Goal: Task Accomplishment & Management: Complete application form

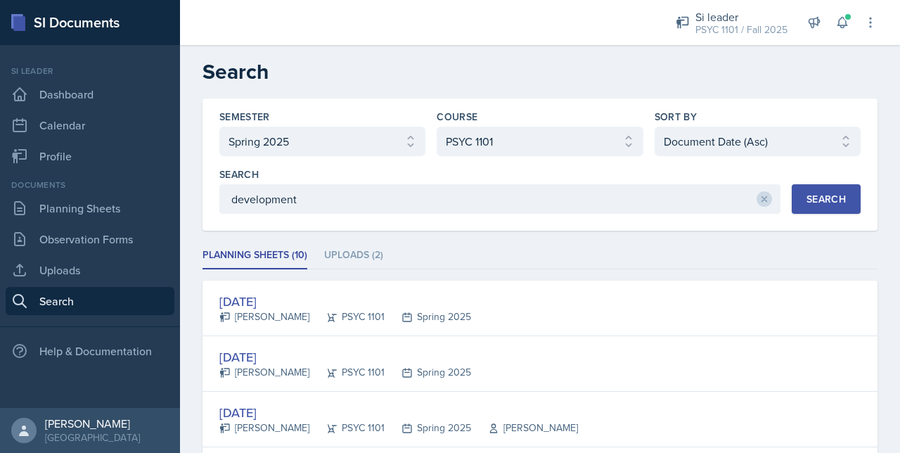
select select "e2039551-f485-4c1b-a525-5b9893bb04c4"
select select "93a945cf-eb40-40a1-82f0-d0905c6d75b7"
select select "2"
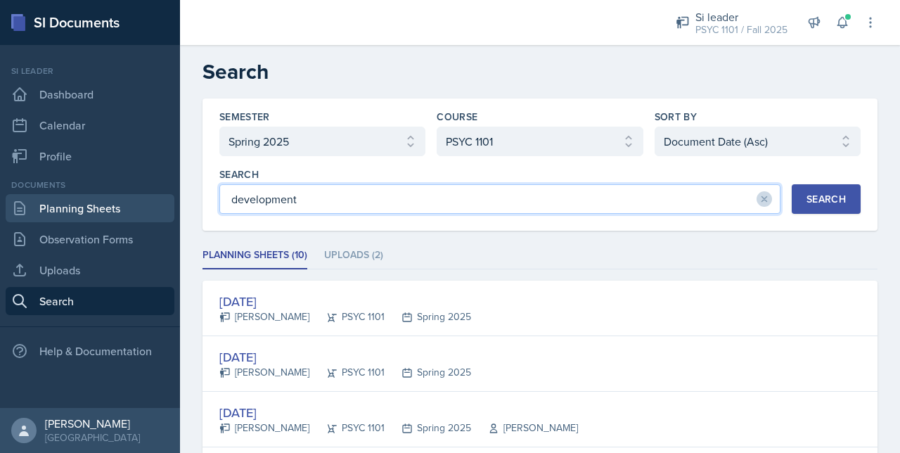
drag, startPoint x: 309, startPoint y: 196, endPoint x: 93, endPoint y: 200, distance: 216.6
click at [93, 200] on div "SI Documents Si leader Dashboard Calendar Profile Documents Planning Sheets Obs…" at bounding box center [450, 226] width 900 height 453
type input "Piaget"
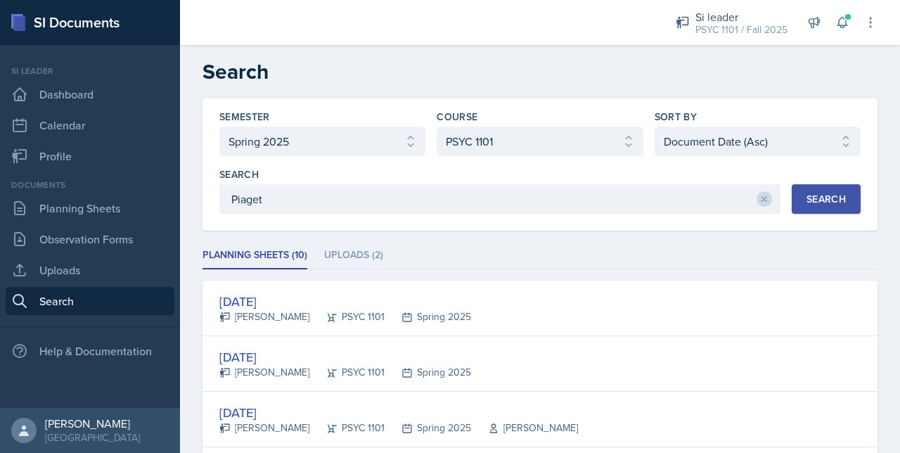
click at [804, 183] on div "Search Piaget Search" at bounding box center [539, 190] width 641 height 46
click at [804, 184] on button "Search" at bounding box center [826, 199] width 69 height 30
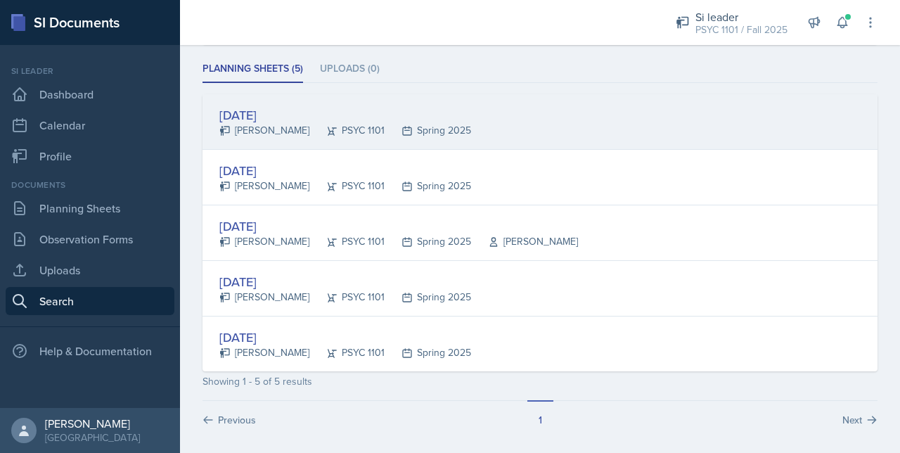
scroll to position [191, 0]
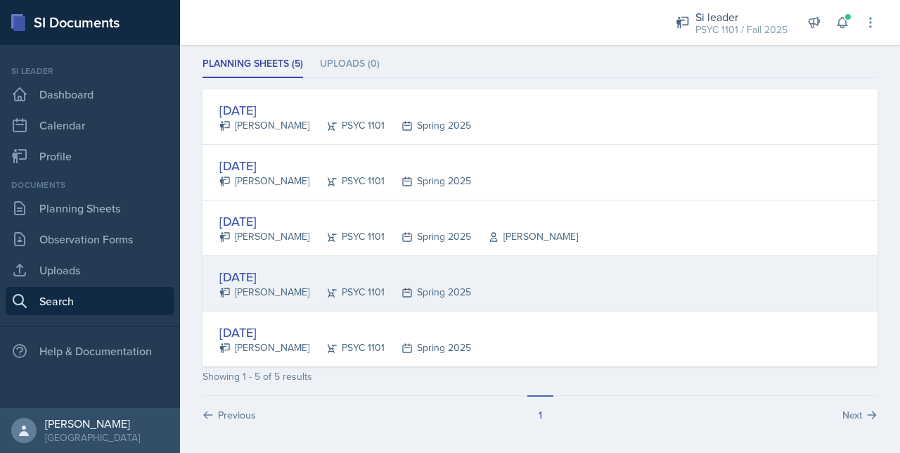
click at [322, 285] on div "PSYC 1101" at bounding box center [346, 292] width 75 height 15
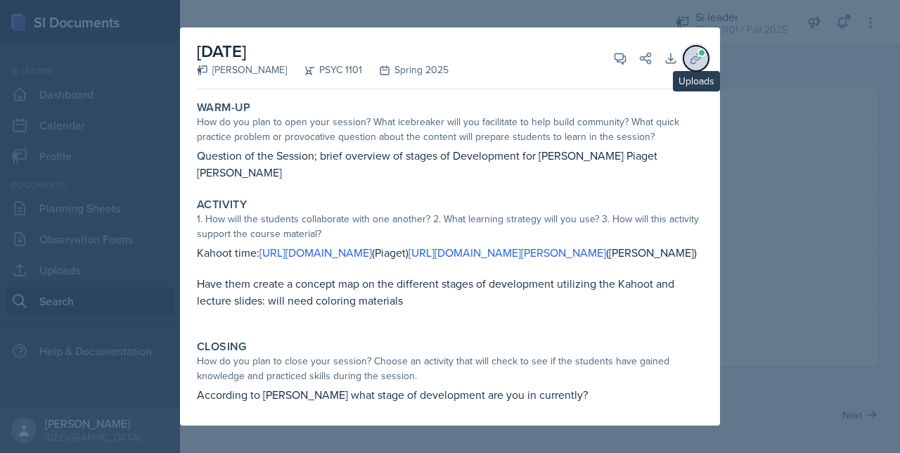
click at [690, 51] on icon at bounding box center [696, 58] width 14 height 14
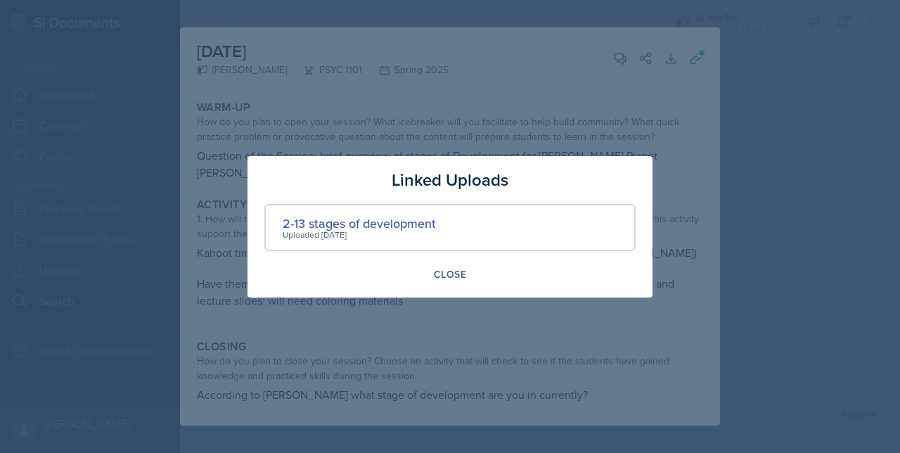
click at [461, 131] on div at bounding box center [450, 226] width 900 height 453
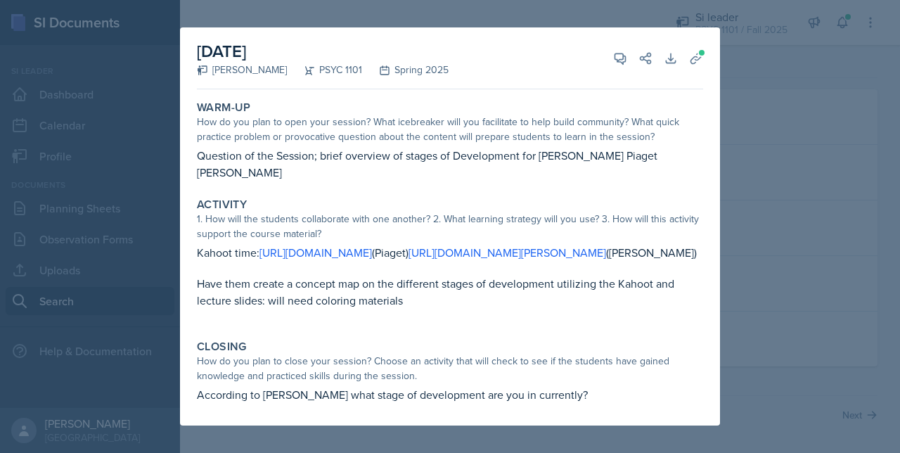
click at [752, 89] on div at bounding box center [450, 226] width 900 height 453
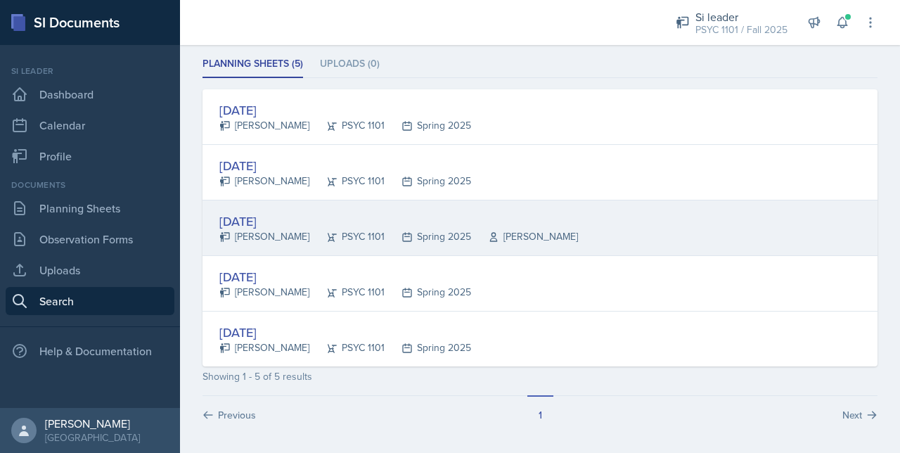
click at [316, 212] on div "Feb 11th, 2025" at bounding box center [398, 221] width 359 height 19
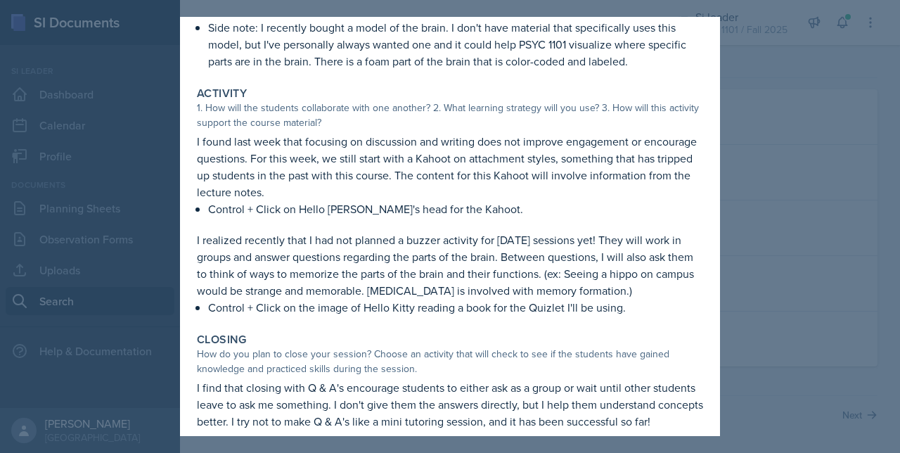
scroll to position [229, 0]
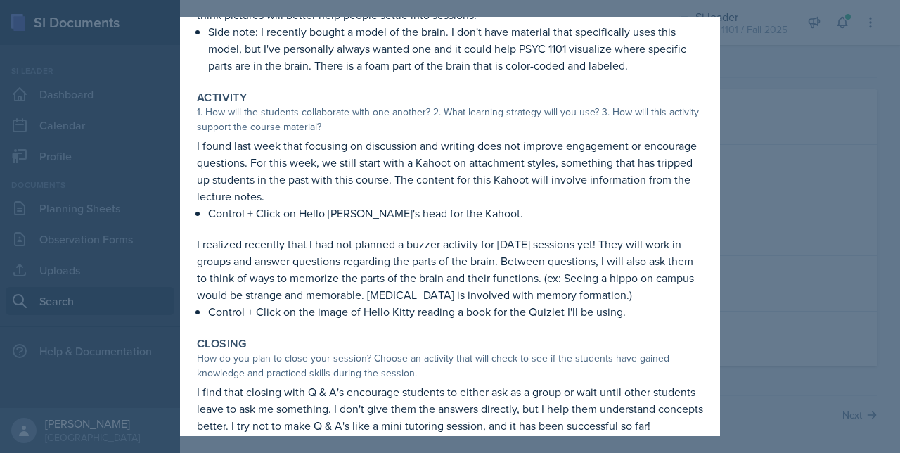
click at [804, 231] on div at bounding box center [450, 226] width 900 height 453
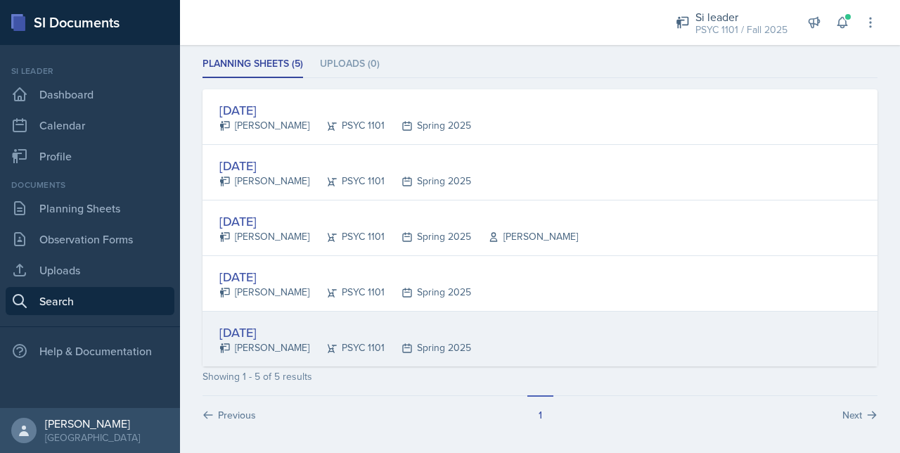
click at [266, 334] on div "Feb 18th, 2025" at bounding box center [345, 332] width 252 height 19
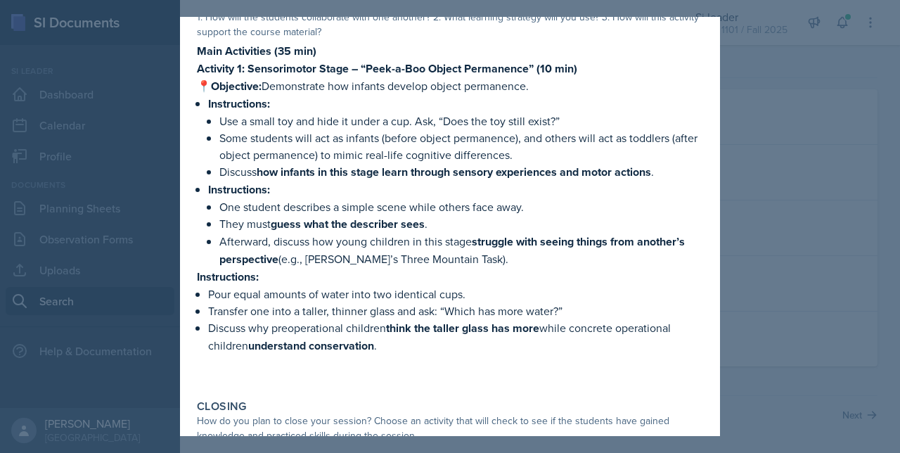
scroll to position [290, 0]
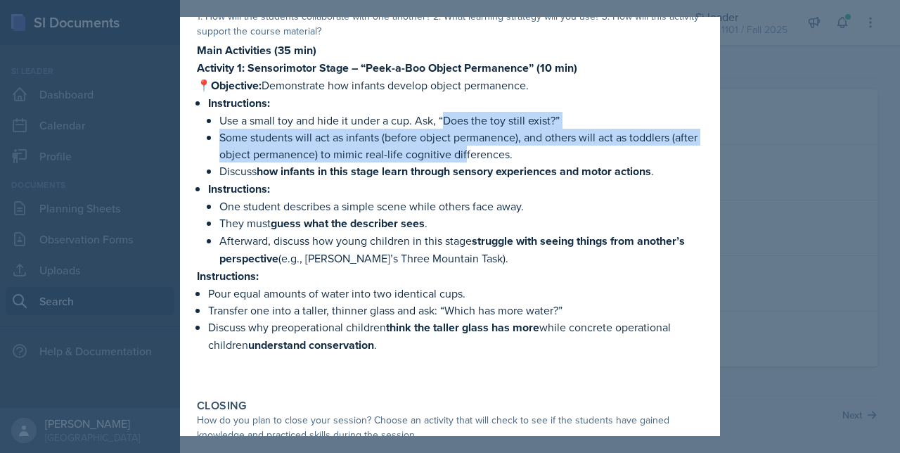
drag, startPoint x: 443, startPoint y: 116, endPoint x: 491, endPoint y: 144, distance: 56.1
click at [491, 144] on ul "Use a small toy and hide it under a cup. Ask, “Does the toy still exist?” Some …" at bounding box center [461, 146] width 484 height 68
drag, startPoint x: 491, startPoint y: 144, endPoint x: 434, endPoint y: 158, distance: 58.7
click at [434, 158] on p "Some students will act as infants (before object permanence), and others will a…" at bounding box center [461, 146] width 484 height 34
click at [434, 157] on p "Some students will act as infants (before object permanence), and others will a…" at bounding box center [461, 146] width 484 height 34
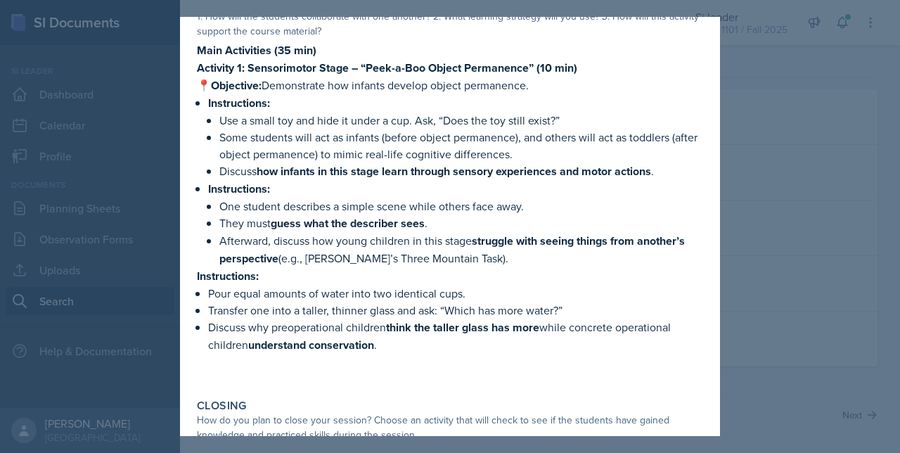
click at [415, 121] on p "Use a small toy and hide it under a cup. Ask, “Does the toy still exist?”" at bounding box center [461, 120] width 484 height 17
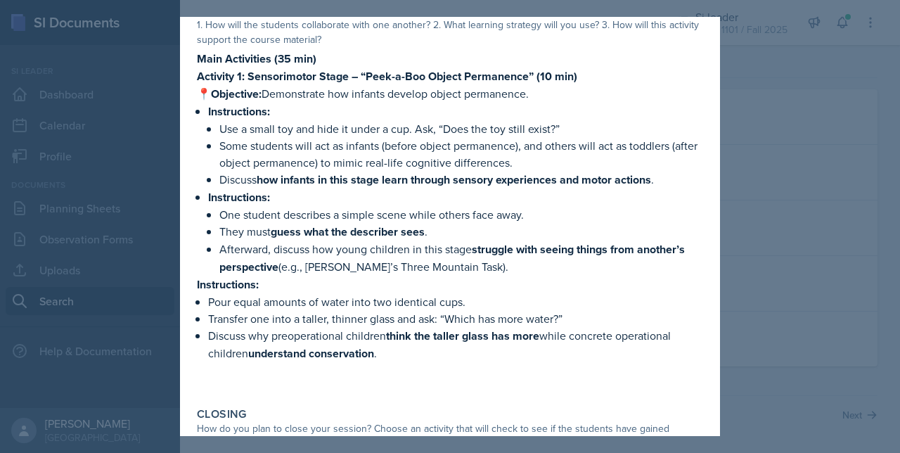
scroll to position [284, 0]
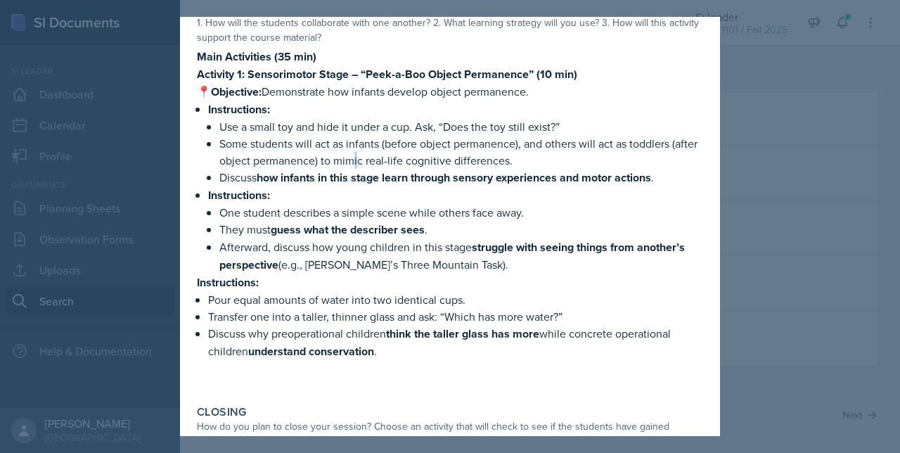
drag, startPoint x: 380, startPoint y: 154, endPoint x: 387, endPoint y: 155, distance: 7.8
click at [387, 155] on p "Some students will act as infants (before object permanence), and others will a…" at bounding box center [461, 152] width 484 height 34
drag, startPoint x: 387, startPoint y: 155, endPoint x: 392, endPoint y: 198, distance: 43.2
click at [392, 198] on p "Instructions:" at bounding box center [455, 195] width 495 height 18
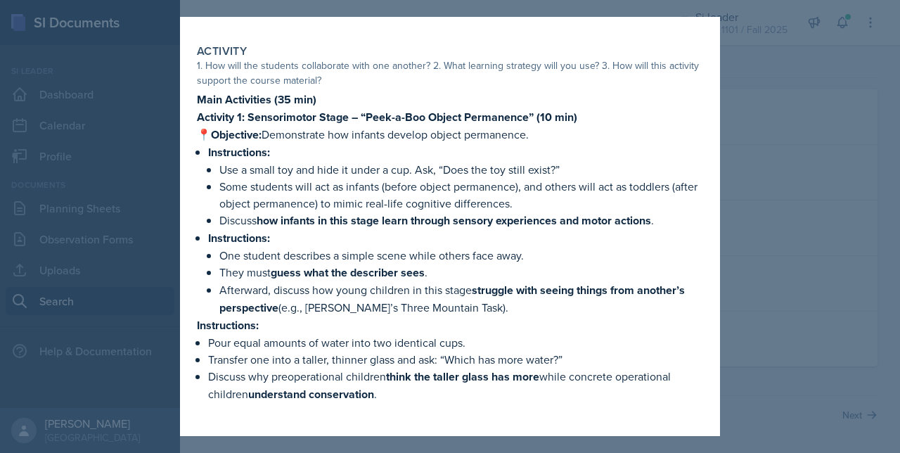
scroll to position [248, 0]
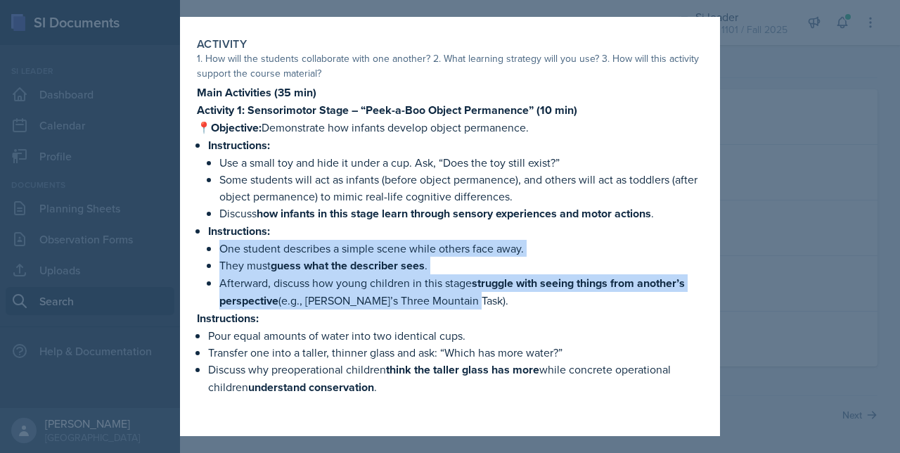
drag, startPoint x: 467, startPoint y: 302, endPoint x: 212, endPoint y: 237, distance: 262.6
click at [212, 237] on li "Instructions: One student describes a simple scene while others face away. They…" at bounding box center [455, 265] width 495 height 87
drag, startPoint x: 212, startPoint y: 237, endPoint x: 214, endPoint y: 255, distance: 18.3
click at [214, 255] on li "Instructions: One student describes a simple scene while others face away. They…" at bounding box center [455, 265] width 495 height 87
click at [229, 267] on p "They must guess what the describer sees ." at bounding box center [461, 266] width 484 height 18
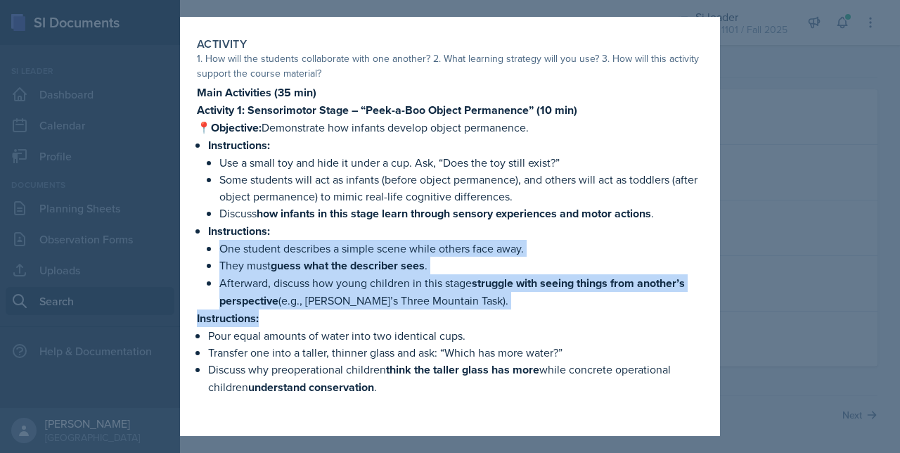
drag, startPoint x: 213, startPoint y: 250, endPoint x: 500, endPoint y: 307, distance: 292.3
click at [500, 307] on div "Main Activities (35 min) Activity 1: Sensorimotor Stage – “Peek-a-Boo Object Pe…" at bounding box center [450, 254] width 506 height 340
drag, startPoint x: 500, startPoint y: 307, endPoint x: 459, endPoint y: 317, distance: 42.1
click at [459, 317] on p "Instructions:" at bounding box center [450, 318] width 506 height 18
click at [461, 309] on p "Instructions:" at bounding box center [450, 318] width 506 height 18
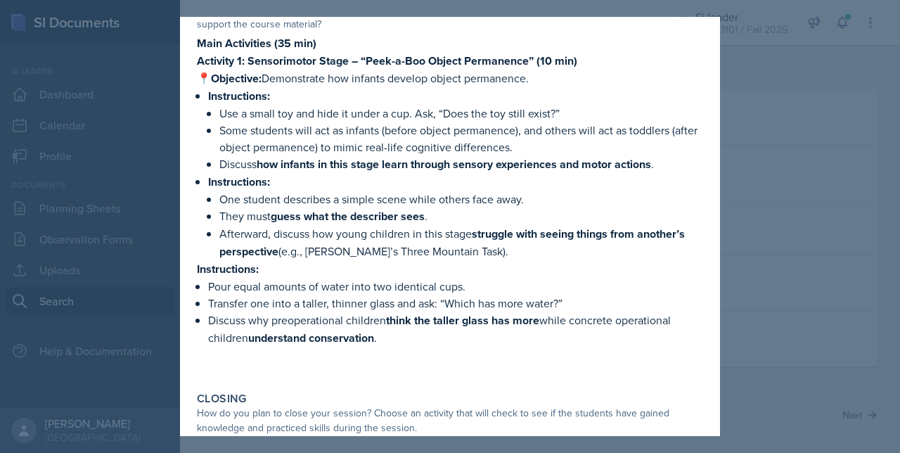
scroll to position [300, 0]
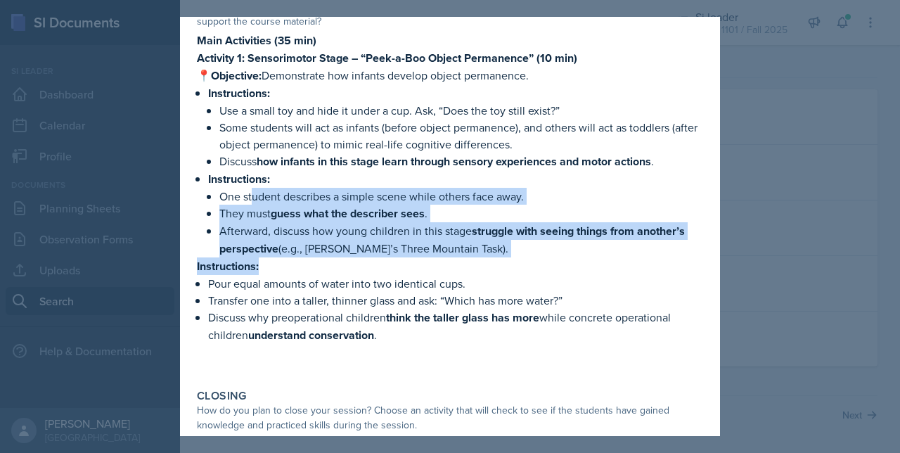
drag, startPoint x: 251, startPoint y: 195, endPoint x: 491, endPoint y: 255, distance: 247.8
click at [491, 255] on div "Main Activities (35 min) Activity 1: Sensorimotor Stage – “Peek-a-Boo Object Pe…" at bounding box center [450, 202] width 506 height 340
drag, startPoint x: 491, startPoint y: 255, endPoint x: 475, endPoint y: 244, distance: 19.3
click at [475, 244] on p "Afterward, discuss how young children in this stage struggle with seeing things…" at bounding box center [461, 239] width 484 height 35
click at [471, 250] on p "Afterward, discuss how young children in this stage struggle with seeing things…" at bounding box center [461, 239] width 484 height 35
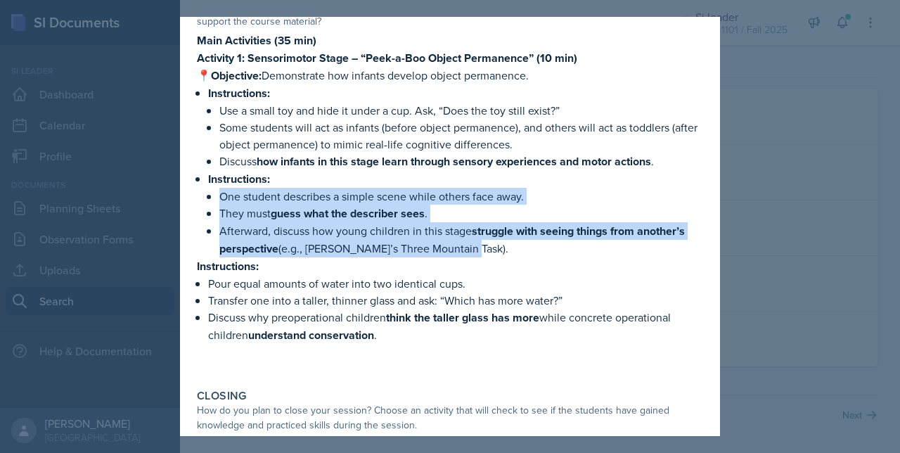
drag, startPoint x: 461, startPoint y: 247, endPoint x: 181, endPoint y: 189, distance: 285.7
click at [181, 189] on div "February 18th, 2025 Shifa Jiwani PSYC 1101 Spring 2025 View Comments Comments F…" at bounding box center [450, 148] width 540 height 862
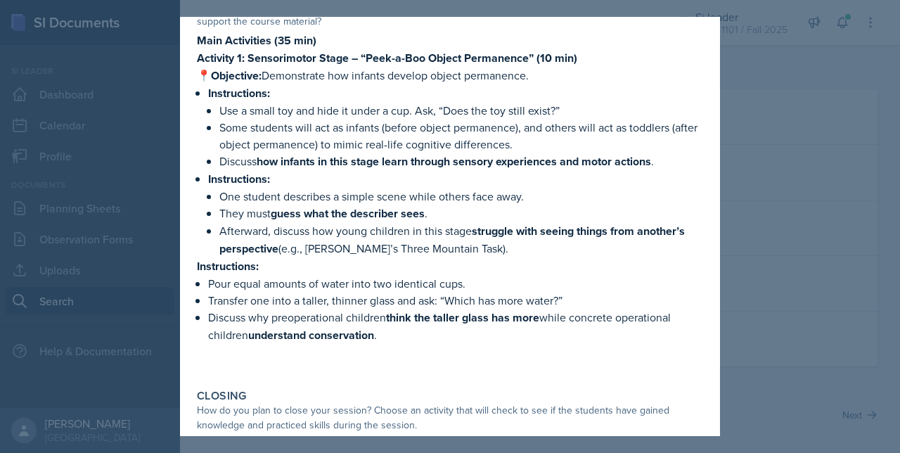
click at [445, 140] on p "Some students will act as infants (before object permanence), and others will a…" at bounding box center [461, 136] width 484 height 34
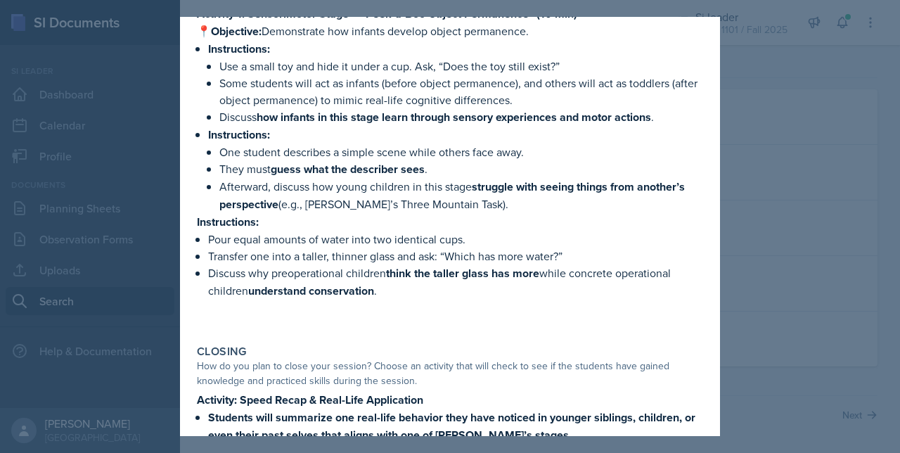
scroll to position [274, 0]
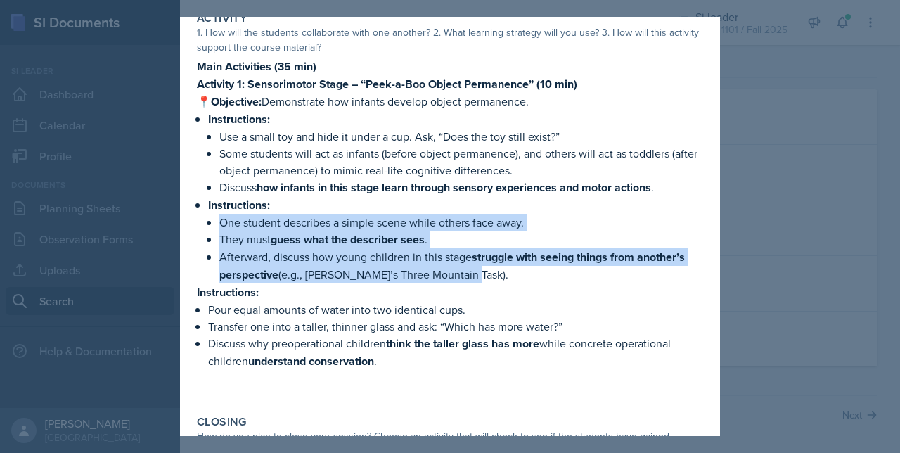
drag, startPoint x: 222, startPoint y: 217, endPoint x: 508, endPoint y: 267, distance: 289.9
click at [508, 267] on ul "One student describes a simple scene while others face away. They must guess wh…" at bounding box center [461, 249] width 484 height 70
drag, startPoint x: 508, startPoint y: 267, endPoint x: 550, endPoint y: 273, distance: 42.6
click at [550, 273] on p "Afterward, discuss how young children in this stage struggle with seeing things…" at bounding box center [461, 265] width 484 height 35
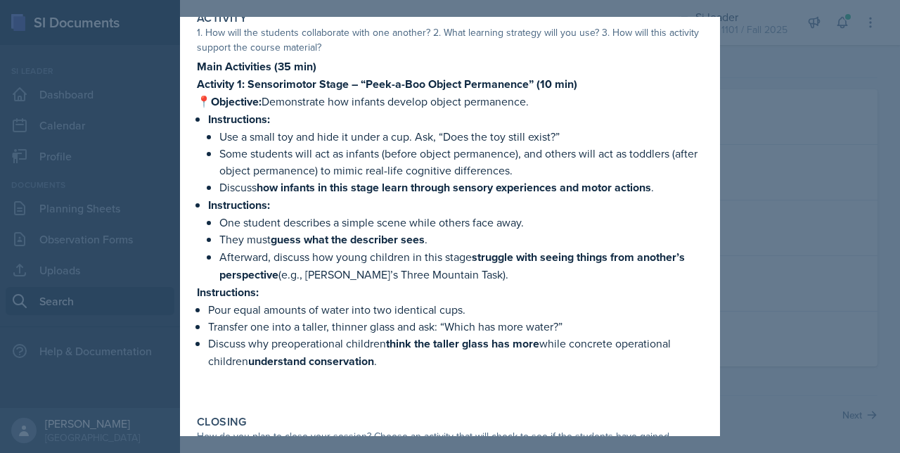
click at [451, 321] on p "Transfer one into a taller, thinner glass and ask: “Which has more water?”" at bounding box center [455, 326] width 495 height 17
drag, startPoint x: 430, startPoint y: 279, endPoint x: 439, endPoint y: 279, distance: 8.4
click at [439, 279] on p "Afterward, discuss how young children in this stage struggle with seeing things…" at bounding box center [461, 265] width 484 height 35
drag, startPoint x: 439, startPoint y: 279, endPoint x: 474, endPoint y: 279, distance: 35.2
click at [474, 279] on p "Afterward, discuss how young children in this stage struggle with seeing things…" at bounding box center [461, 265] width 484 height 35
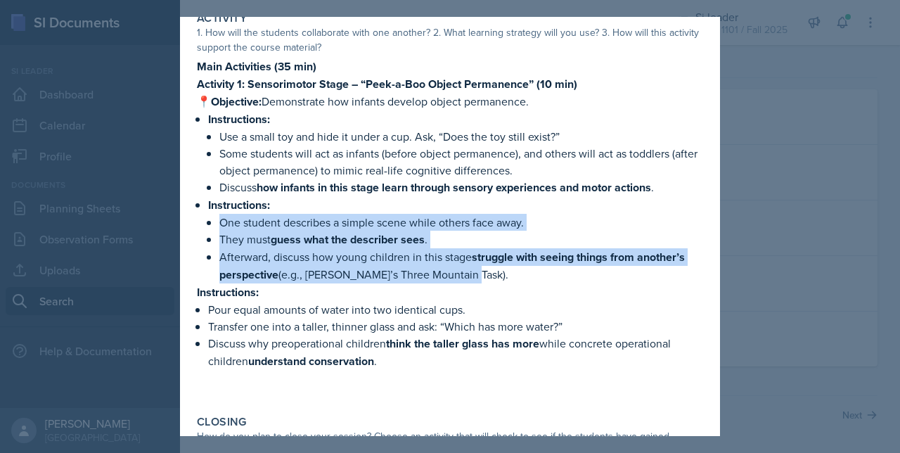
drag, startPoint x: 471, startPoint y: 279, endPoint x: 193, endPoint y: 216, distance: 285.5
click at [193, 216] on div "Activity 1. How will the students collaborate with one another? 2. What learnin…" at bounding box center [449, 205] width 517 height 398
drag, startPoint x: 193, startPoint y: 216, endPoint x: 307, endPoint y: 258, distance: 121.5
click at [303, 258] on p "Afterward, discuss how young children in this stage struggle with seeing things…" at bounding box center [461, 265] width 484 height 35
click at [408, 265] on p "Afterward, discuss how young children in this stage struggle with seeing things…" at bounding box center [461, 265] width 484 height 35
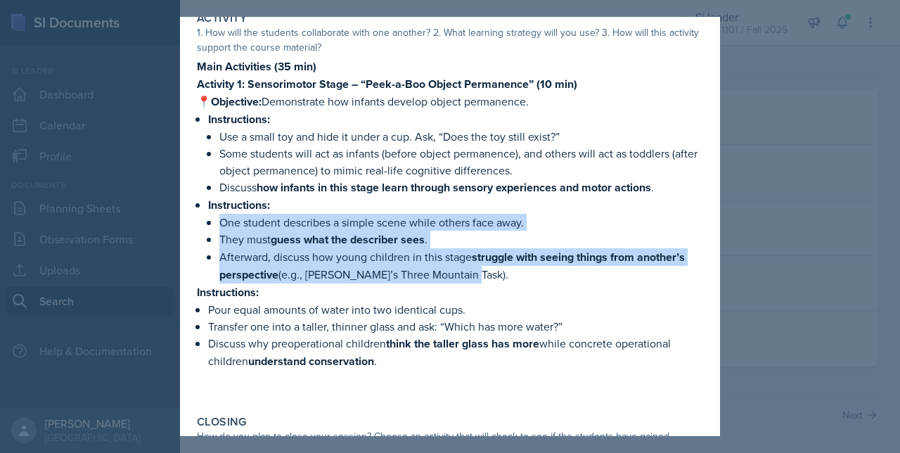
drag, startPoint x: 525, startPoint y: 273, endPoint x: 198, endPoint y: 216, distance: 332.6
click at [198, 216] on div "Main Activities (35 min) Activity 1: Sensorimotor Stage – “Peek-a-Boo Object Pe…" at bounding box center [450, 228] width 506 height 340
drag, startPoint x: 198, startPoint y: 216, endPoint x: 254, endPoint y: 227, distance: 57.4
click at [254, 227] on p "One student describes a simple scene while others face away." at bounding box center [461, 222] width 484 height 17
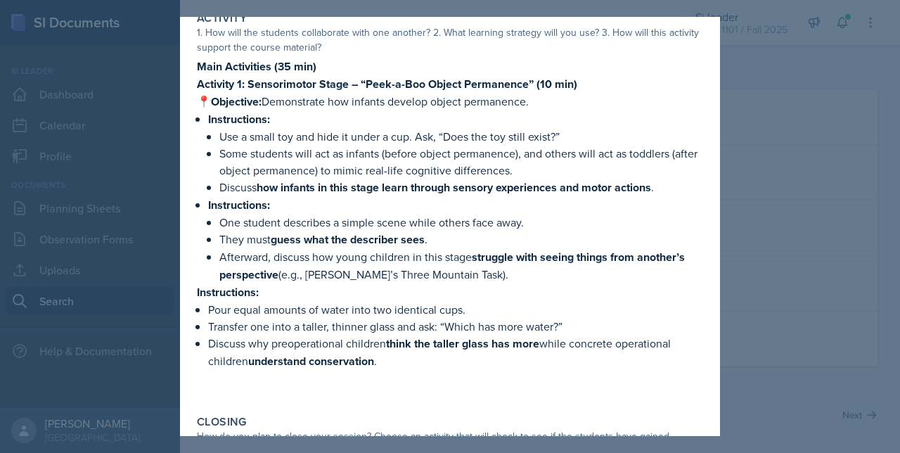
click at [423, 199] on p "Instructions:" at bounding box center [455, 205] width 495 height 18
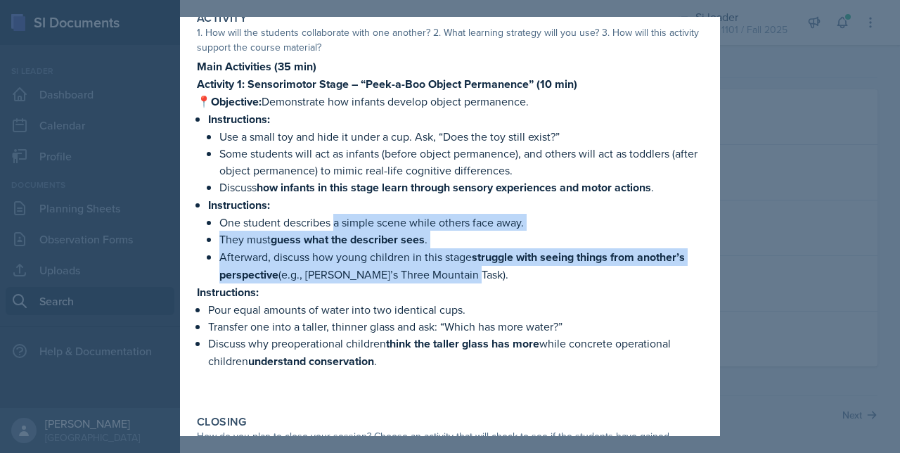
drag, startPoint x: 333, startPoint y: 217, endPoint x: 470, endPoint y: 269, distance: 147.0
click at [470, 269] on ul "One student describes a simple scene while others face away. They must guess wh…" at bounding box center [461, 249] width 484 height 70
drag, startPoint x: 470, startPoint y: 269, endPoint x: 471, endPoint y: 279, distance: 10.6
click at [471, 279] on p "Afterward, discuss how young children in this stage struggle with seeing things…" at bounding box center [461, 265] width 484 height 35
click at [475, 266] on p "Afterward, discuss how young children in this stage struggle with seeing things…" at bounding box center [461, 265] width 484 height 35
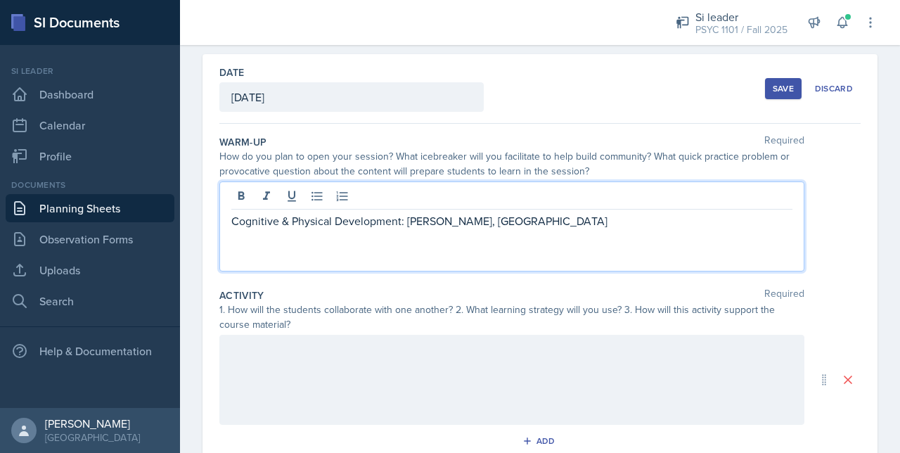
scroll to position [14, 0]
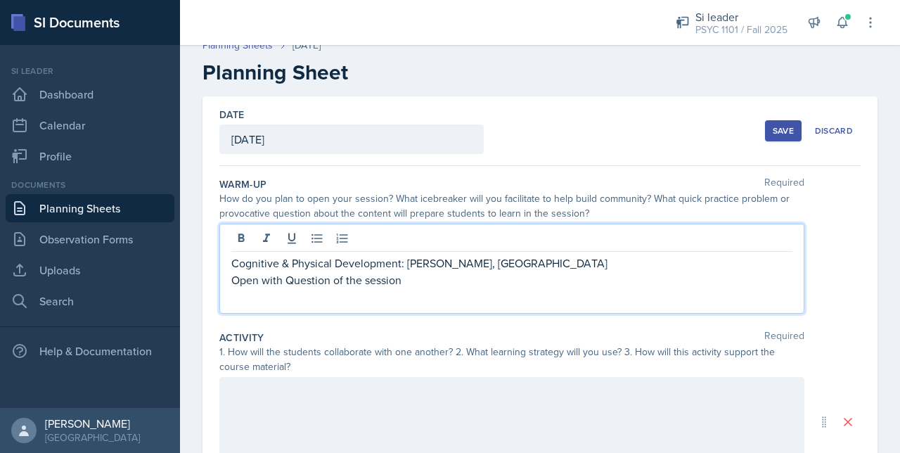
click at [513, 261] on p "Cognitive & Physical Development: [PERSON_NAME], [GEOGRAPHIC_DATA]" at bounding box center [511, 263] width 561 height 17
click at [429, 289] on p "Open with Question of the session" at bounding box center [511, 296] width 561 height 17
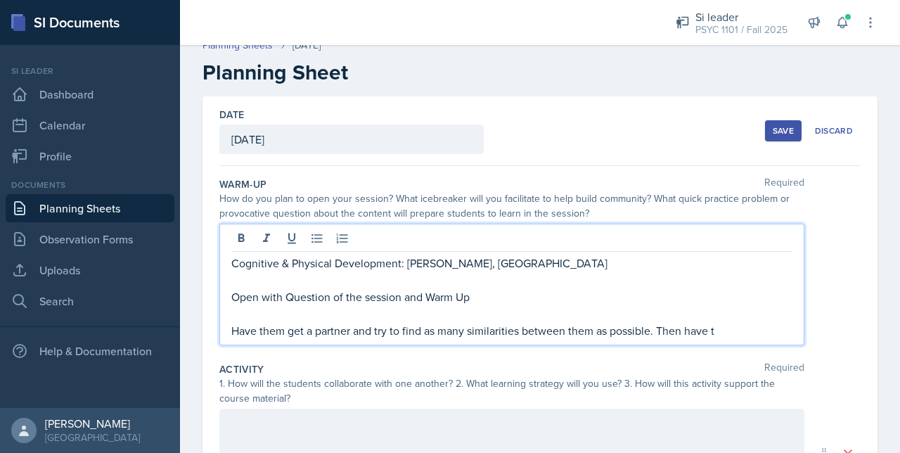
click at [284, 330] on p "Have them get a partner and try to find as many similarities between them as po…" at bounding box center [511, 330] width 561 height 17
click at [761, 330] on p "Have the students get a partner and try to find as many similarities between th…" at bounding box center [511, 330] width 561 height 17
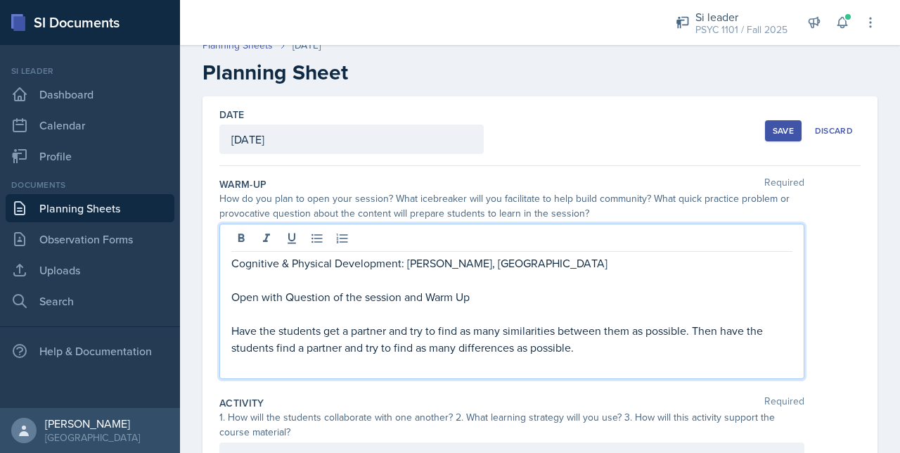
click at [598, 344] on p "Have the students get a partner and try to find as many similarities between th…" at bounding box center [511, 339] width 561 height 34
click at [683, 347] on p "Have the students get a partner and try to find as many similarities between th…" at bounding box center [511, 339] width 561 height 34
click at [779, 347] on p "Have the students get a partner and try to find as many similarities between th…" at bounding box center [511, 339] width 561 height 34
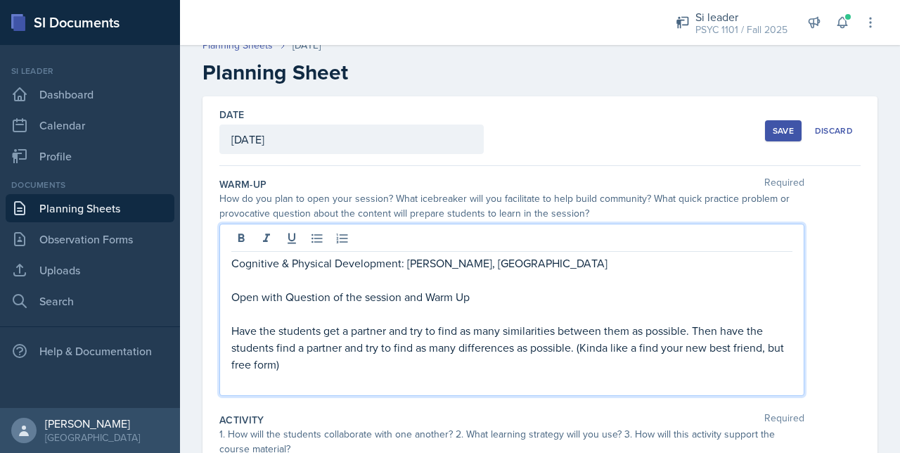
click at [605, 348] on p "Have the students get a partner and try to find as many similarities between th…" at bounding box center [511, 347] width 561 height 51
click at [609, 350] on p "Have the students get a partner and try to find as many similarities between th…" at bounding box center [511, 347] width 561 height 51
drag, startPoint x: 600, startPoint y: 349, endPoint x: 589, endPoint y: 340, distance: 14.4
click at [589, 340] on p "Have the students get a partner and try to find as many similarities between th…" at bounding box center [511, 347] width 561 height 51
drag, startPoint x: 589, startPoint y: 340, endPoint x: 553, endPoint y: 378, distance: 52.7
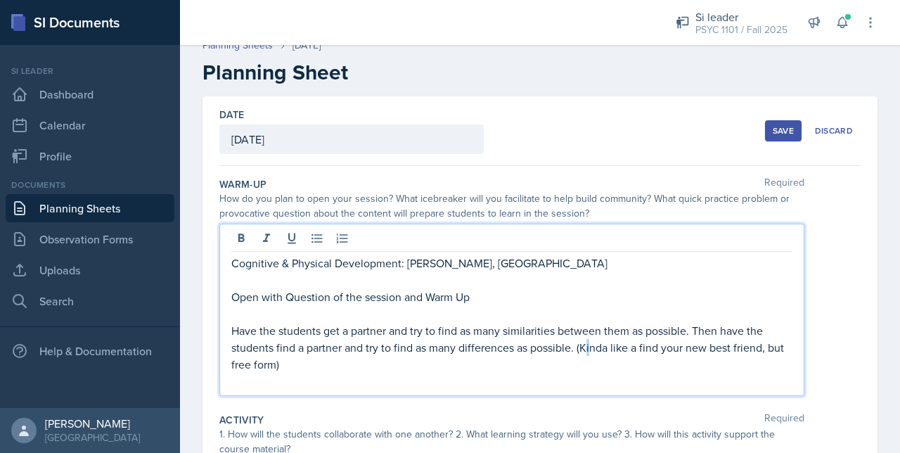
click at [553, 378] on p at bounding box center [511, 381] width 561 height 17
click at [596, 340] on p "Have the students get a partner and try to find as many similarities between th…" at bounding box center [511, 347] width 561 height 51
click at [643, 347] on p "Have the students get a partner and try to find as many similarities between th…" at bounding box center [511, 347] width 561 height 51
click at [302, 359] on p "Have the students get a partner and try to find as many similarities between th…" at bounding box center [511, 347] width 561 height 51
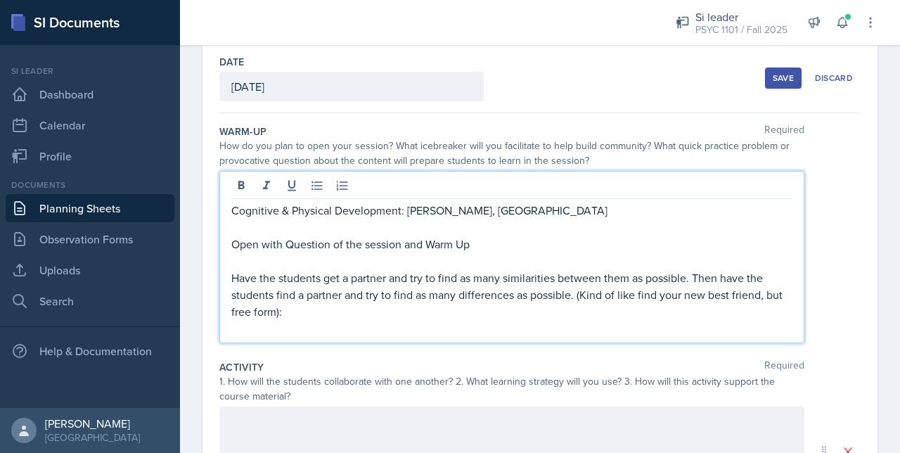
scroll to position [67, 0]
click at [491, 209] on p "Cognitive & Physical Development: Piaget, Kohlberg" at bounding box center [511, 209] width 561 height 17
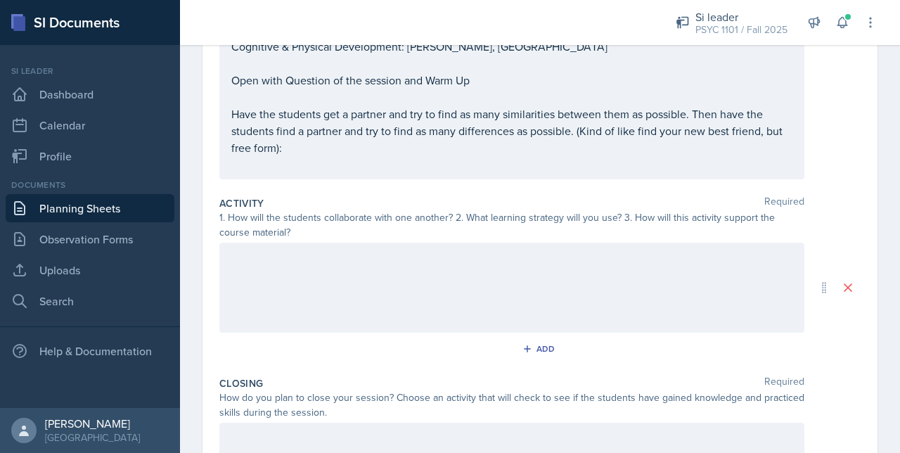
click at [404, 288] on div at bounding box center [511, 288] width 585 height 90
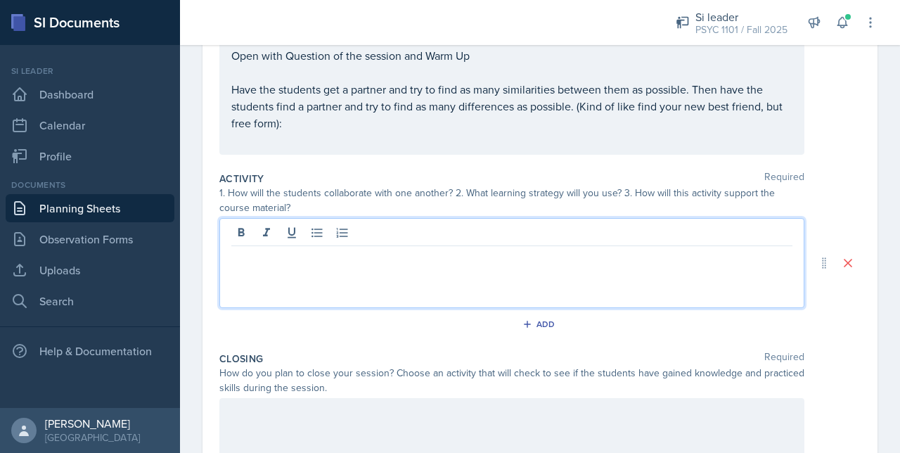
scroll to position [231, 0]
click at [290, 260] on p at bounding box center [511, 257] width 561 height 17
click at [394, 257] on p "With a partner have the students create an example of some" at bounding box center [511, 257] width 561 height 17
click at [544, 259] on p "With a partner have the students create an example of some" at bounding box center [511, 257] width 561 height 17
drag, startPoint x: 612, startPoint y: 255, endPoint x: 505, endPoint y: 262, distance: 106.3
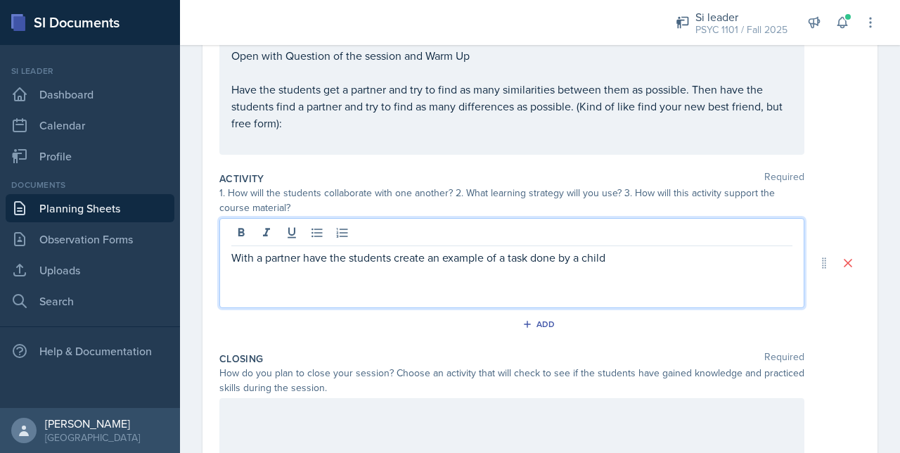
click at [505, 262] on p "With a partner have the students create an example of a task done by a child" at bounding box center [511, 257] width 561 height 17
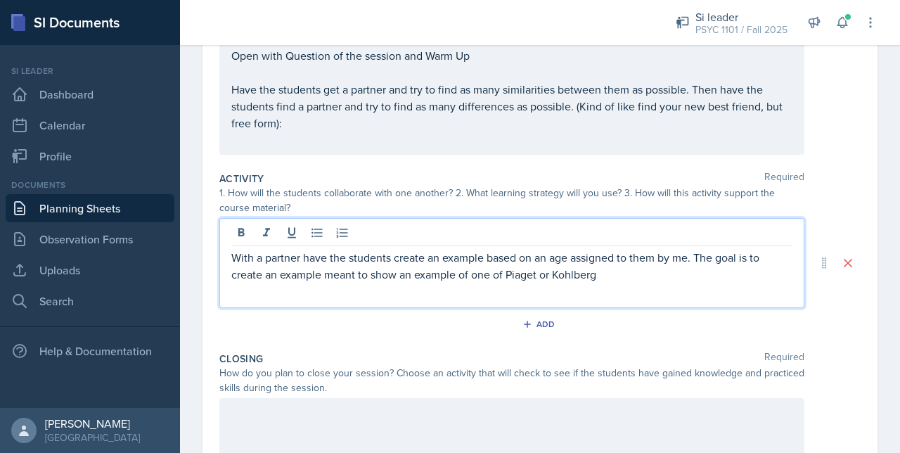
drag, startPoint x: 633, startPoint y: 270, endPoint x: 612, endPoint y: 276, distance: 22.0
click at [612, 276] on p "With a partner have the students create an example based on an age assigned to …" at bounding box center [511, 266] width 561 height 34
click at [598, 276] on p "With a partner have the students create an example based on an age assigned to …" at bounding box center [511, 266] width 561 height 34
drag, startPoint x: 614, startPoint y: 276, endPoint x: 595, endPoint y: 280, distance: 19.3
click at [595, 280] on p "With a partner have the students create an example based on an age assigned to …" at bounding box center [511, 266] width 561 height 34
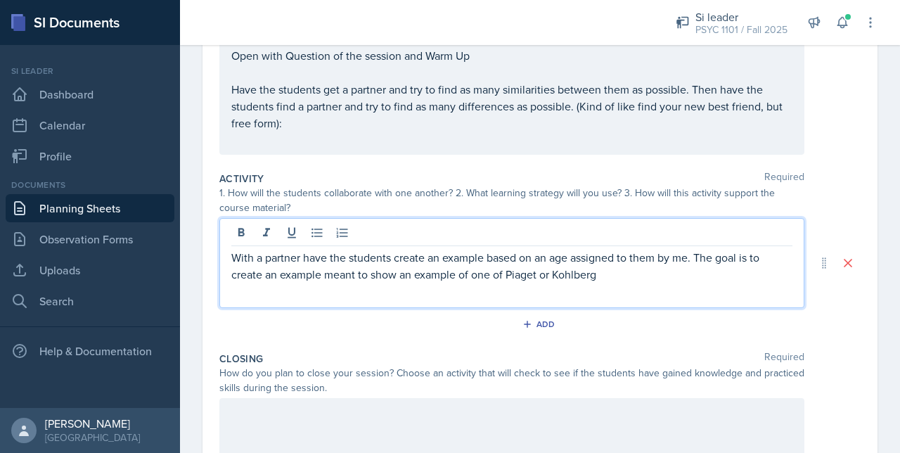
click at [610, 280] on p "With a partner have the students create an example based on an age assigned to …" at bounding box center [511, 266] width 561 height 34
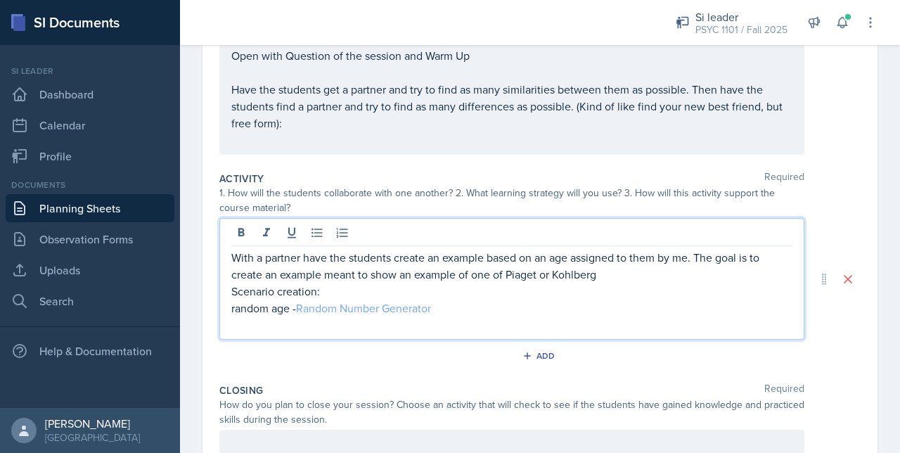
click at [297, 307] on link "Random Number Generator" at bounding box center [363, 307] width 135 height 15
click at [470, 305] on p "random age - Random Number Generator" at bounding box center [511, 307] width 561 height 17
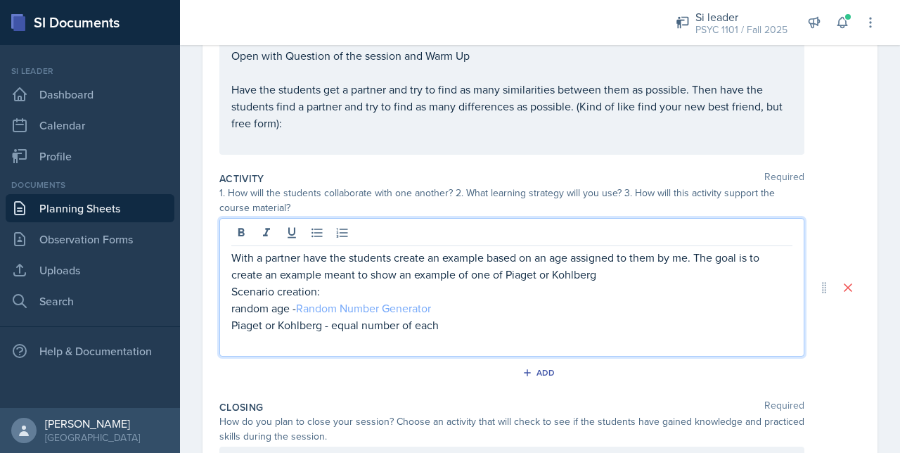
scroll to position [263, 0]
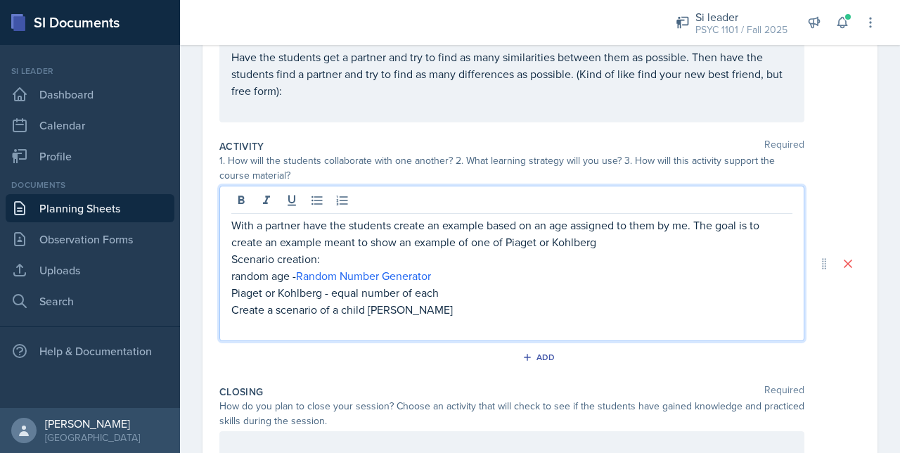
click at [365, 311] on p "Create a scenario of a child Alice" at bounding box center [511, 309] width 561 height 17
click at [409, 311] on p "Create a scenario of a child Alice" at bounding box center [511, 309] width 561 height 17
drag, startPoint x: 609, startPoint y: 238, endPoint x: 211, endPoint y: 209, distance: 399.0
click at [211, 209] on div "Date September 10th, 2025 September 2025 31 1 2 3 4 5 6 7 8 9 10 11 12 13 14 15…" at bounding box center [539, 234] width 675 height 774
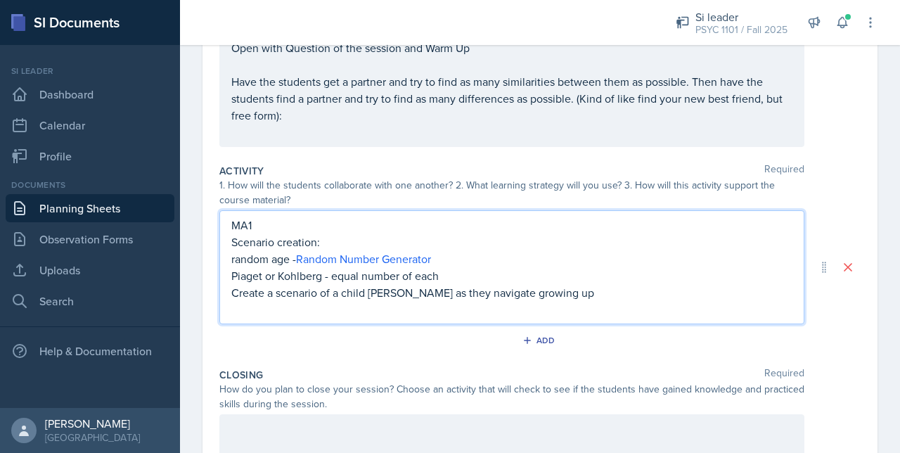
click at [553, 301] on p at bounding box center [511, 309] width 561 height 17
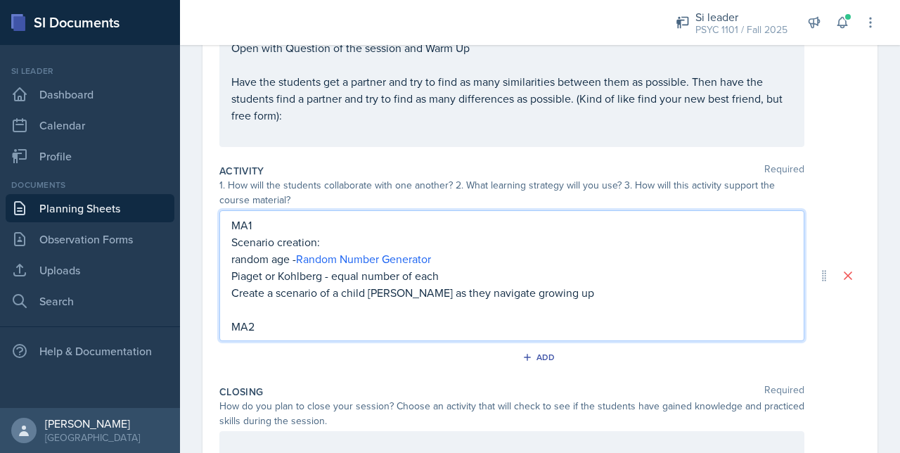
click at [554, 292] on p "Create a scenario of a child Alice as they navigate growing up" at bounding box center [511, 292] width 561 height 17
click at [535, 292] on p "Create a scenario of a child Alice as they navigate growing up" at bounding box center [511, 292] width 561 height 17
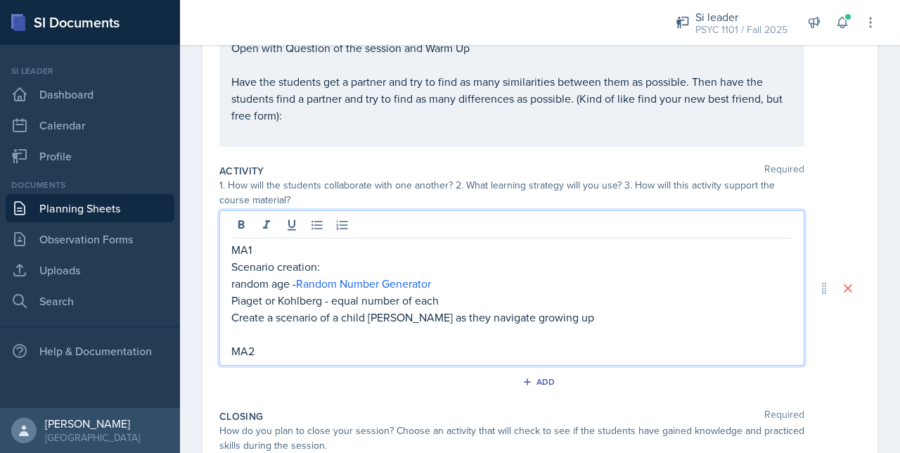
scroll to position [263, 0]
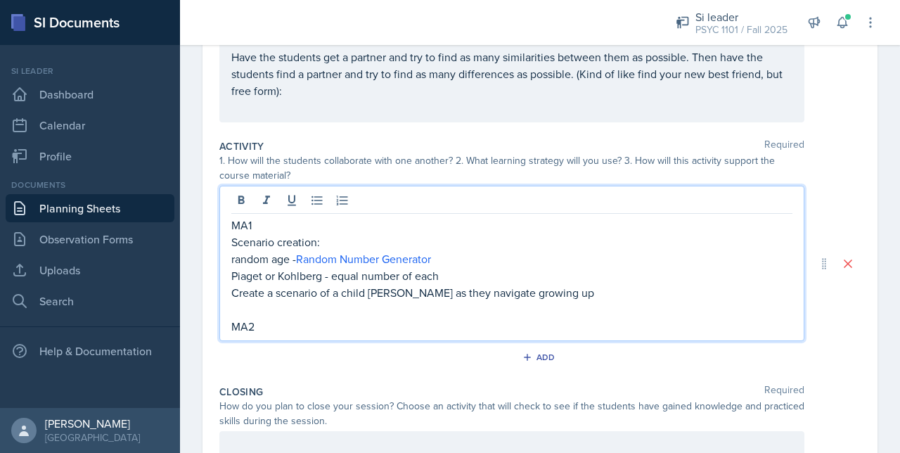
click at [256, 234] on p "Scenario creation:" at bounding box center [511, 241] width 561 height 17
click at [255, 233] on p "Scenario creation:" at bounding box center [511, 241] width 561 height 17
click at [251, 228] on p "MA1" at bounding box center [511, 225] width 561 height 17
click at [257, 228] on p "MA1" at bounding box center [511, 225] width 561 height 17
drag, startPoint x: 257, startPoint y: 228, endPoint x: 180, endPoint y: 250, distance: 80.3
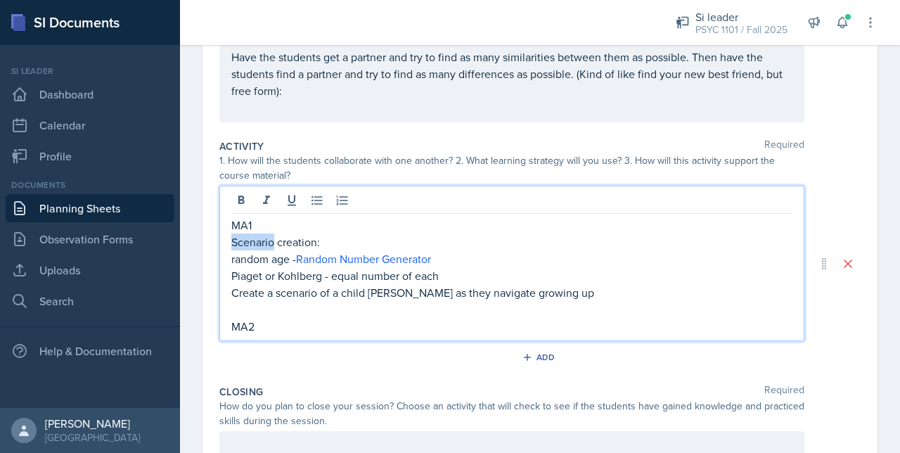
click at [180, 250] on div "Date September 10th, 2025 September 2025 31 1 2 3 4 5 6 7 8 9 10 11 12 13 14 15…" at bounding box center [540, 251] width 720 height 808
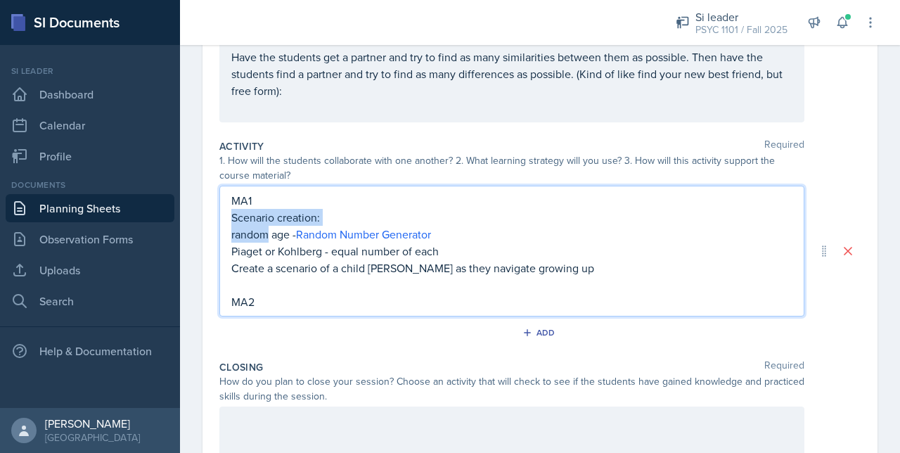
scroll to position [238, 0]
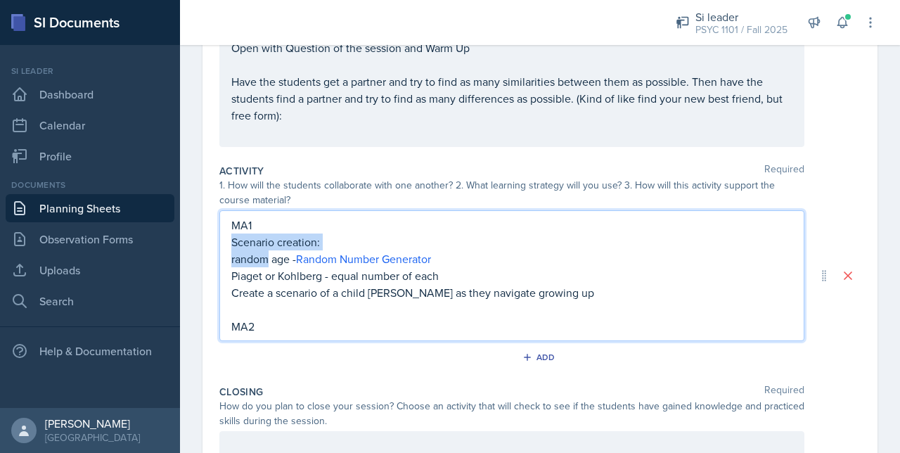
click at [269, 220] on p "MA1" at bounding box center [511, 225] width 561 height 17
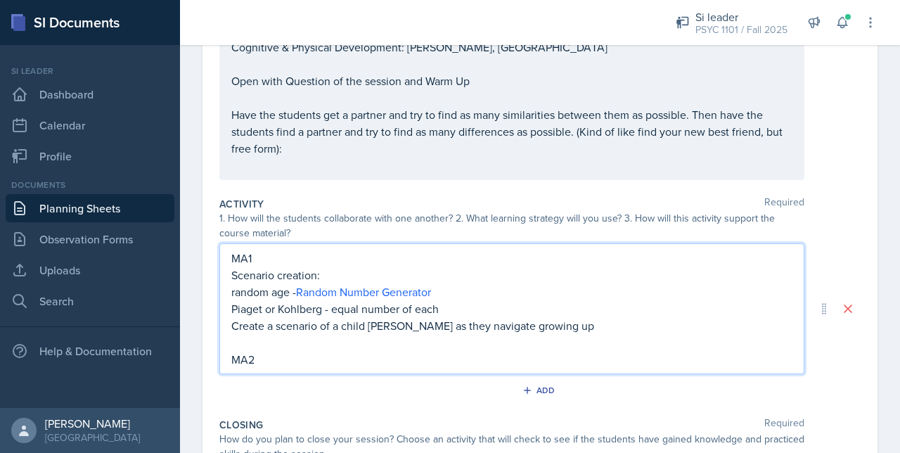
scroll to position [208, 0]
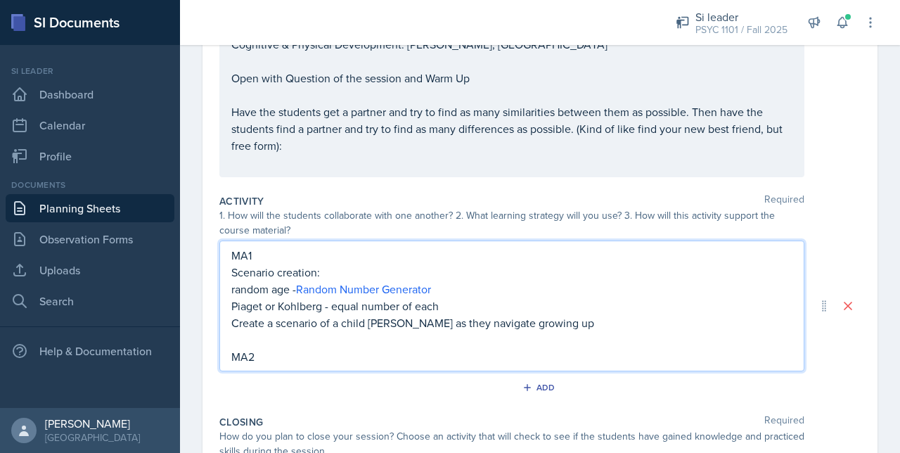
click at [569, 331] on p at bounding box center [511, 339] width 561 height 17
click at [544, 319] on p "Create a scenario of a child Alice as they navigate growing up" at bounding box center [511, 322] width 561 height 17
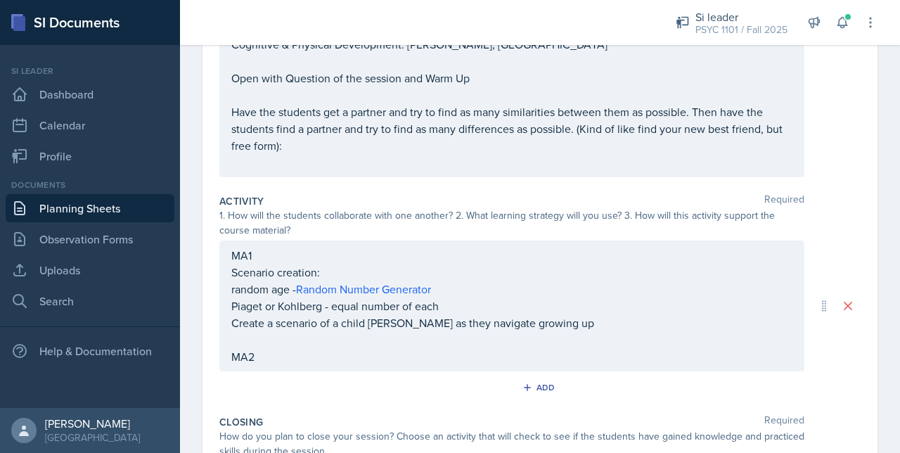
click at [225, 320] on div "MA1 Scenario creation: random age - Random Number Generator Piaget or Kohlberg …" at bounding box center [511, 305] width 585 height 131
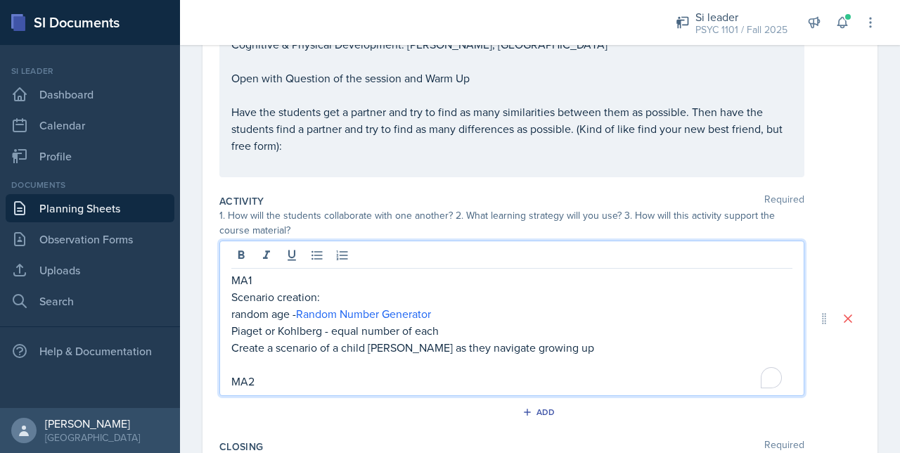
scroll to position [233, 0]
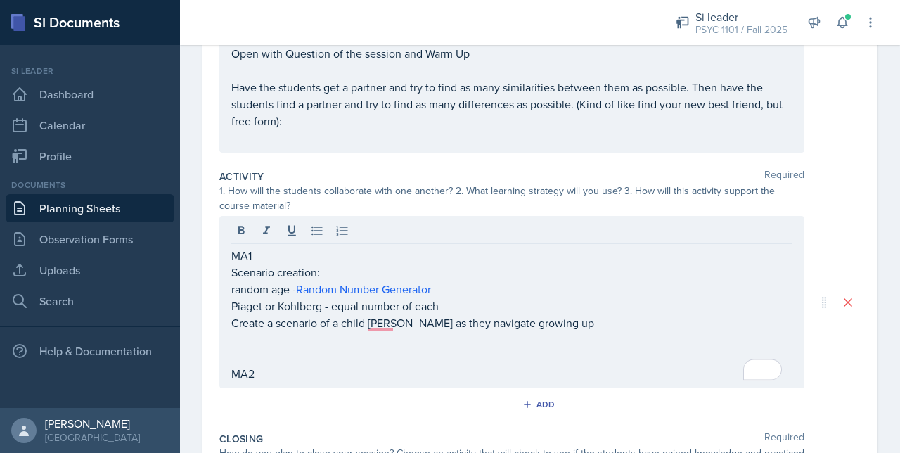
click at [380, 354] on p "To enrich screen reader interactions, please activate Accessibility in Grammarl…" at bounding box center [511, 356] width 561 height 17
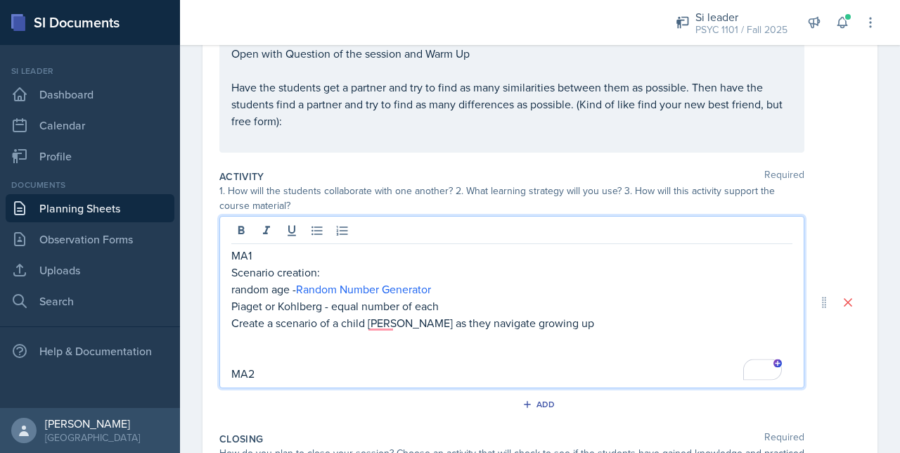
click at [330, 328] on p "Create a scenario of a child Alice as they navigate growing up" at bounding box center [511, 322] width 561 height 17
click at [302, 335] on p "To enrich screen reader interactions, please activate Accessibility in Grammarl…" at bounding box center [511, 339] width 561 height 17
click at [384, 323] on p "Create a scenario of a child Alice as they navigate growing up" at bounding box center [511, 322] width 561 height 17
click at [411, 334] on p "Activity - after creating a scenario" at bounding box center [511, 339] width 561 height 17
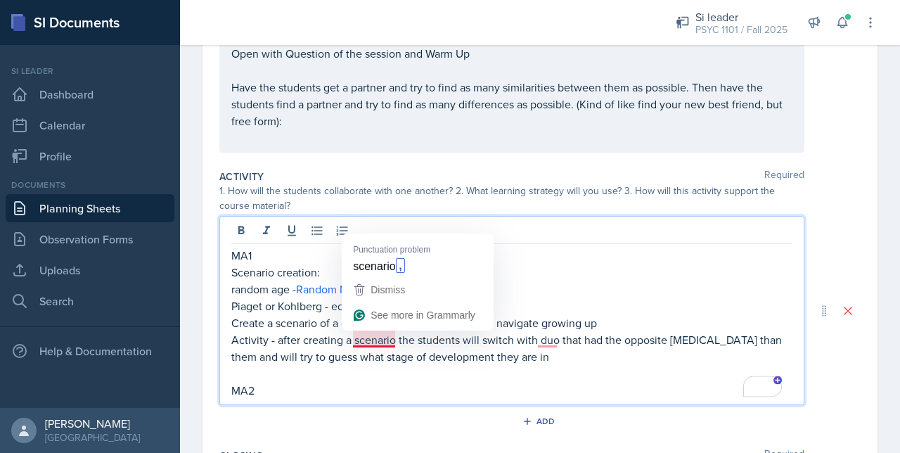
click at [381, 342] on p "Activity - after creating a scenario the students will switch with duo that had…" at bounding box center [511, 348] width 561 height 34
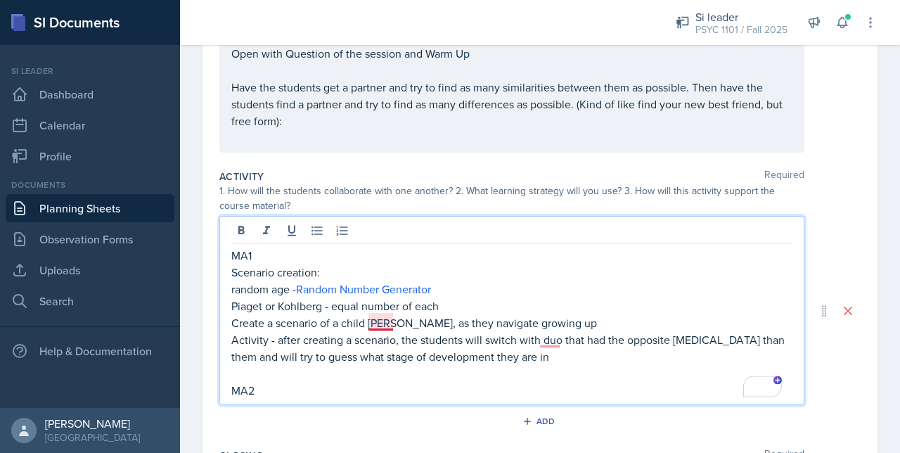
click at [383, 325] on p "Create a scenario of a child Alice, as they navigate growing up" at bounding box center [511, 322] width 561 height 17
click at [558, 342] on p "Activity - after creating a scenario, the students will switch with duo that ha…" at bounding box center [511, 348] width 561 height 34
click at [558, 360] on p "Activity - after creating a scenario, the students will switch with a duo that …" at bounding box center [511, 348] width 561 height 34
click at [446, 282] on p "random age - Random Number Generator" at bounding box center [511, 289] width 561 height 17
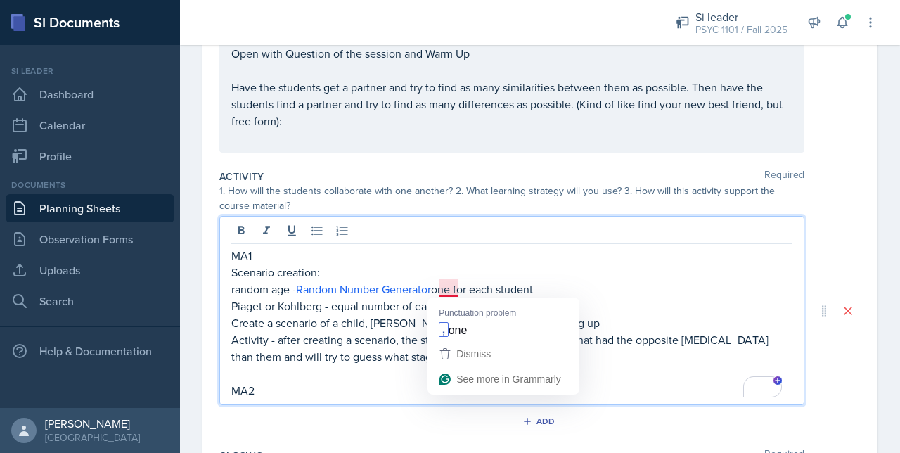
click at [453, 285] on p "random age - Random Number Generator one for each student" at bounding box center [511, 289] width 561 height 17
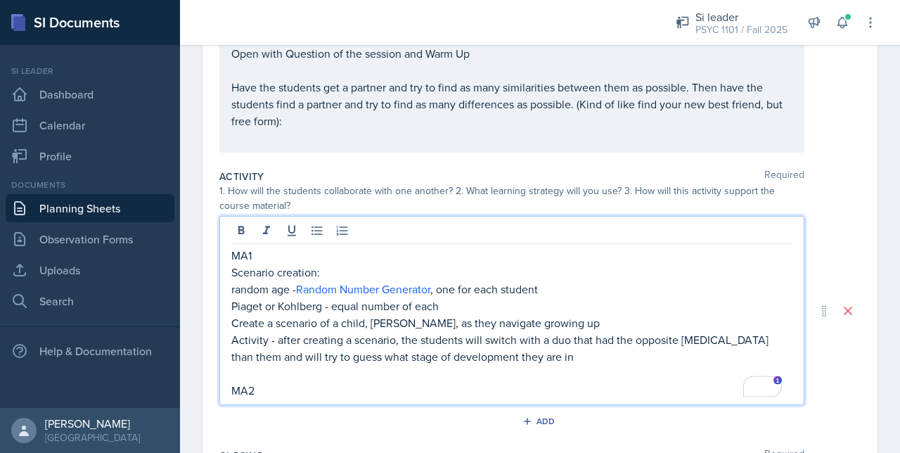
click at [460, 289] on p "random age - Random Number Generator , one for each student" at bounding box center [511, 289] width 561 height 17
click at [551, 289] on p "random age - Random Number Generator , one for each student" at bounding box center [511, 289] width 561 height 17
click at [440, 307] on p "Piaget or Kohlberg - equal number of each" at bounding box center [511, 305] width 561 height 17
click at [575, 365] on p "To enrich screen reader interactions, please activate Accessibility in Grammarl…" at bounding box center [511, 373] width 561 height 17
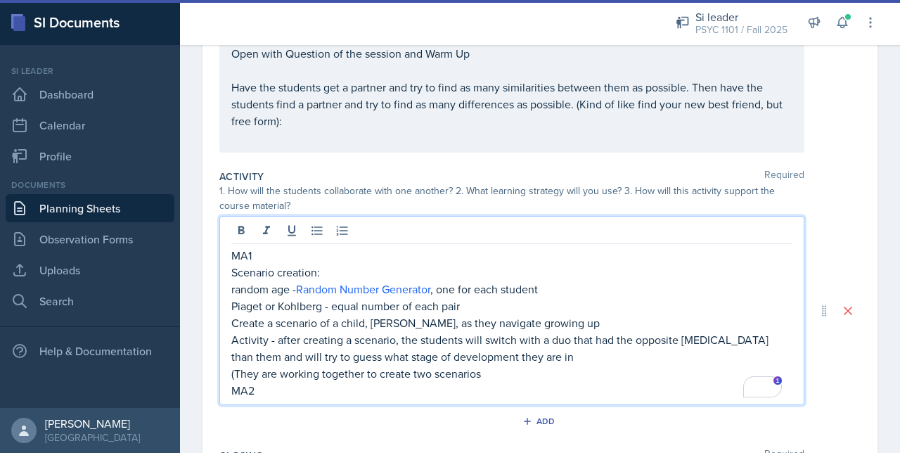
click at [544, 318] on p "Create a scenario of a child, Alice, as they navigate growing up" at bounding box center [511, 322] width 561 height 17
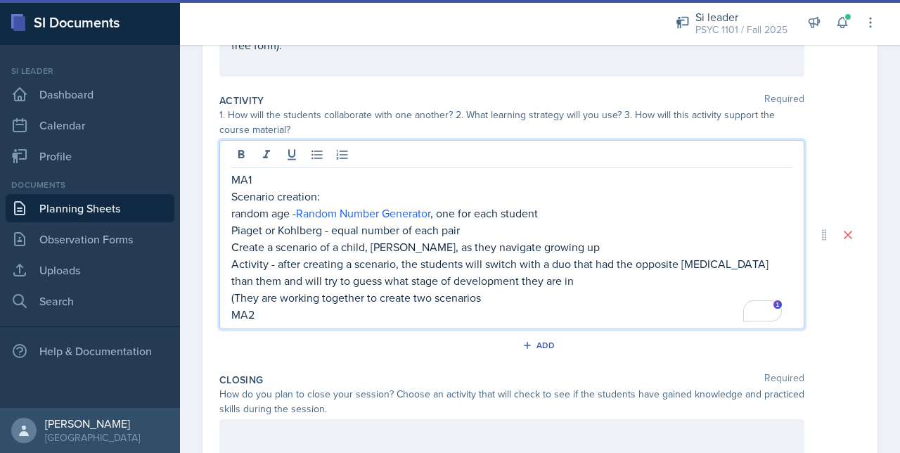
scroll to position [309, 0]
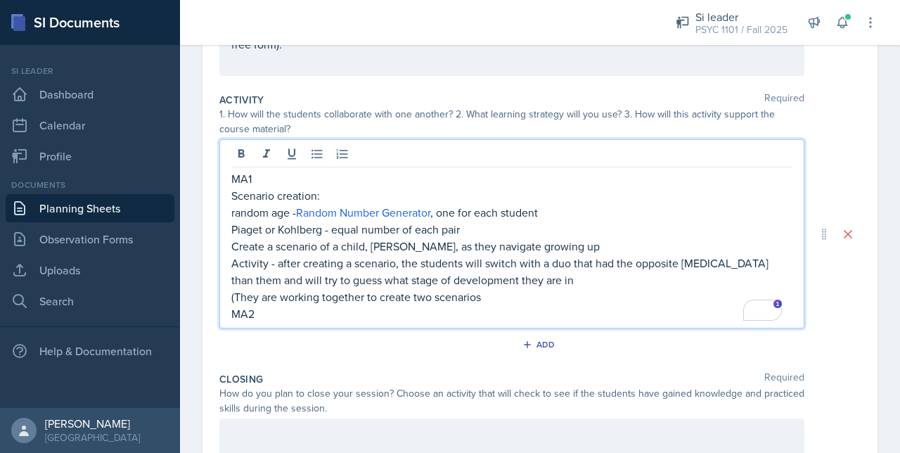
click at [280, 262] on p "Activity - after creating a scenario, the students will switch with a duo that …" at bounding box center [511, 272] width 561 height 34
drag, startPoint x: 307, startPoint y: 263, endPoint x: 278, endPoint y: 269, distance: 30.1
click at [278, 269] on p "Activity - after creating a scenario, the students will switch with a duo that …" at bounding box center [511, 272] width 561 height 34
click at [371, 262] on p "Activity - Creating a scenario, the students will switch with a duo that had th…" at bounding box center [511, 272] width 561 height 34
click at [374, 262] on p "Activity - Creating a scenario, the students will switch with a duo that had th…" at bounding box center [511, 272] width 561 height 34
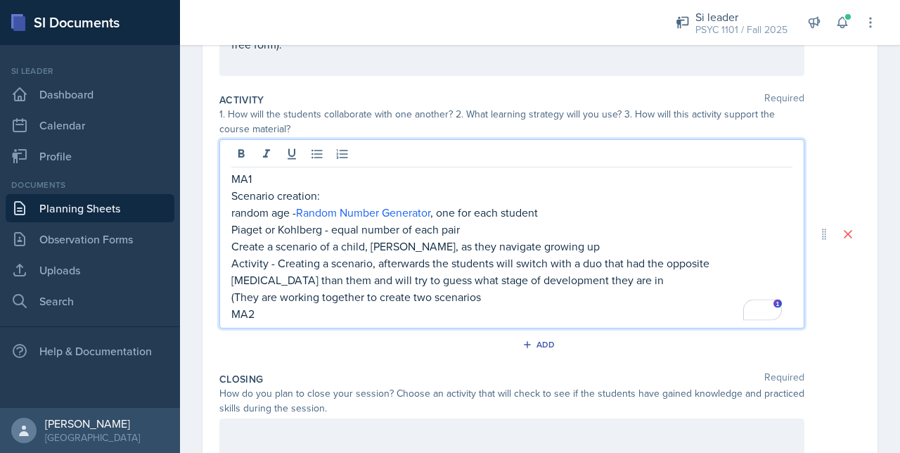
click at [578, 277] on p "Activity - Creating a scenario, afterwards the students will switch with a duo …" at bounding box center [511, 272] width 561 height 34
click at [503, 295] on p "(They are working together to create two scenarios" at bounding box center [511, 296] width 561 height 17
click at [347, 197] on p "Scenario creation:" at bounding box center [511, 195] width 561 height 17
click at [263, 181] on p "MA1" at bounding box center [511, 178] width 561 height 17
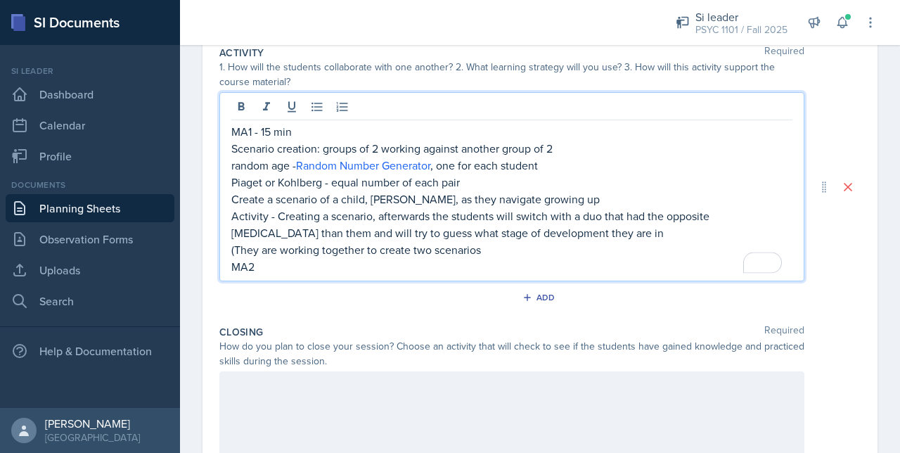
scroll to position [361, 0]
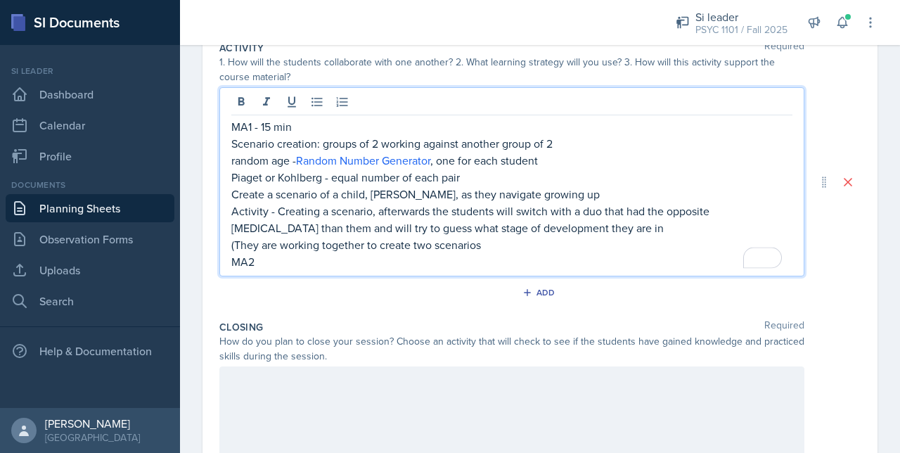
click at [273, 258] on p "MA2" at bounding box center [511, 261] width 561 height 17
click at [272, 285] on div "Add" at bounding box center [539, 295] width 641 height 27
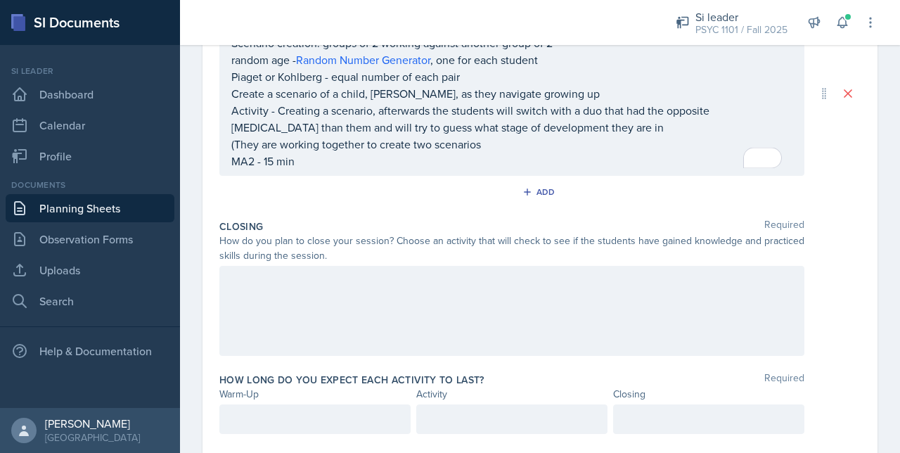
scroll to position [472, 0]
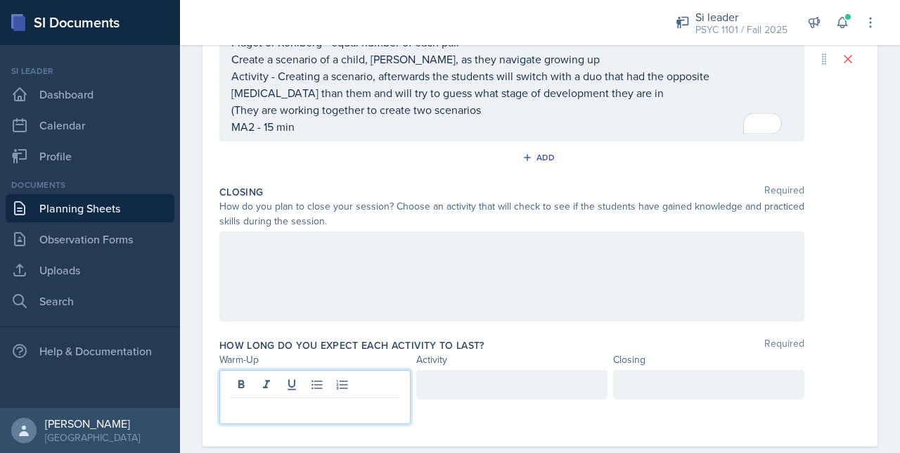
click at [257, 377] on div at bounding box center [314, 397] width 191 height 54
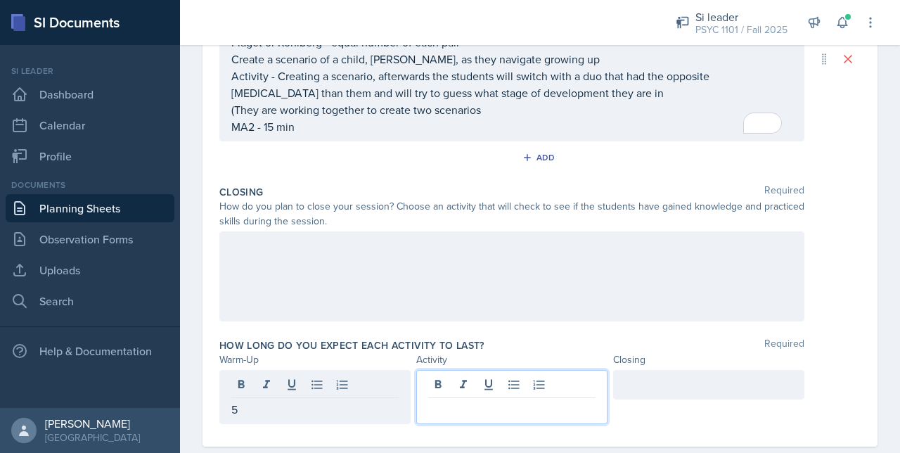
click at [430, 385] on div at bounding box center [511, 397] width 191 height 54
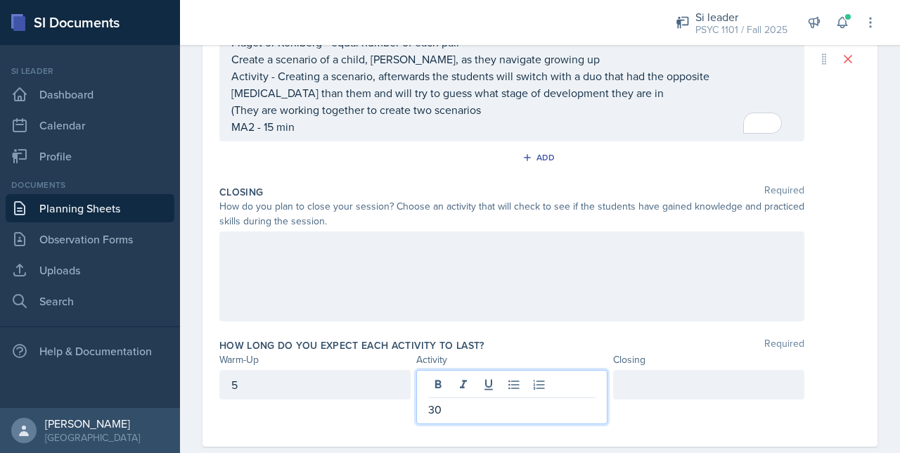
click at [361, 412] on div "5" at bounding box center [314, 397] width 191 height 54
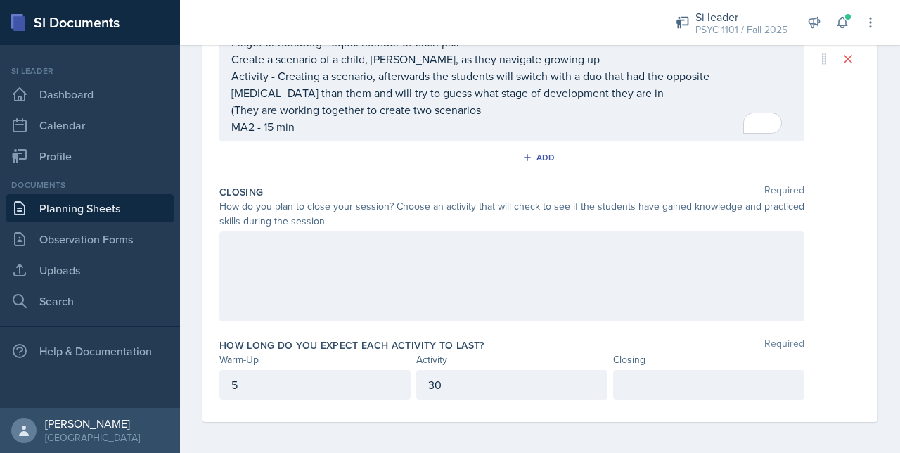
click at [651, 370] on div at bounding box center [708, 385] width 191 height 30
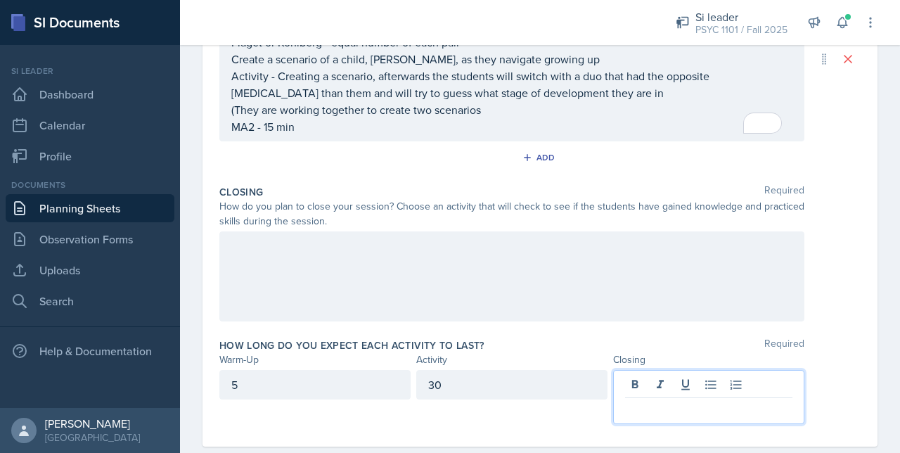
scroll to position [496, 0]
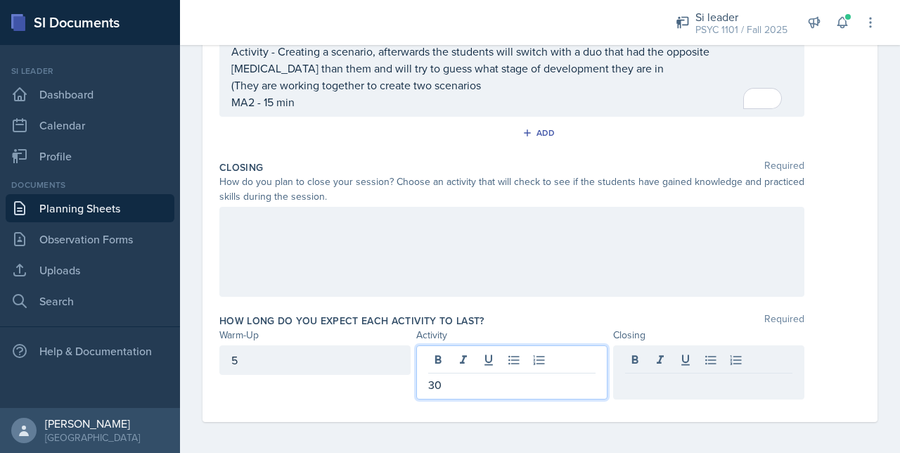
click at [430, 356] on div "30" at bounding box center [511, 372] width 191 height 54
click at [458, 382] on p "30" at bounding box center [511, 384] width 167 height 17
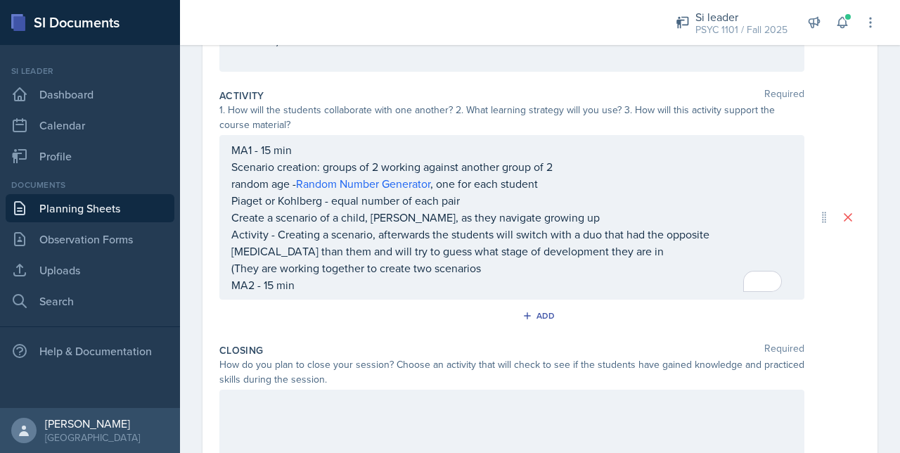
click at [228, 149] on div "MA1 - 15 min Scenario creation: groups of 2 working against another group of 2 …" at bounding box center [511, 217] width 585 height 165
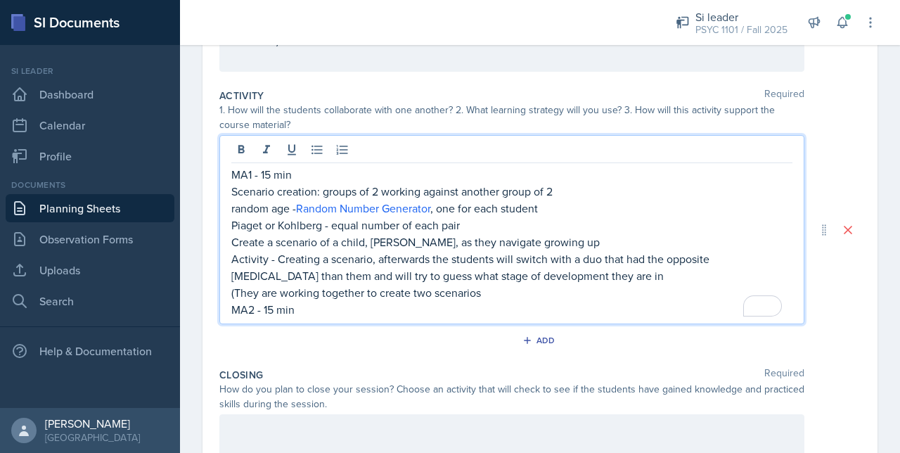
scroll to position [337, 0]
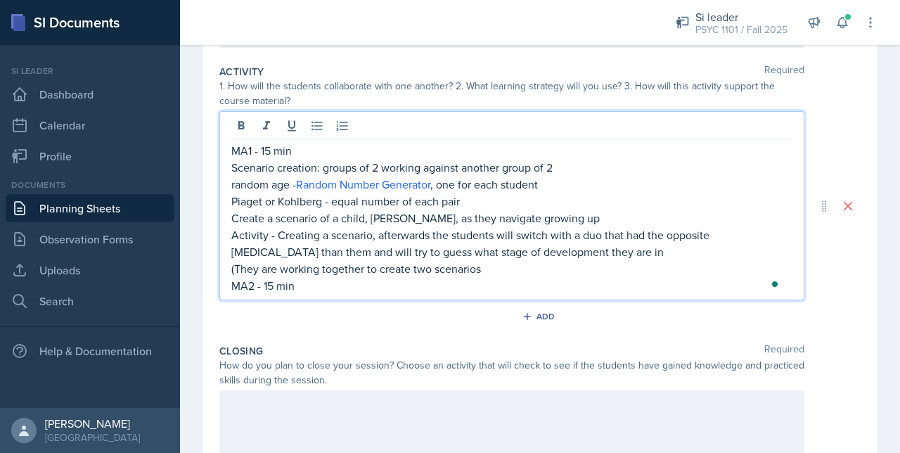
click at [229, 149] on div "MA1 - 15 min Scenario creation: groups of 2 working against another group of 2 …" at bounding box center [511, 205] width 585 height 189
click at [232, 148] on p "MA1 - 15 min" at bounding box center [511, 150] width 561 height 17
click at [271, 150] on p "MA1 - 15 min" at bounding box center [511, 150] width 561 height 17
click at [273, 285] on p "MA2 - 15 min" at bounding box center [511, 285] width 561 height 17
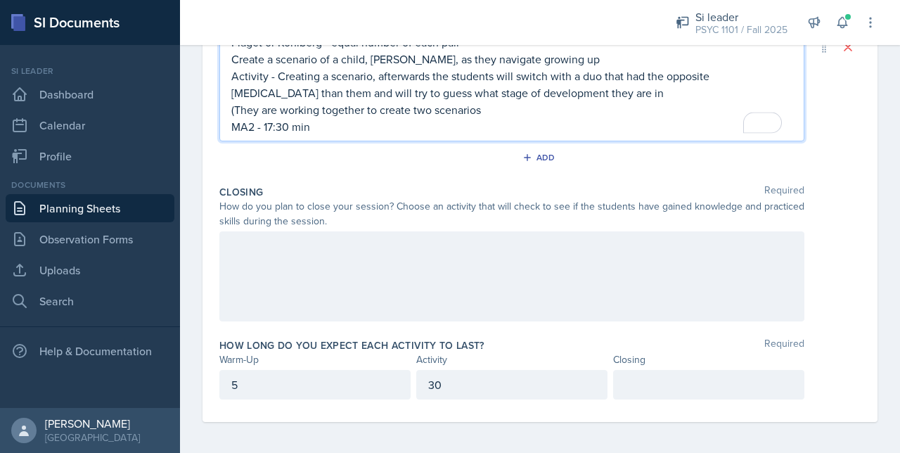
click at [445, 387] on p "30" at bounding box center [511, 384] width 167 height 17
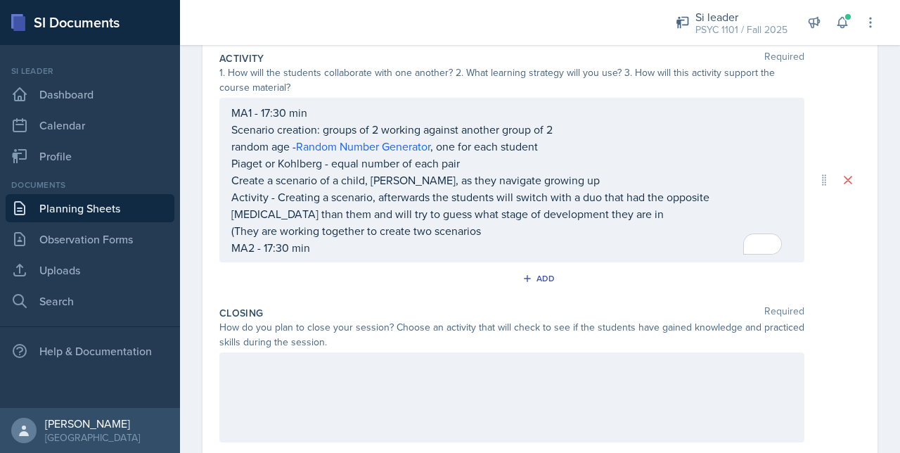
scroll to position [496, 0]
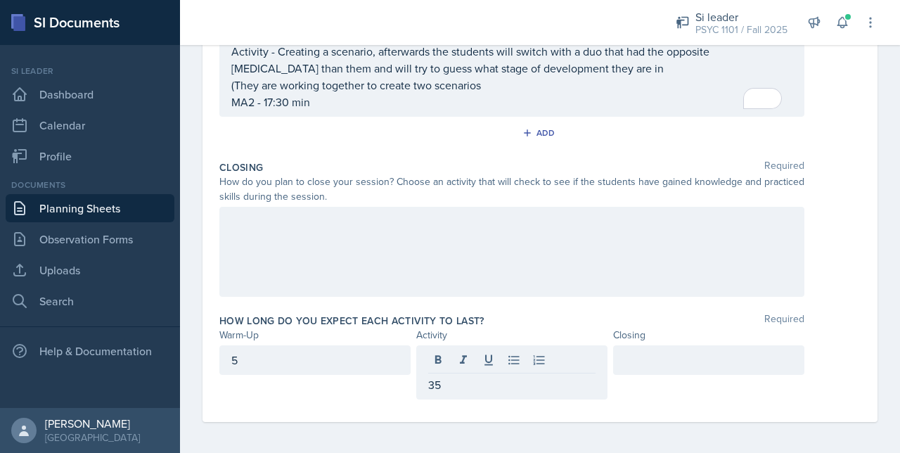
click at [399, 387] on div "5" at bounding box center [314, 372] width 191 height 54
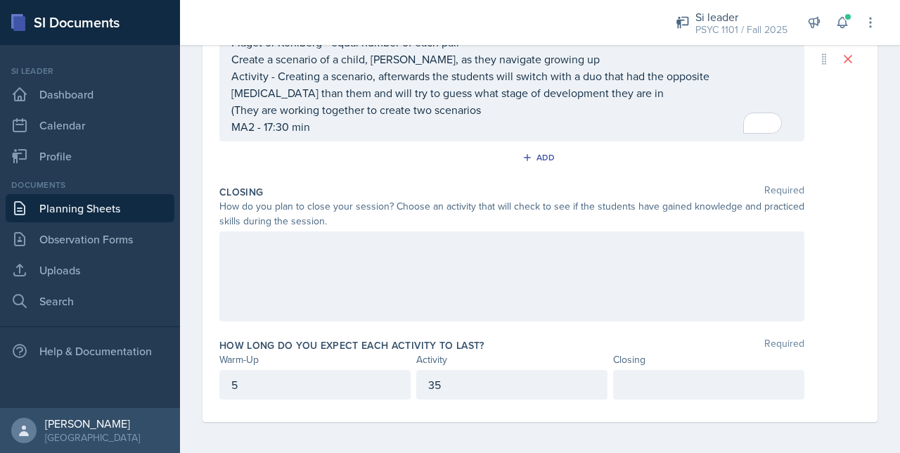
click at [650, 371] on div at bounding box center [708, 385] width 191 height 30
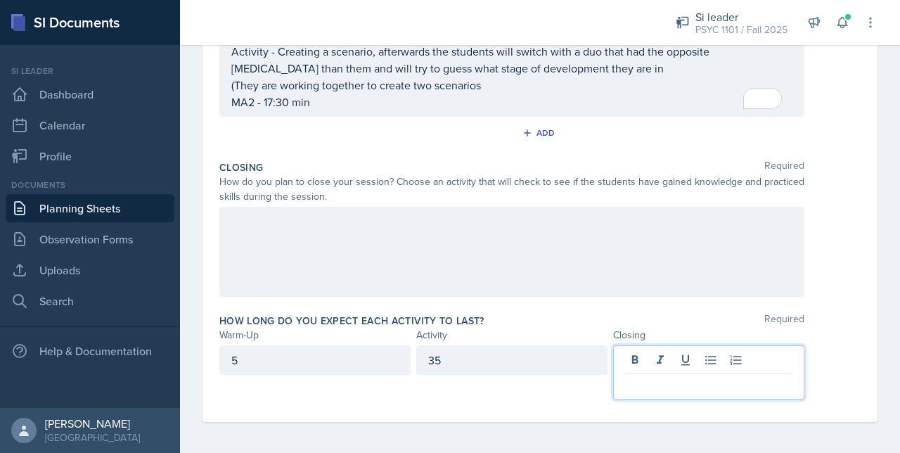
click at [304, 349] on div "5" at bounding box center [314, 360] width 191 height 30
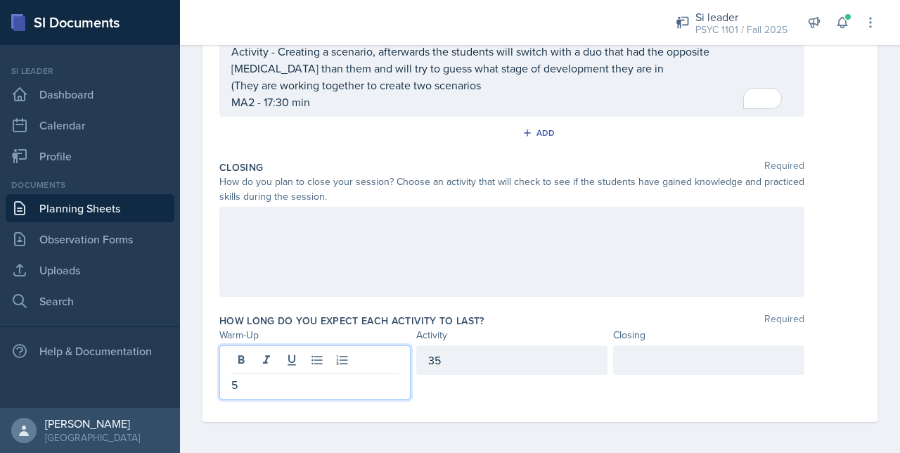
click at [640, 359] on div at bounding box center [708, 360] width 191 height 30
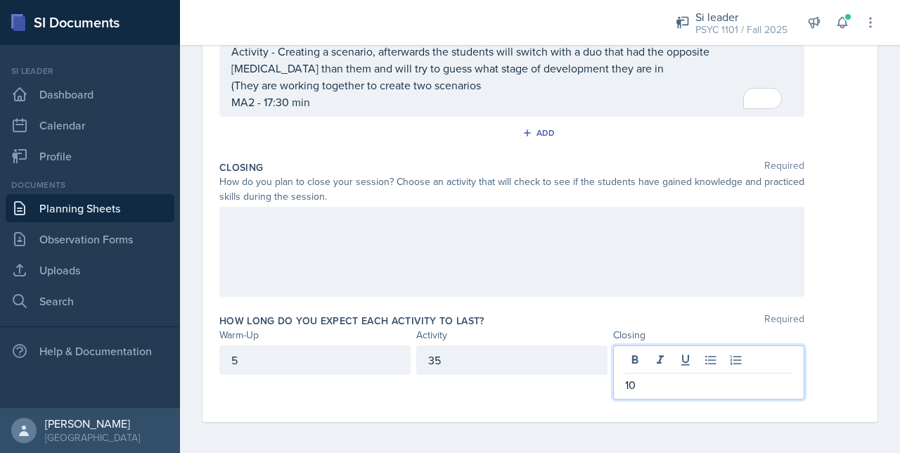
click at [321, 257] on div at bounding box center [511, 252] width 585 height 90
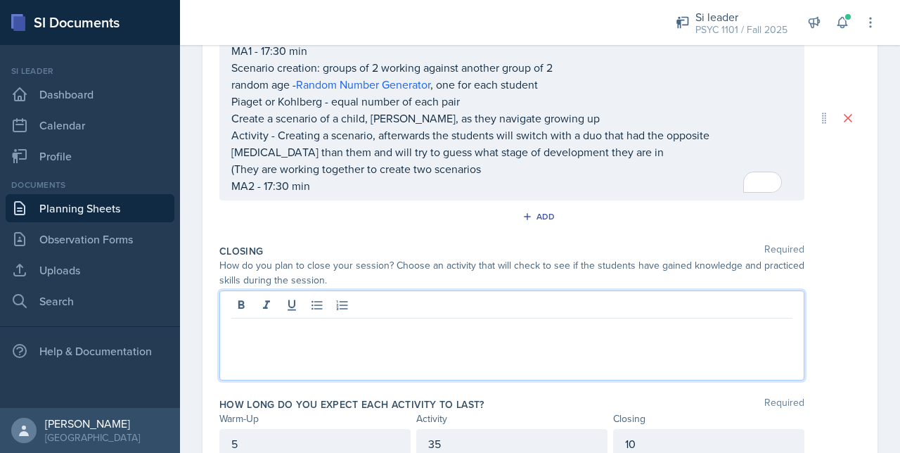
scroll to position [437, 0]
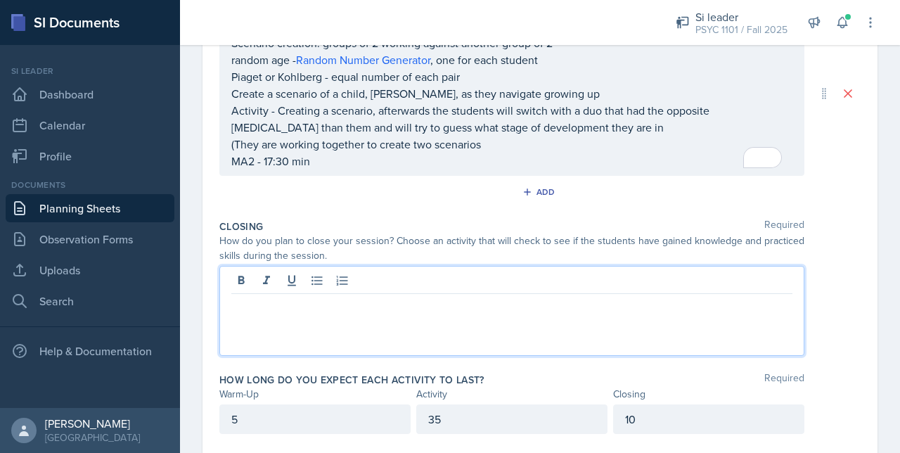
click at [316, 169] on p "MA2 - 17:30 min" at bounding box center [511, 161] width 561 height 17
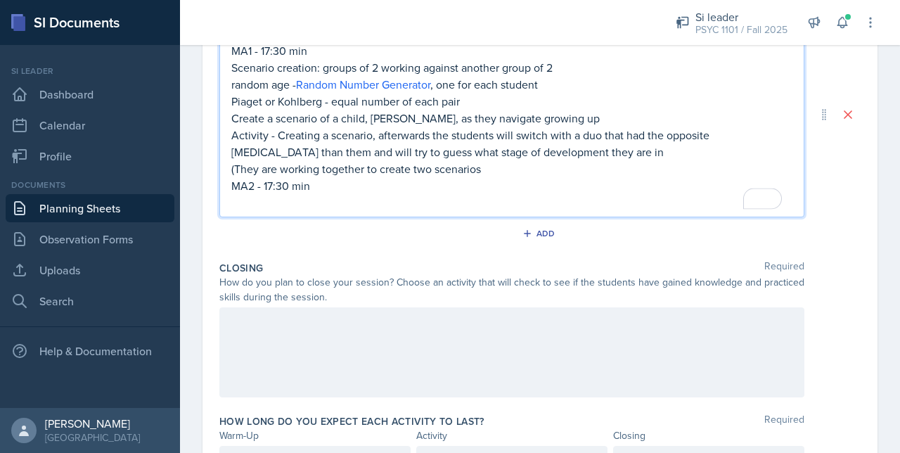
click at [501, 165] on p "(They are working together to create two scenarios" at bounding box center [511, 168] width 561 height 17
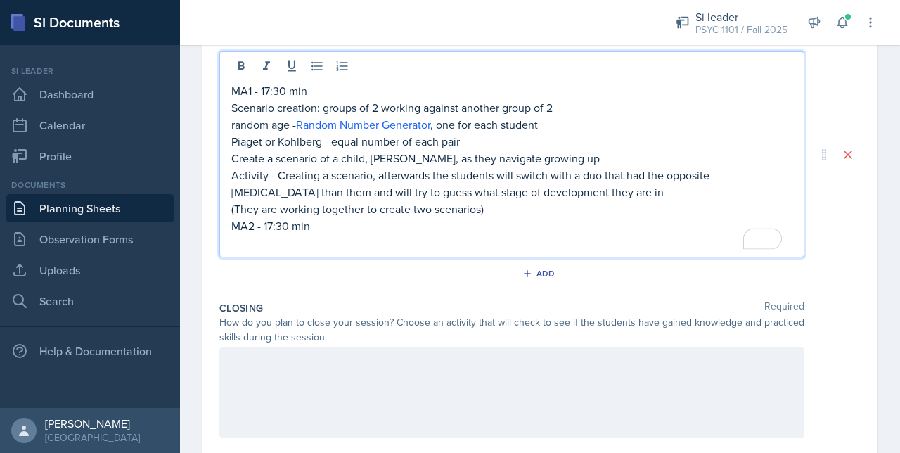
scroll to position [397, 0]
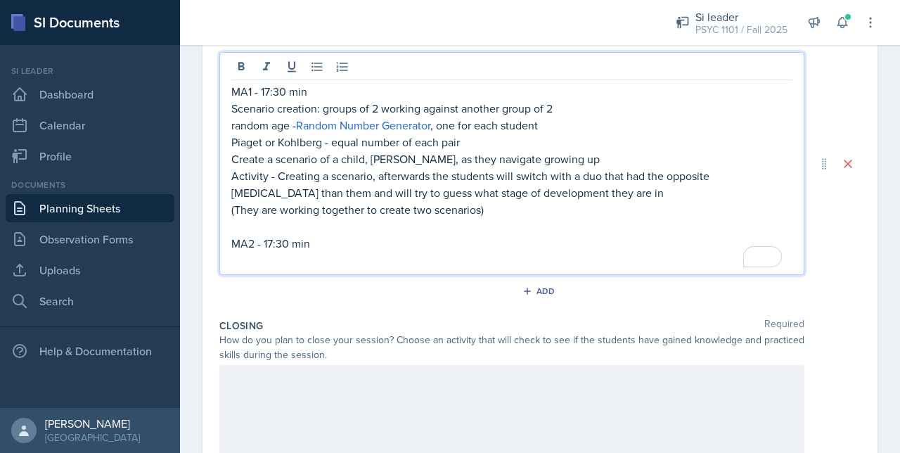
click at [494, 212] on p "(They are working together to create two scenarios)" at bounding box center [511, 209] width 561 height 17
click at [479, 211] on p "(They are working together to create two scenarios)[scaled to 1v1 depending on …" at bounding box center [511, 209] width 561 height 17
click at [550, 125] on p "random age - Random Number Generator , one for each student" at bounding box center [511, 125] width 561 height 17
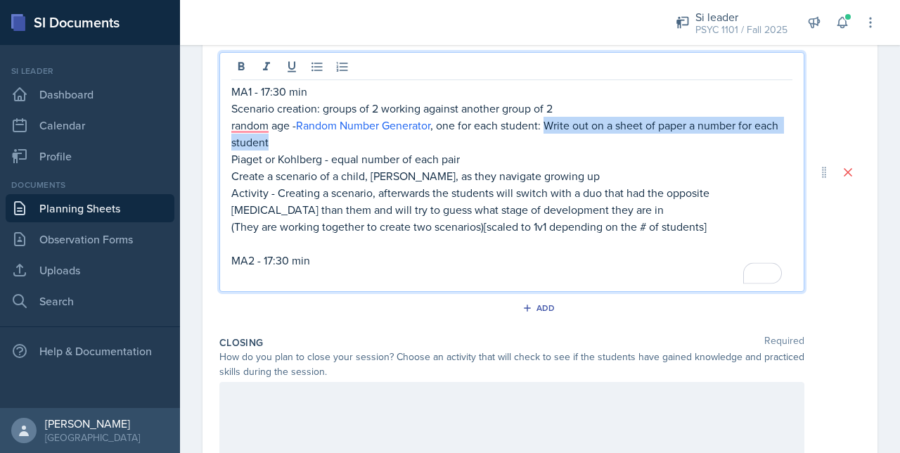
drag, startPoint x: 335, startPoint y: 138, endPoint x: 549, endPoint y: 126, distance: 214.1
click at [549, 126] on p "random age - Random Number Generator , one for each student: Write out on a she…" at bounding box center [511, 134] width 561 height 34
click at [245, 65] on icon at bounding box center [241, 67] width 14 height 14
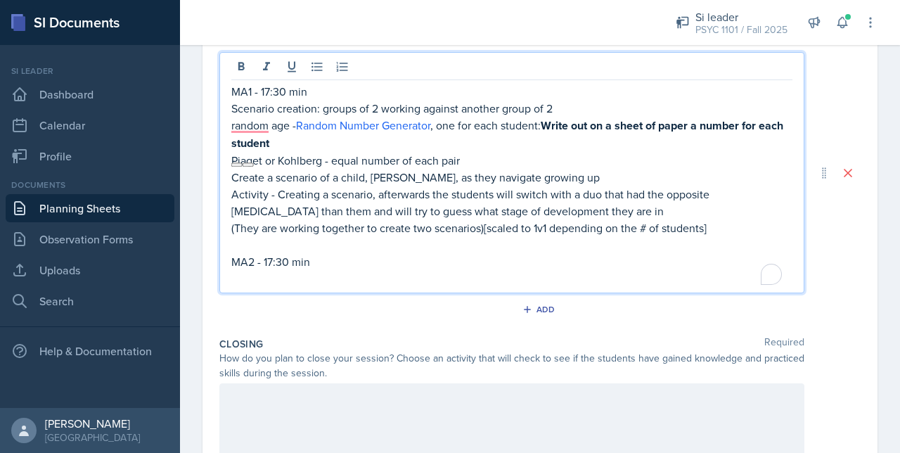
click at [285, 244] on p "To enrich screen reader interactions, please activate Accessibility in Grammarl…" at bounding box center [511, 244] width 561 height 17
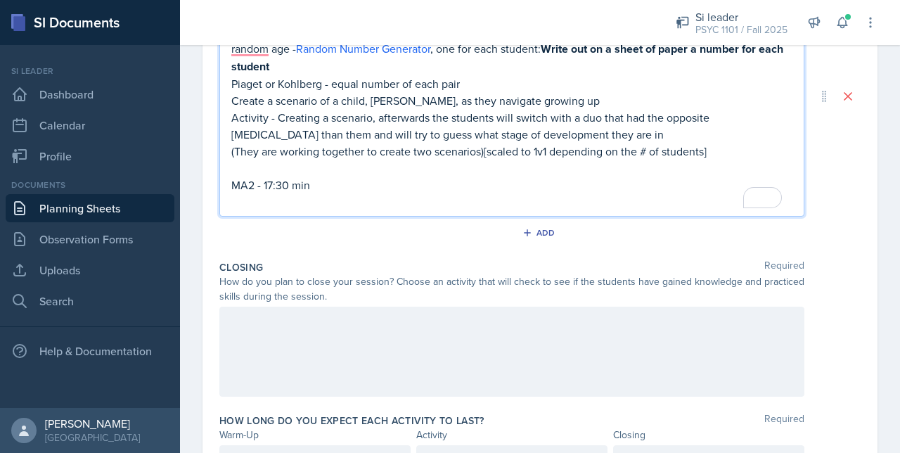
click at [349, 178] on p "MA2 - 17:30 min" at bounding box center [511, 184] width 561 height 17
click at [299, 203] on p "To enrich screen reader interactions, please activate Accessibility in Grammarl…" at bounding box center [511, 201] width 561 height 17
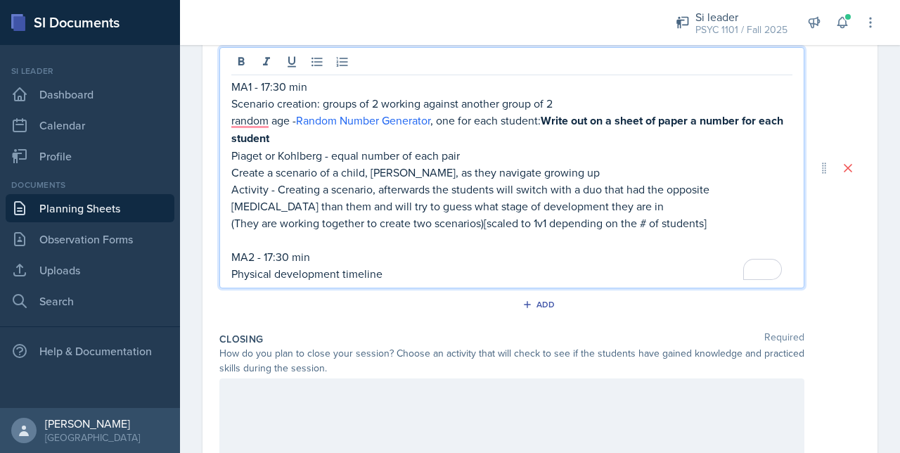
scroll to position [429, 0]
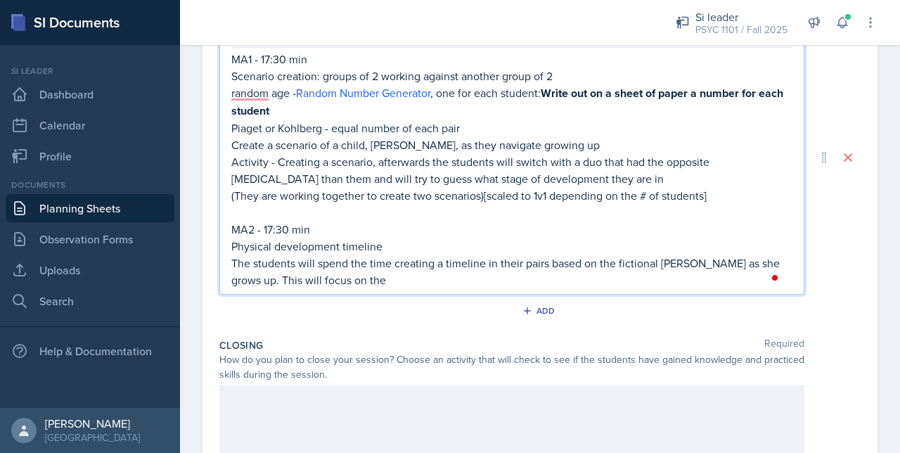
click at [389, 247] on p "Physical development timeline" at bounding box center [511, 246] width 561 height 17
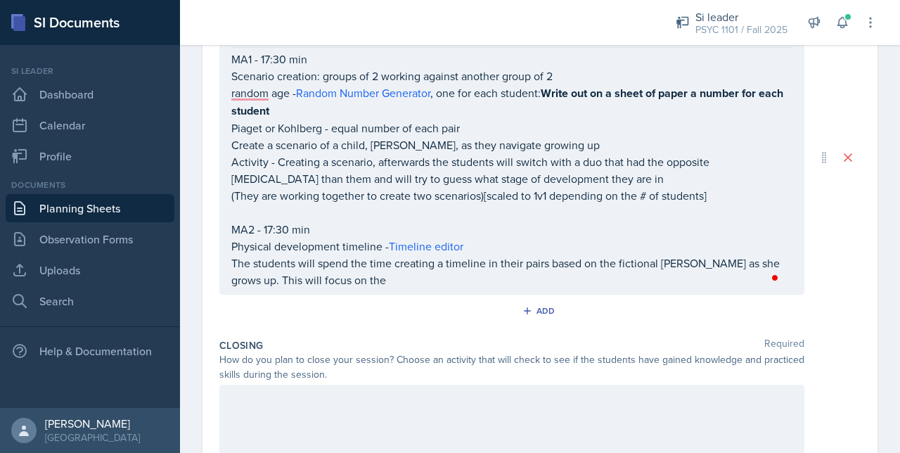
click at [357, 286] on div "MA1 - 17:30 min Scenario creation: groups of 2 working against another group of…" at bounding box center [511, 157] width 585 height 275
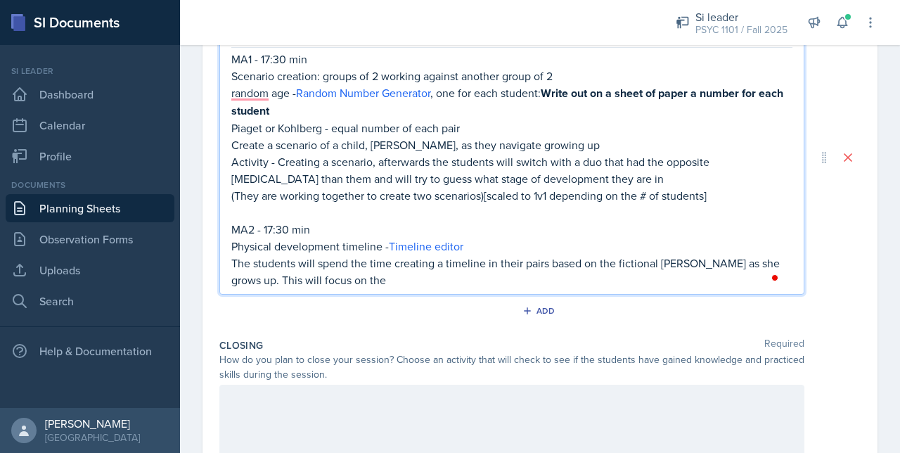
click at [342, 279] on p "The students will spend the time creating a timeline in their pairs based on th…" at bounding box center [511, 272] width 561 height 34
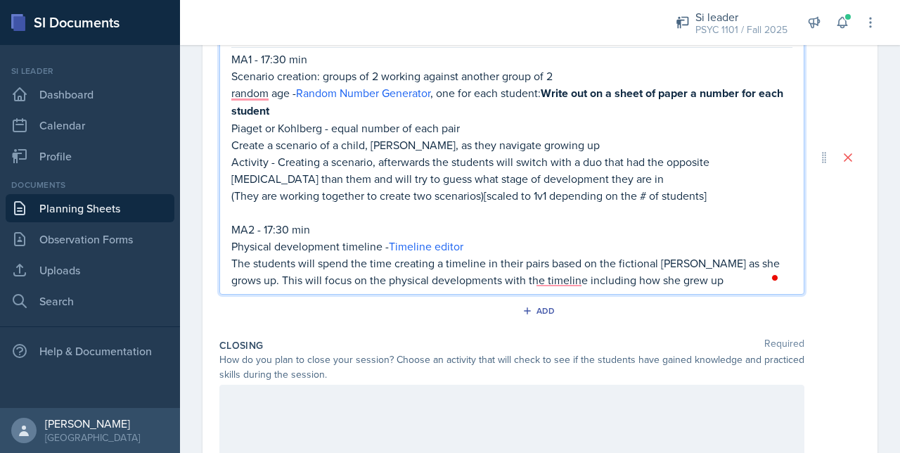
scroll to position [434, 0]
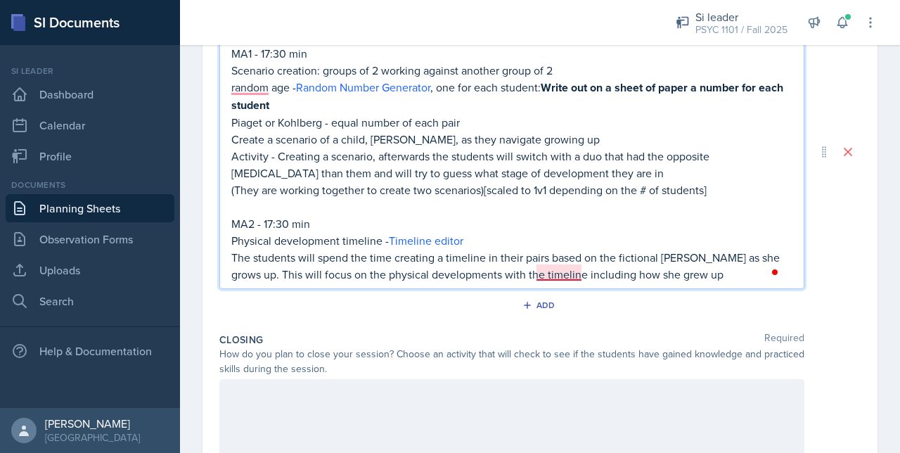
click at [558, 273] on p "The students will spend the time creating a timeline in their pairs based on th…" at bounding box center [511, 266] width 561 height 34
click at [555, 313] on div "Add" at bounding box center [539, 308] width 641 height 27
click at [541, 271] on p "The students will spend the time creating a timeline in their pairs based on th…" at bounding box center [511, 266] width 561 height 34
click at [380, 275] on p "The students will spend the time creating a timeline in their pairs based on th…" at bounding box center [511, 266] width 561 height 34
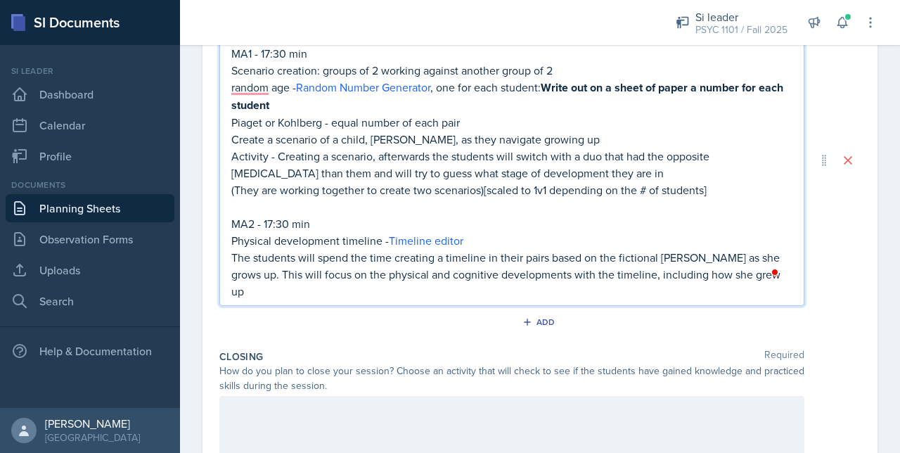
click at [739, 273] on p "The students will spend the time creating a timeline in their pairs based on th…" at bounding box center [511, 274] width 561 height 51
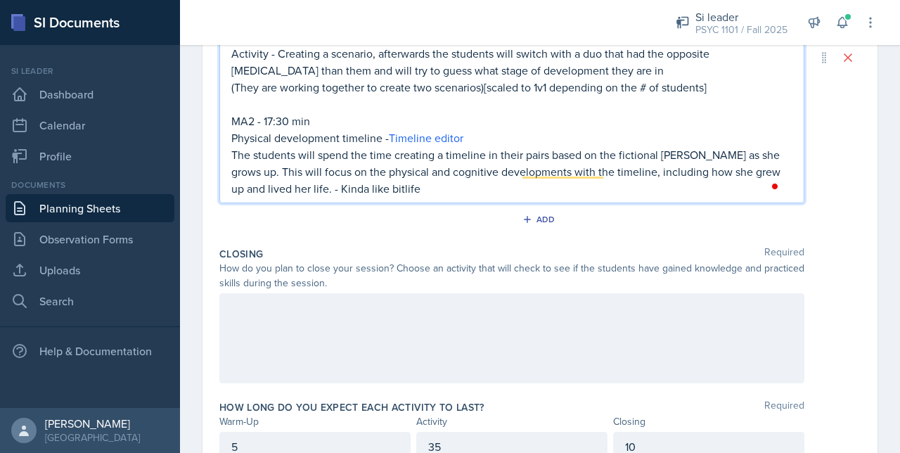
click at [311, 316] on div at bounding box center [511, 338] width 585 height 90
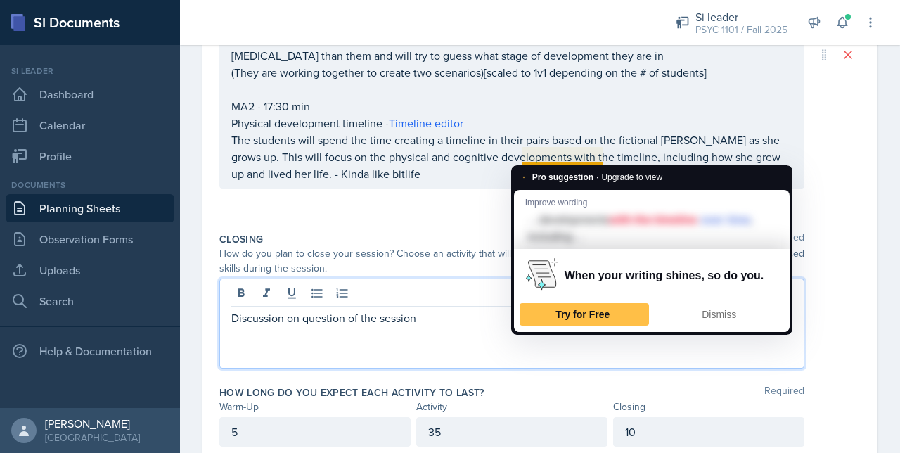
scroll to position [484, 0]
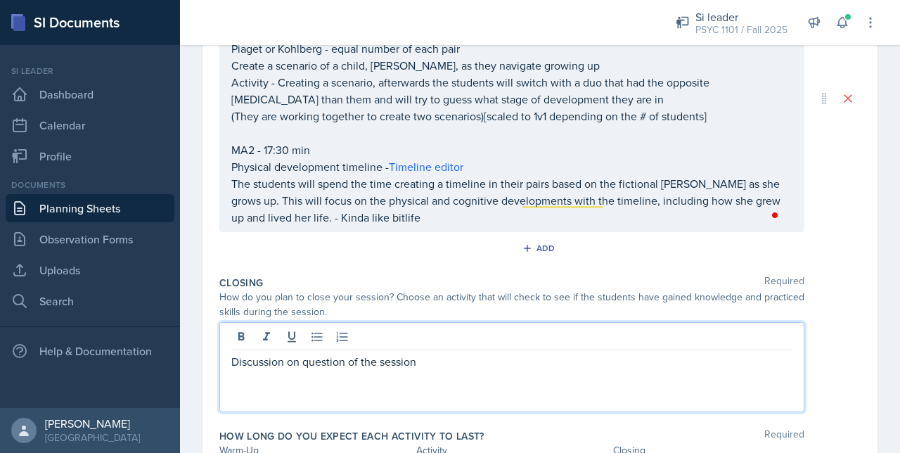
click at [429, 255] on div "Add" at bounding box center [539, 251] width 641 height 27
click at [418, 340] on div "Discussion on question of the session" at bounding box center [511, 367] width 585 height 90
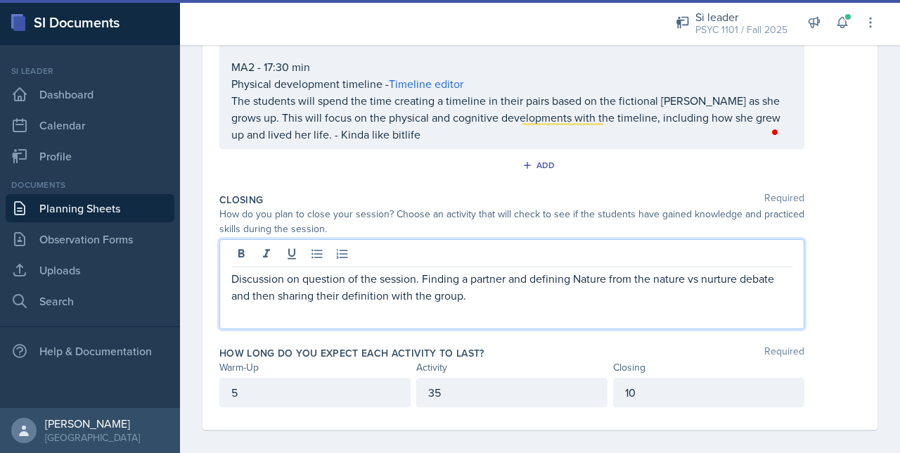
scroll to position [569, 0]
click at [451, 360] on div "Activity" at bounding box center [511, 365] width 191 height 15
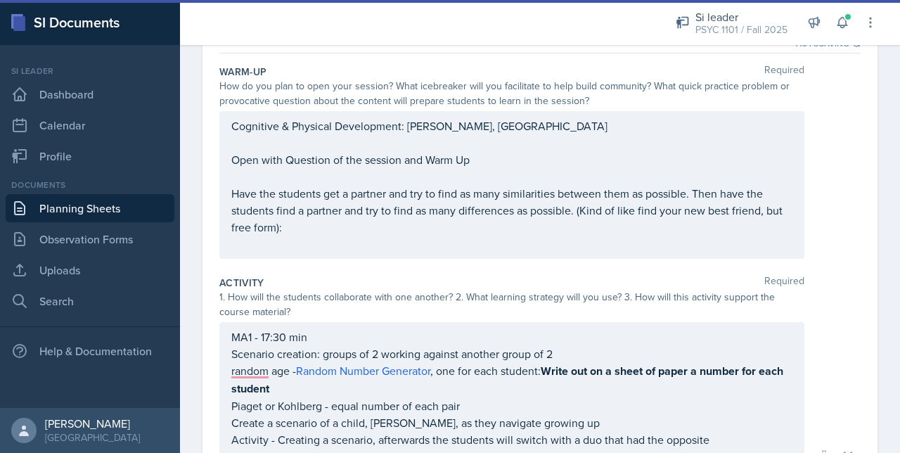
scroll to position [127, 0]
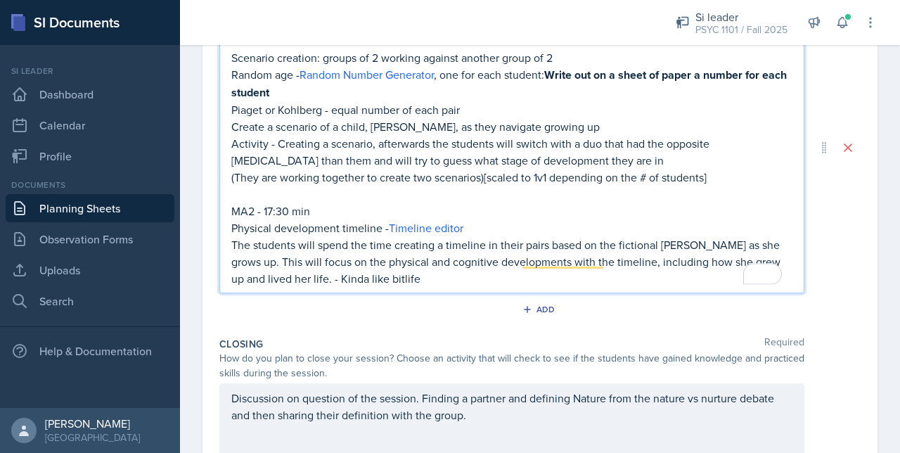
scroll to position [598, 0]
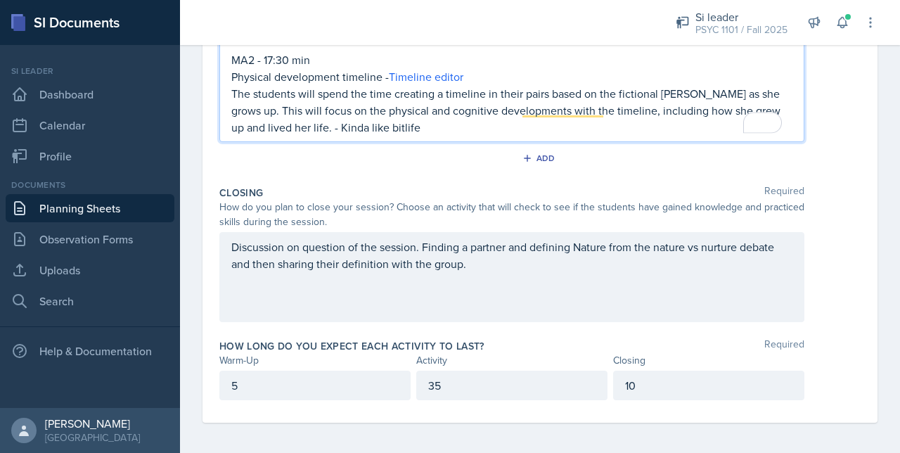
click at [502, 264] on p "Discussion on question of the session. Finding a partner and defining Nature fr…" at bounding box center [511, 255] width 561 height 34
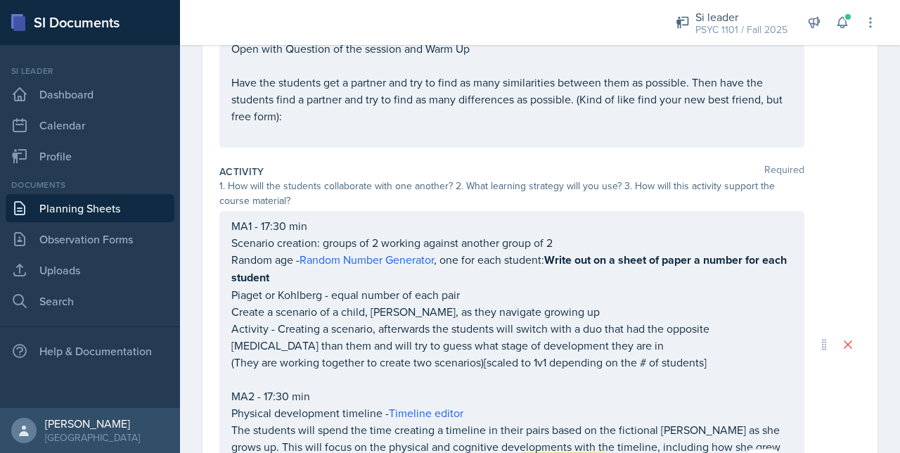
scroll to position [0, 0]
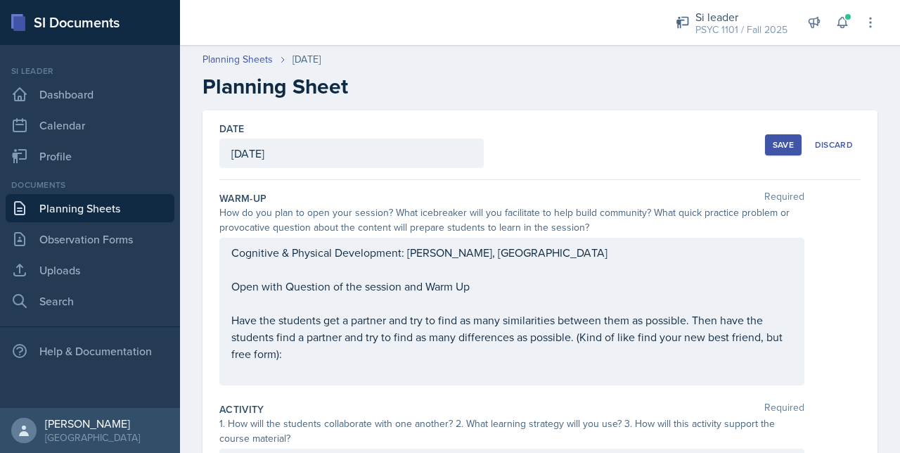
click at [773, 148] on div "Save" at bounding box center [783, 144] width 21 height 11
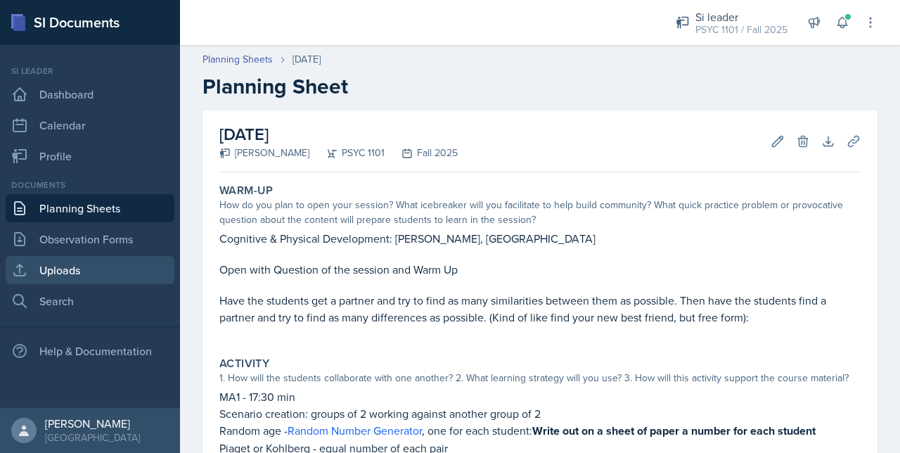
click at [67, 264] on link "Uploads" at bounding box center [90, 270] width 169 height 28
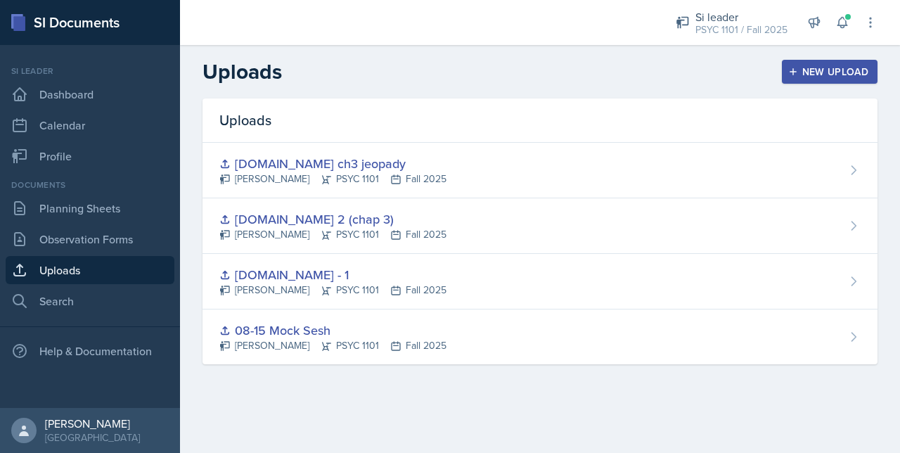
click at [834, 71] on div "New Upload" at bounding box center [830, 71] width 78 height 11
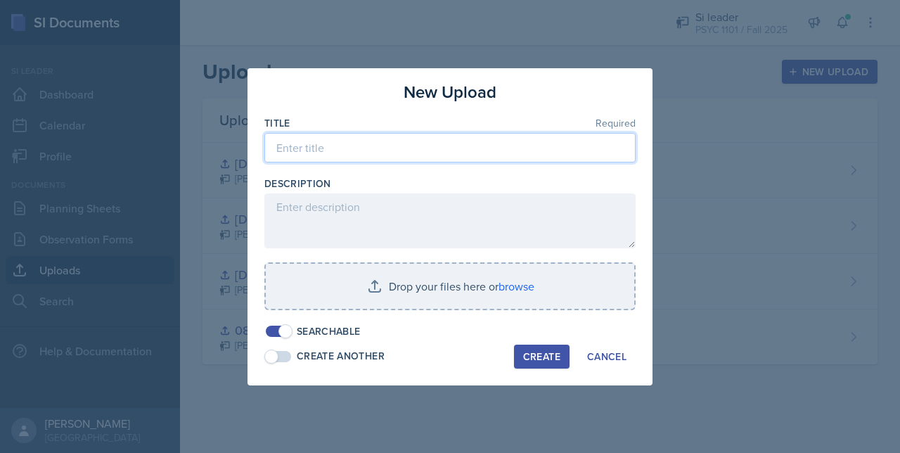
click at [335, 143] on input at bounding box center [449, 148] width 371 height 30
type input "F"
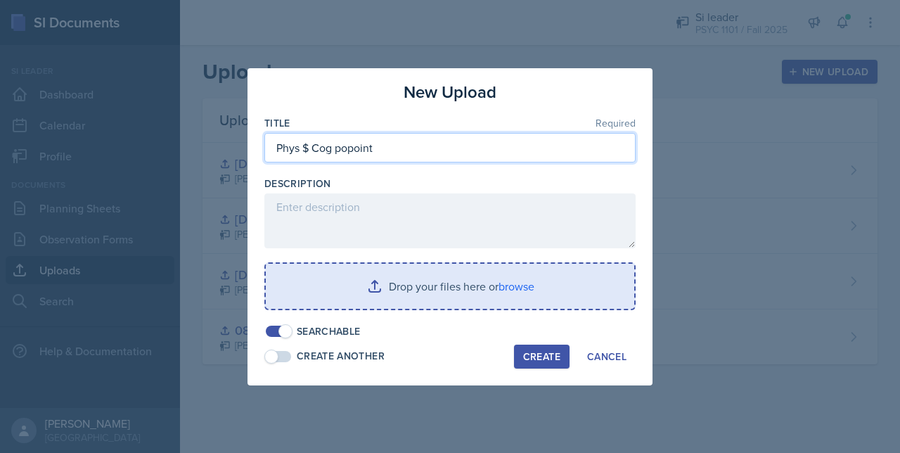
type input "Phys $ Cog popoint"
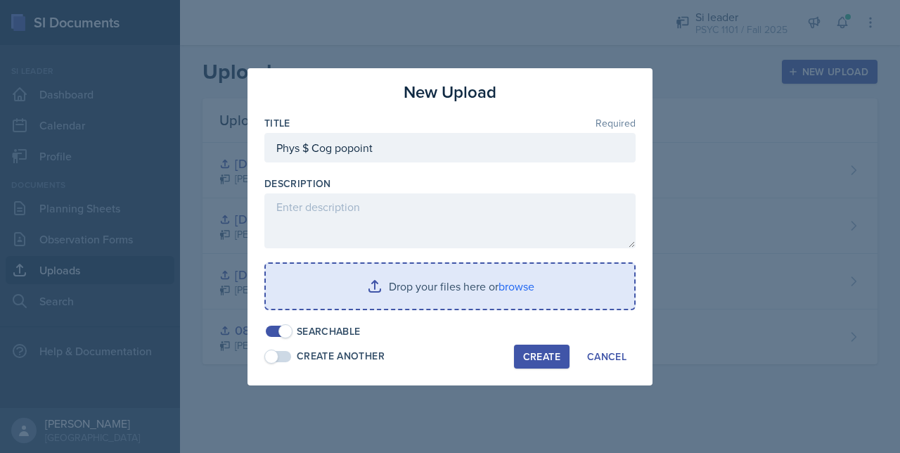
click at [427, 297] on input "file" at bounding box center [450, 286] width 368 height 45
click at [436, 292] on input "file" at bounding box center [450, 286] width 368 height 45
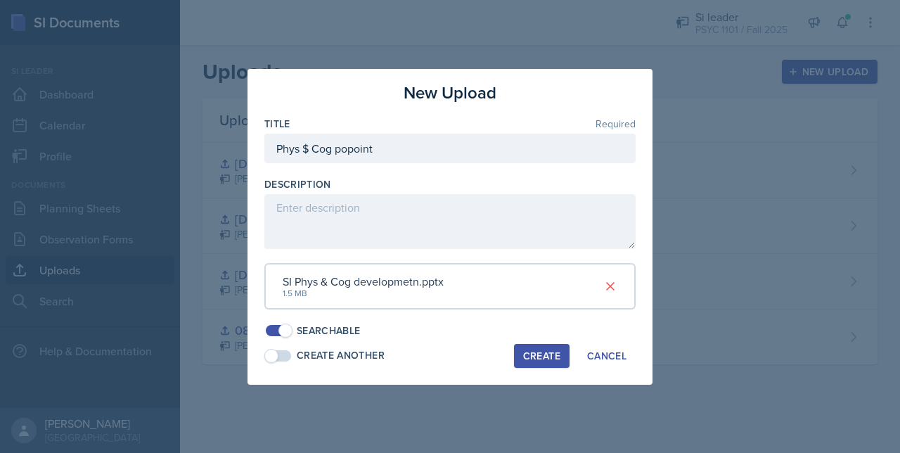
click at [534, 353] on div "Create" at bounding box center [541, 355] width 37 height 11
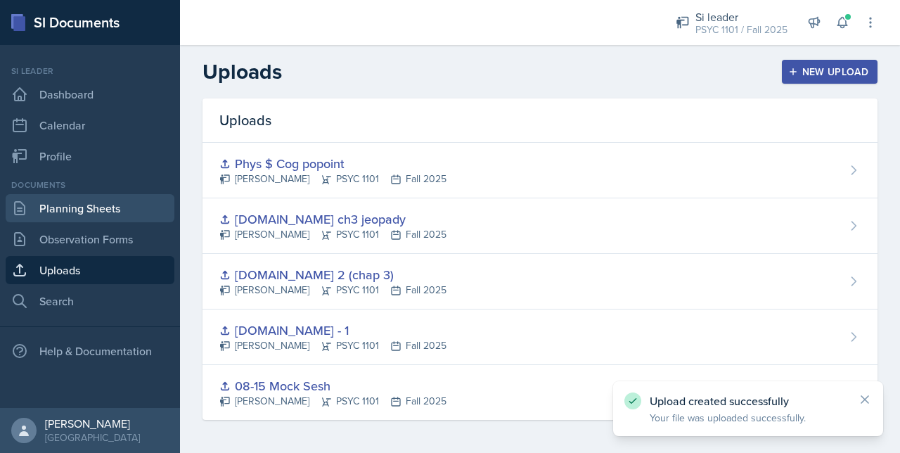
click at [62, 215] on link "Planning Sheets" at bounding box center [90, 208] width 169 height 28
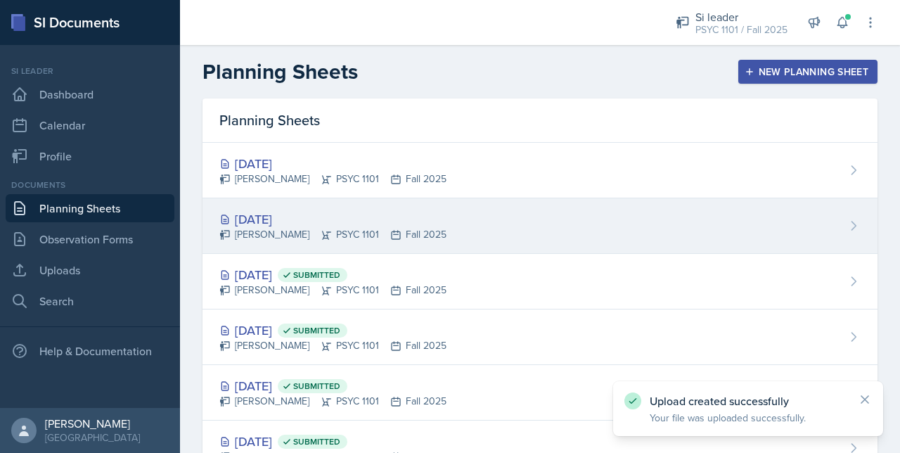
click at [302, 228] on div "Artemas Souder PSYC 1101 Fall 2025" at bounding box center [332, 234] width 227 height 15
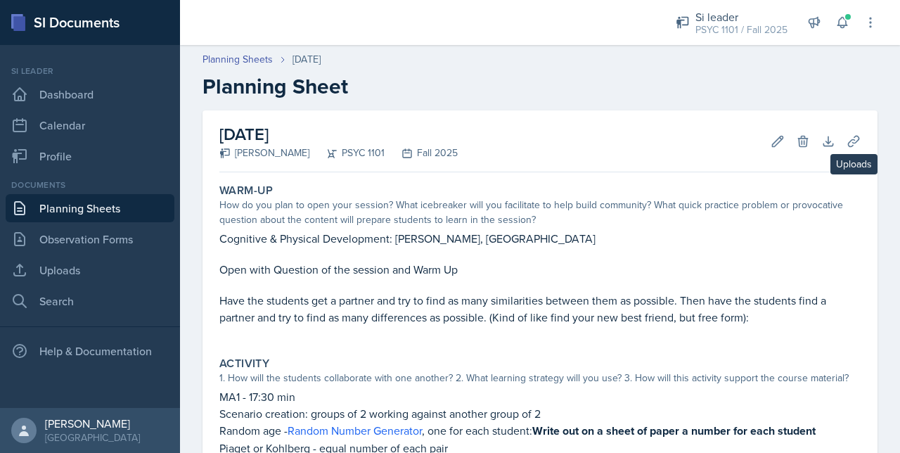
click at [846, 143] on icon at bounding box center [853, 141] width 14 height 14
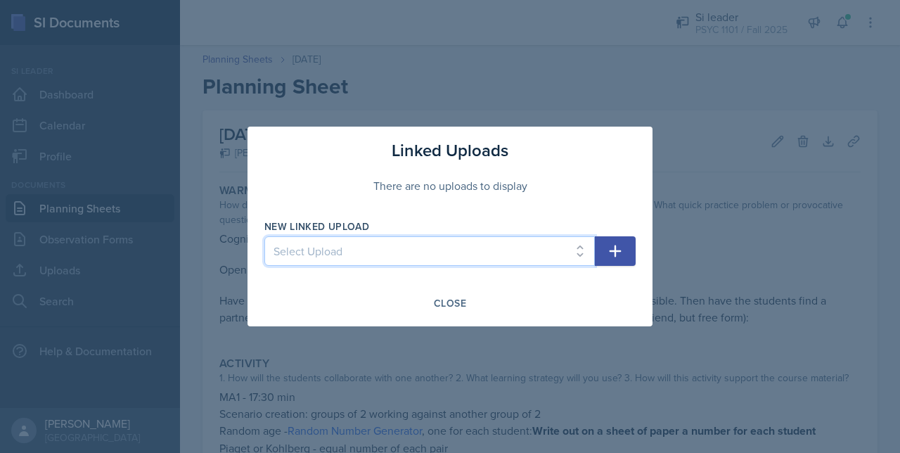
click at [422, 252] on select "Select Upload 08-15 Mock Sesh F.Se 2 (chap 3) F.Se - 1 F.Se ch3 jeopady Phys $ …" at bounding box center [429, 251] width 330 height 30
select select "7f64d2a6-d046-47e0-941f-680c2fad760f"
click at [264, 236] on select "Select Upload 08-15 Mock Sesh F.Se 2 (chap 3) F.Se - 1 F.Se ch3 jeopady Phys $ …" at bounding box center [429, 251] width 330 height 30
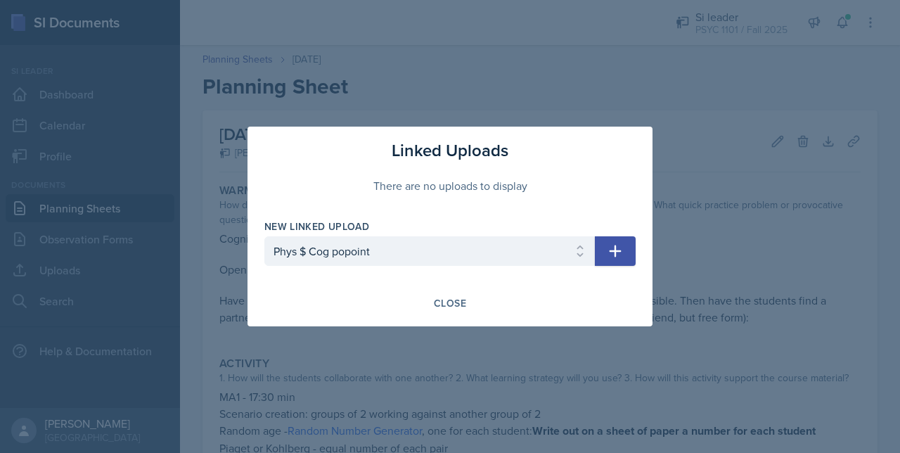
click at [617, 244] on icon "button" at bounding box center [615, 251] width 17 height 17
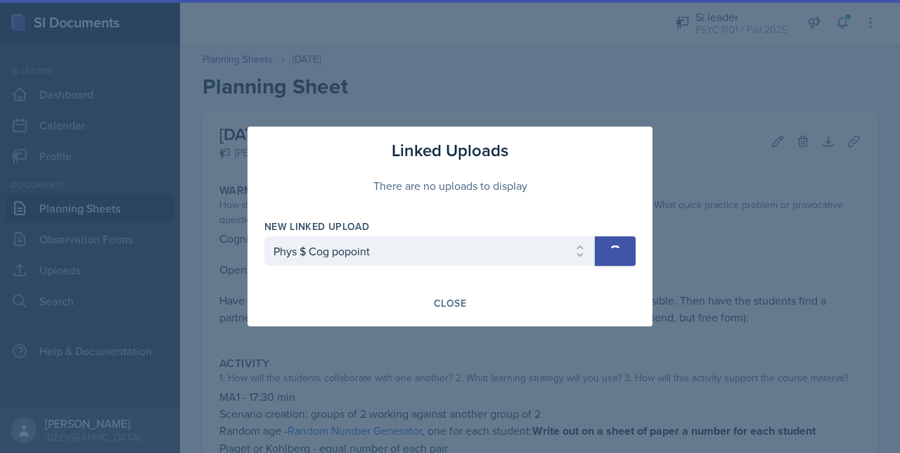
select select
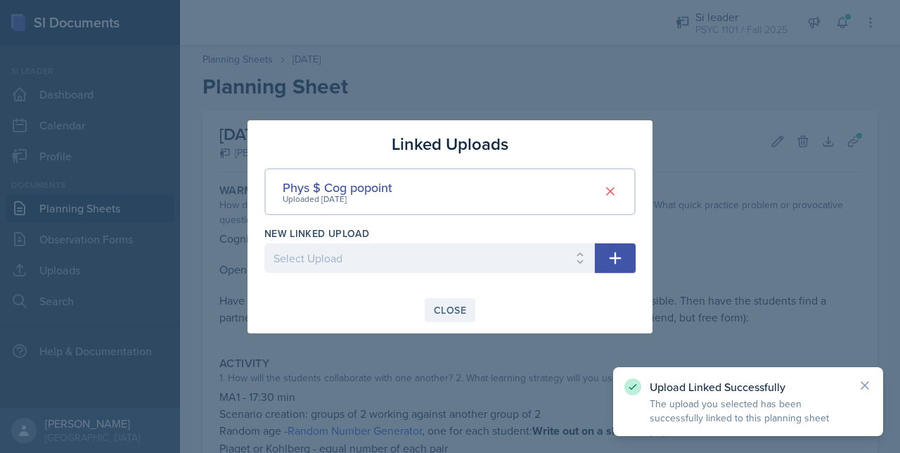
click at [444, 304] on div "Close" at bounding box center [450, 309] width 32 height 11
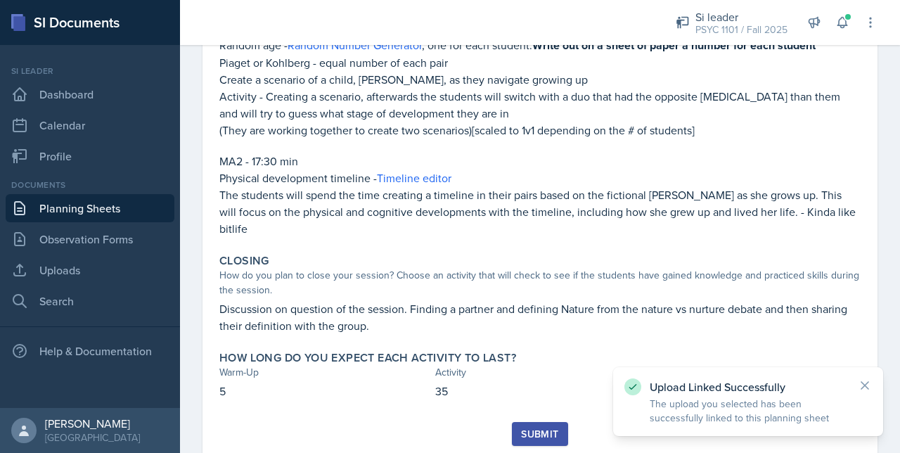
scroll to position [411, 0]
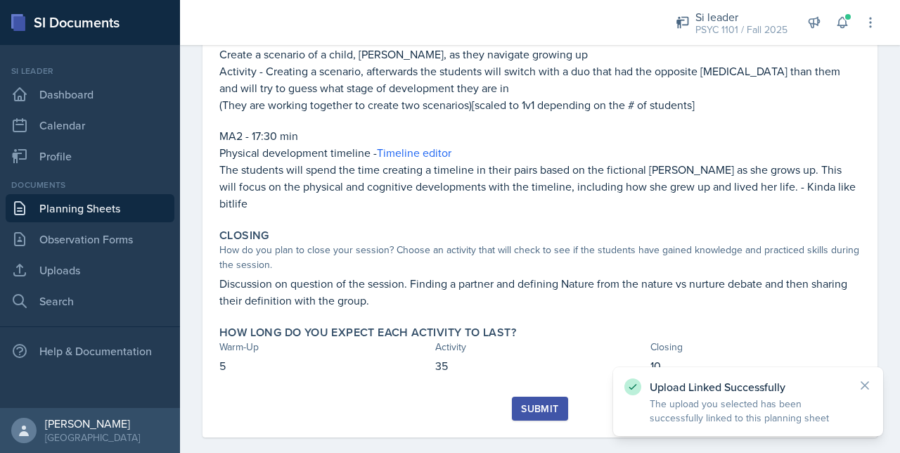
click at [532, 403] on div "Submit" at bounding box center [539, 408] width 37 height 11
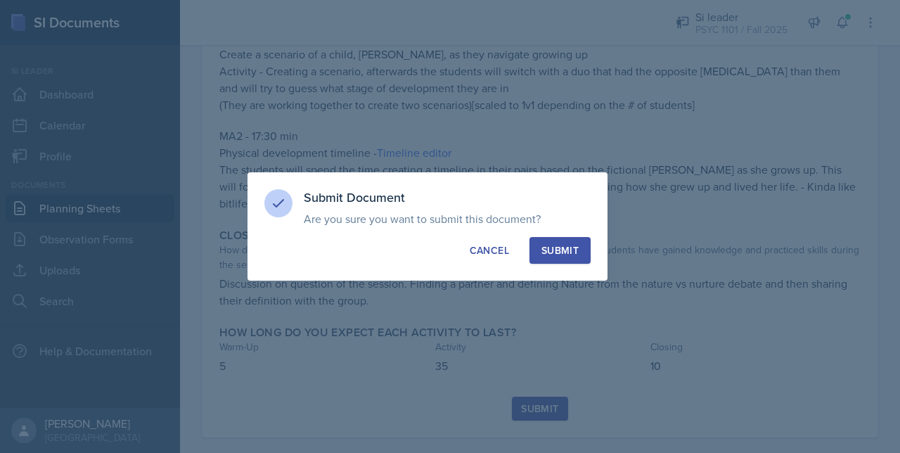
click at [512, 397] on button "Submit" at bounding box center [540, 409] width 56 height 24
click at [565, 254] on div "Submit" at bounding box center [559, 250] width 37 height 14
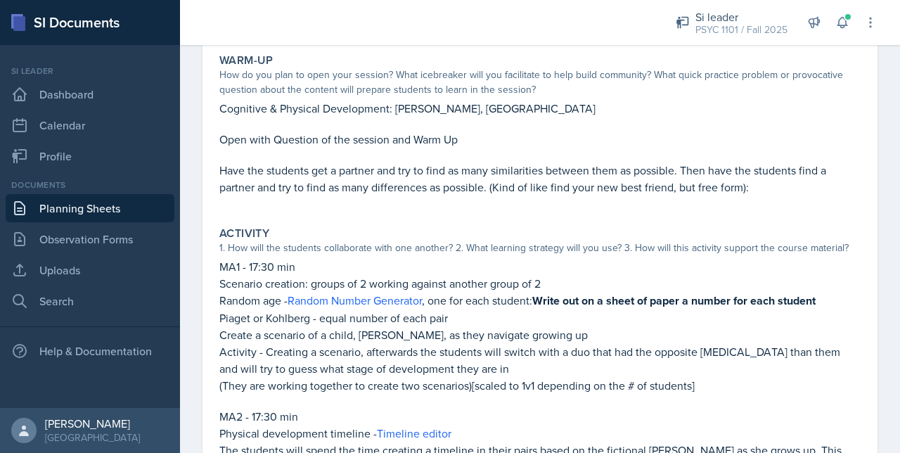
scroll to position [0, 0]
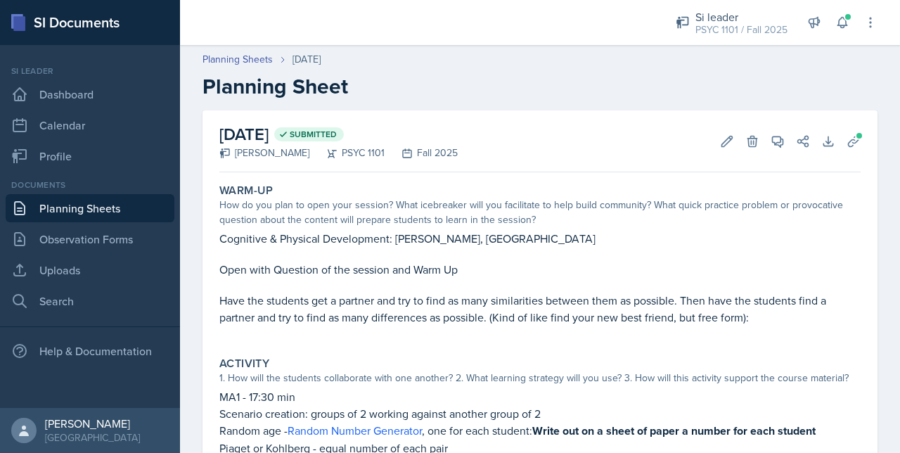
click at [108, 212] on link "Planning Sheets" at bounding box center [90, 208] width 169 height 28
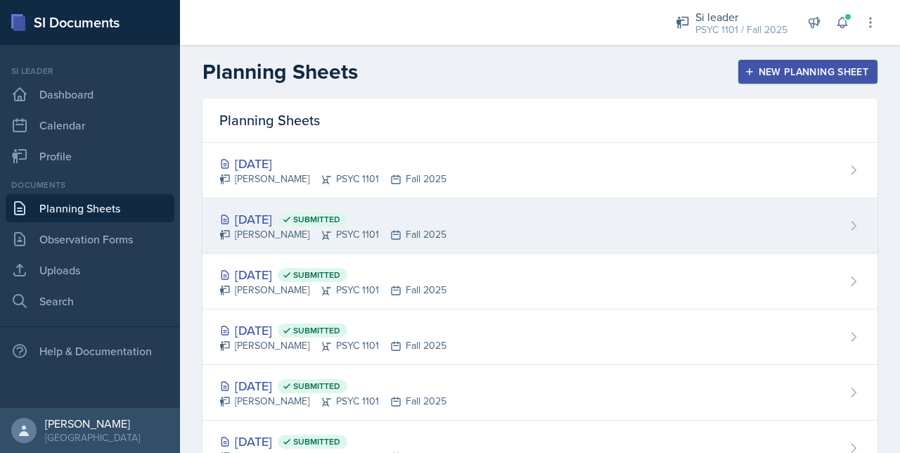
click at [309, 199] on div "Sep 10th, 2025 Submitted Artemas Souder PSYC 1101 Fall 2025" at bounding box center [539, 226] width 675 height 56
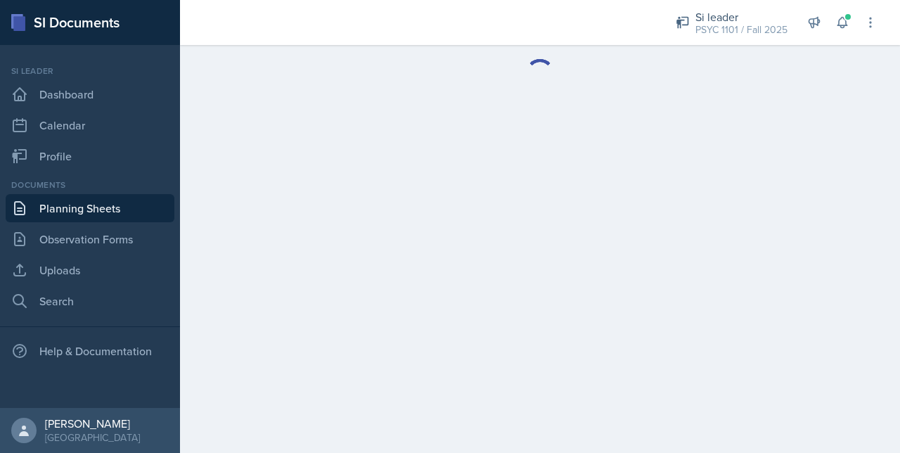
click at [100, 214] on link "Planning Sheets" at bounding box center [90, 208] width 169 height 28
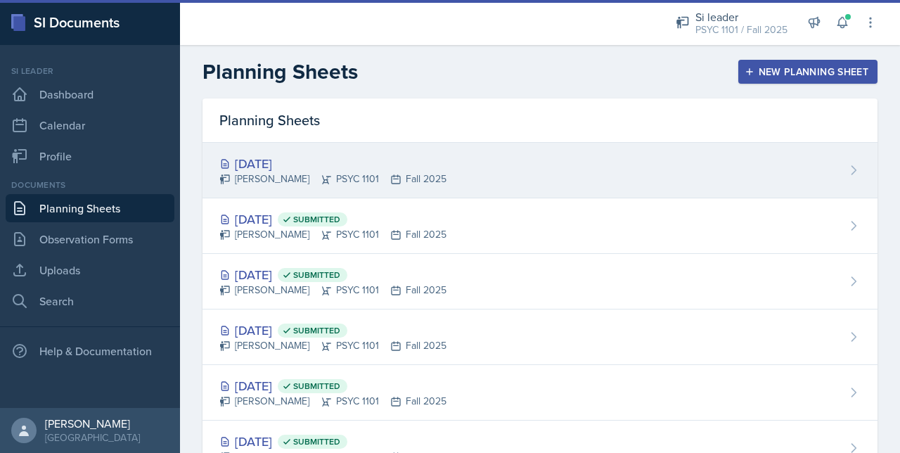
click at [233, 155] on div "[DATE]" at bounding box center [332, 163] width 227 height 19
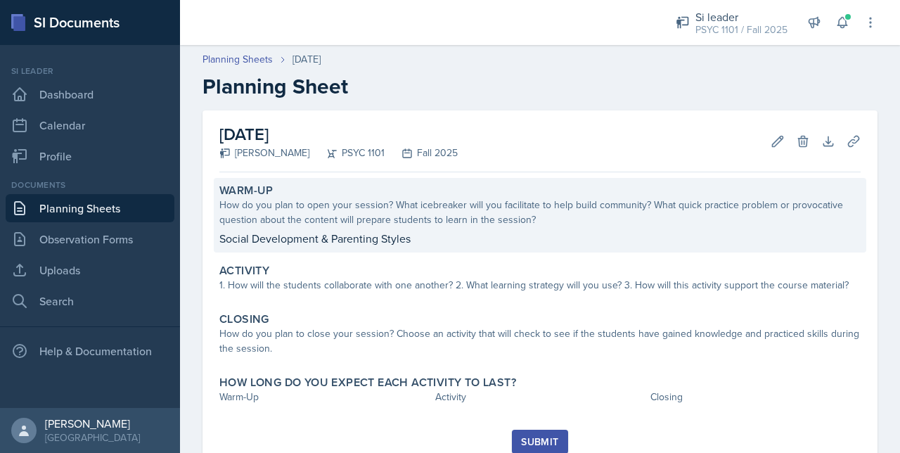
click at [347, 219] on div "How do you plan to open your session? What icebreaker will you facilitate to he…" at bounding box center [539, 213] width 641 height 30
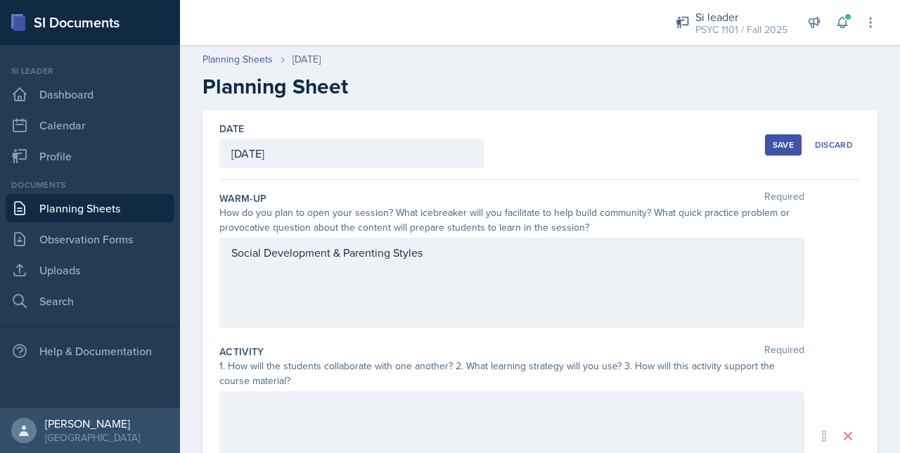
click at [415, 272] on div "Social Development & Parenting Styles" at bounding box center [511, 283] width 585 height 90
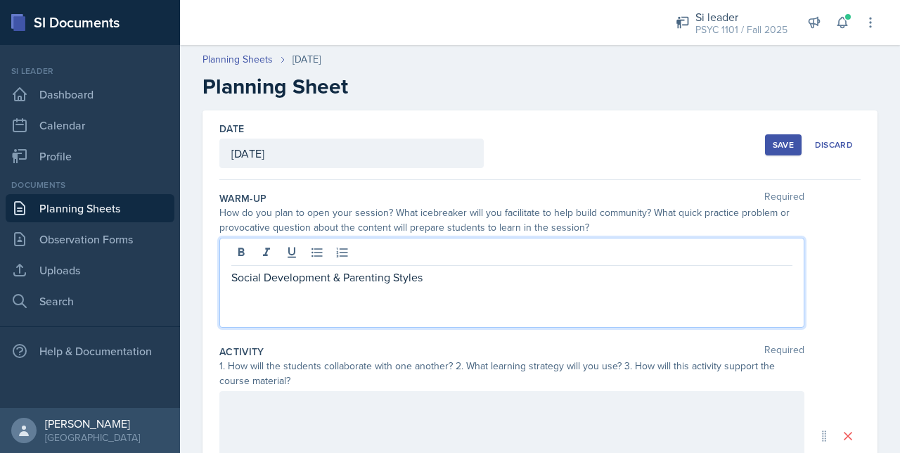
click at [460, 295] on div "Social Development & Parenting Styles" at bounding box center [511, 283] width 585 height 90
click at [236, 279] on p "Social Development & Parenting Styles" at bounding box center [511, 277] width 561 height 17
click at [233, 279] on p "Social Development & Parenting Styles" at bounding box center [511, 277] width 561 height 17
click at [239, 304] on div "Social Development & Parenting Styles" at bounding box center [511, 283] width 585 height 90
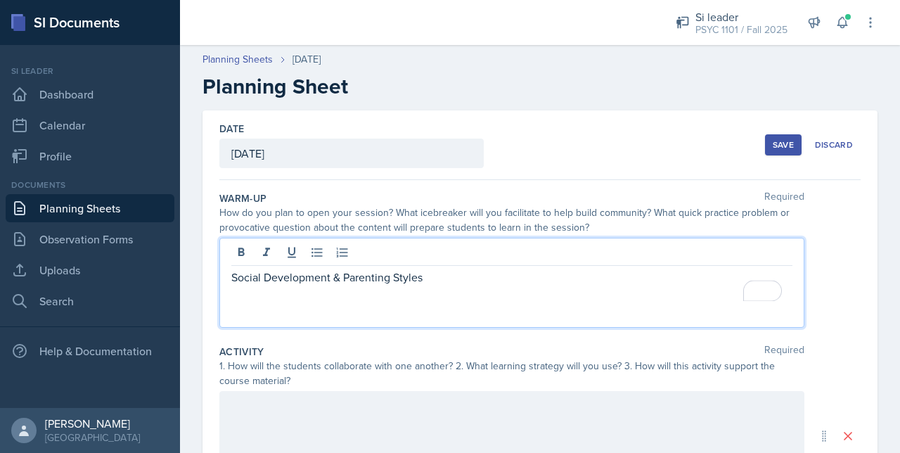
click at [252, 309] on div "Social Development & Parenting Styles" at bounding box center [511, 283] width 585 height 90
click at [436, 283] on p "Social Development & Parenting Styles" at bounding box center [511, 277] width 561 height 17
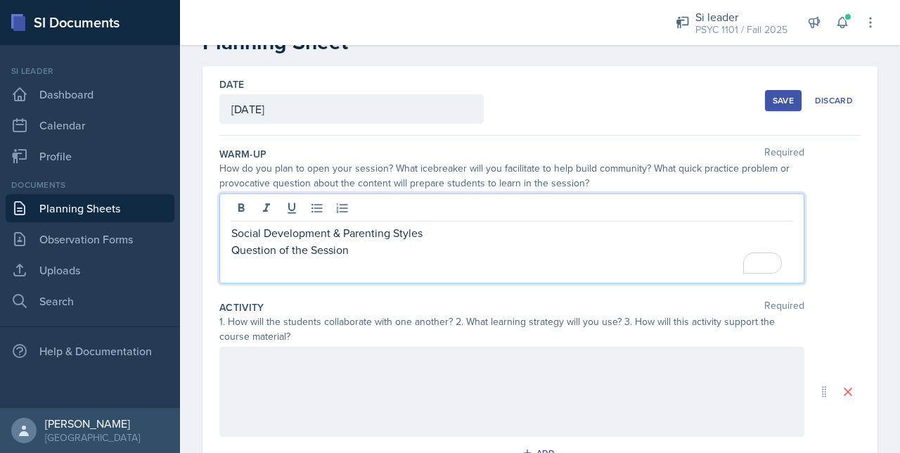
scroll to position [45, 0]
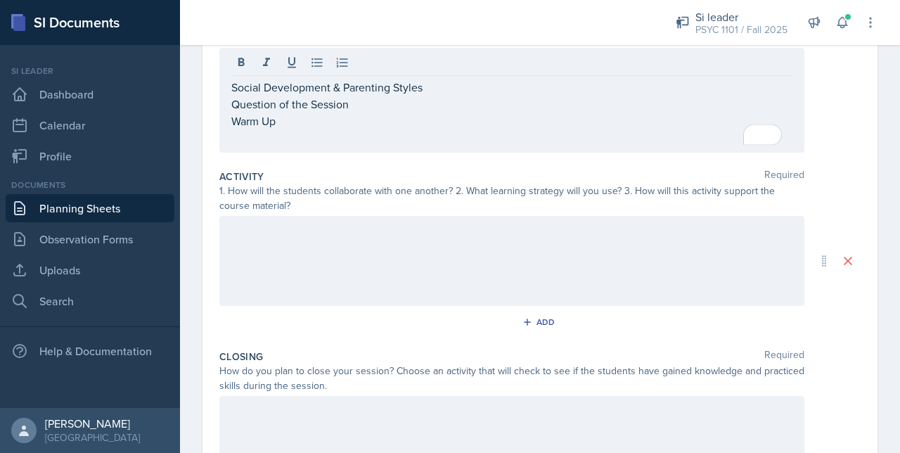
click at [232, 252] on div at bounding box center [511, 261] width 585 height 90
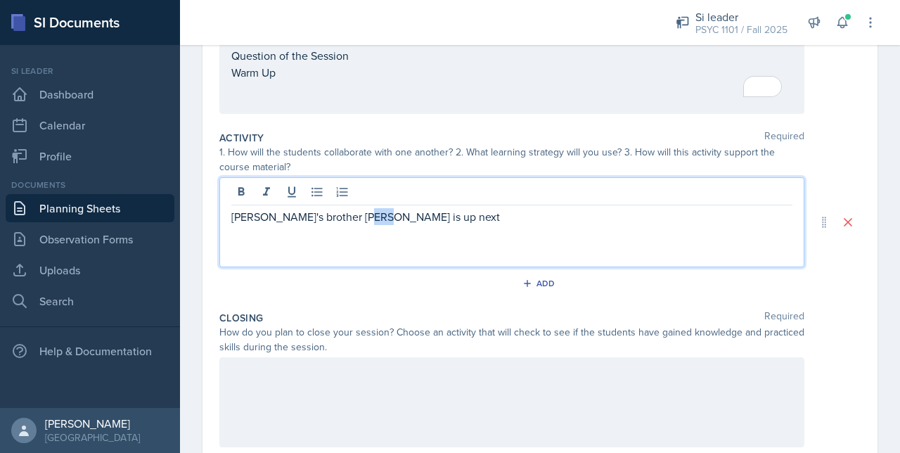
drag, startPoint x: 363, startPoint y: 219, endPoint x: 350, endPoint y: 208, distance: 17.0
click at [350, 208] on p "Alice's brother Eli is up next" at bounding box center [511, 216] width 561 height 17
click at [385, 211] on p "Alice's brother Eli is up next" at bounding box center [511, 216] width 561 height 17
drag, startPoint x: 385, startPoint y: 211, endPoint x: 320, endPoint y: 218, distance: 65.1
click at [320, 218] on p "Alice's brother Eli is up next" at bounding box center [511, 216] width 561 height 17
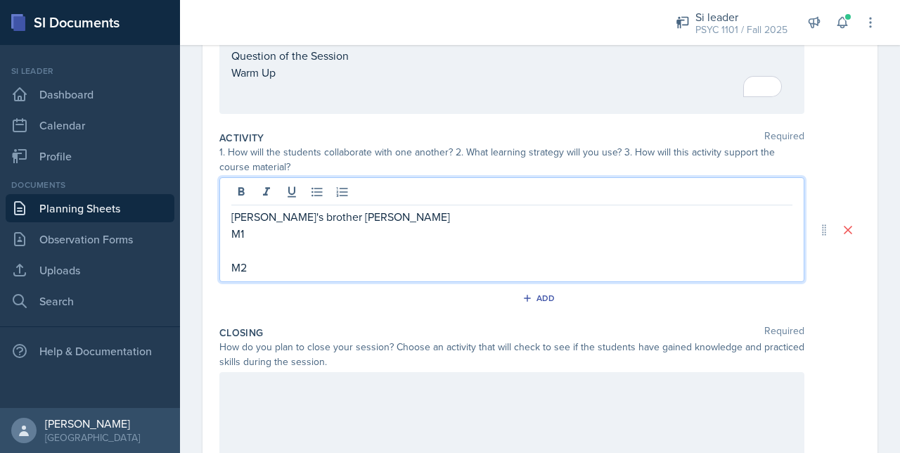
click at [262, 226] on p "M1" at bounding box center [511, 233] width 561 height 17
click at [260, 273] on p "M2" at bounding box center [511, 267] width 561 height 17
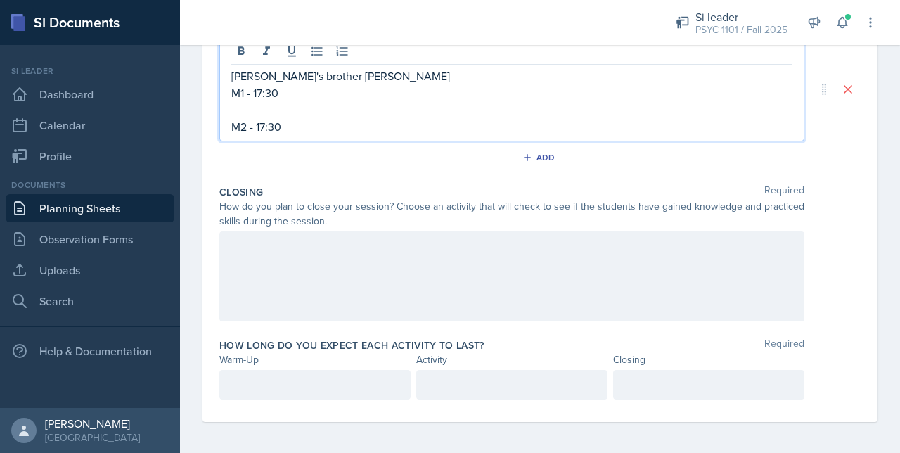
click at [433, 395] on div at bounding box center [511, 385] width 191 height 30
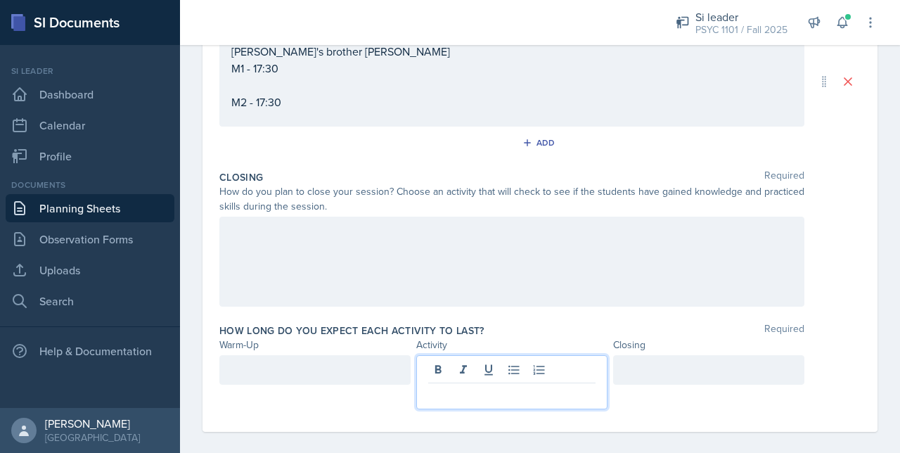
scroll to position [354, 0]
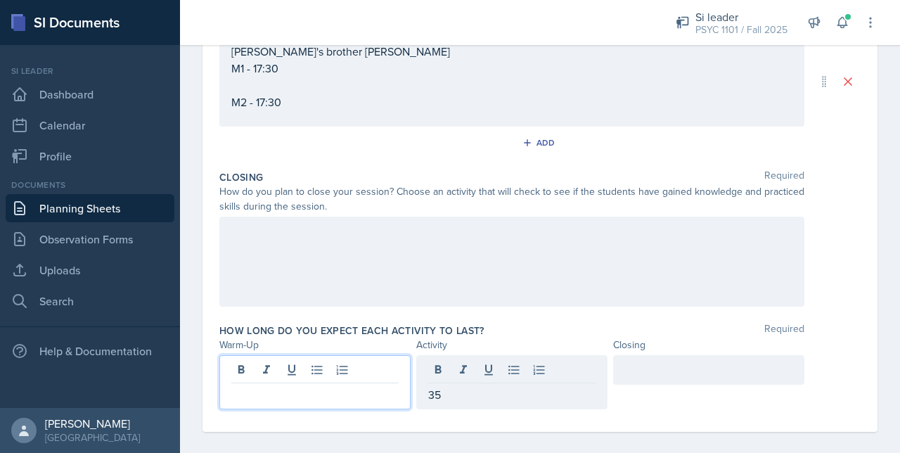
click at [371, 375] on div at bounding box center [314, 382] width 191 height 54
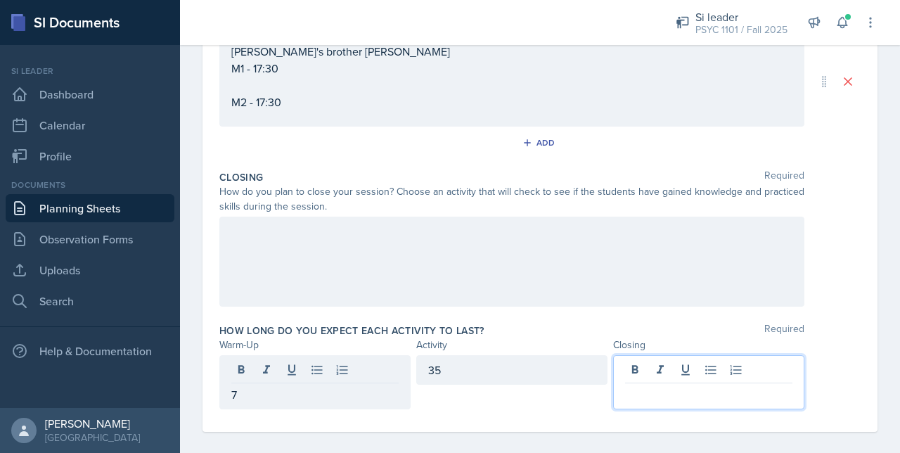
click at [636, 364] on div at bounding box center [708, 382] width 191 height 54
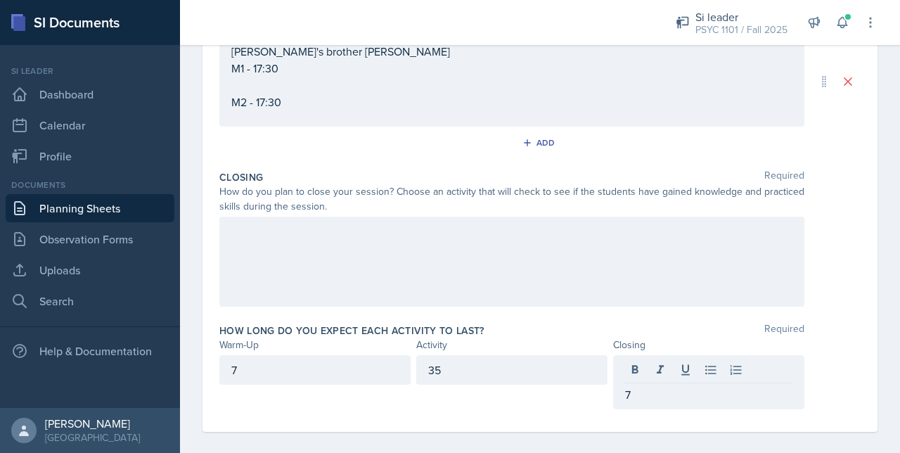
click at [498, 414] on div "How long do you expect each activity to last? Required Warm-Up Activity Closing…" at bounding box center [539, 369] width 641 height 103
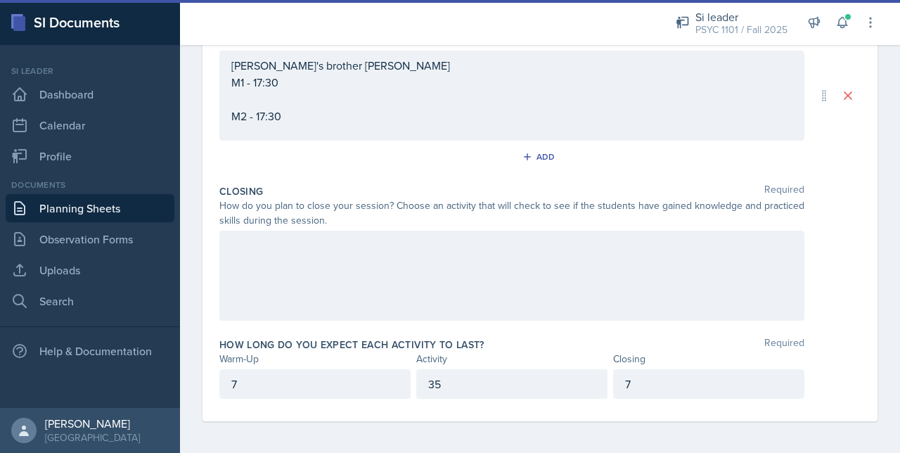
click at [631, 396] on div "7" at bounding box center [708, 384] width 191 height 30
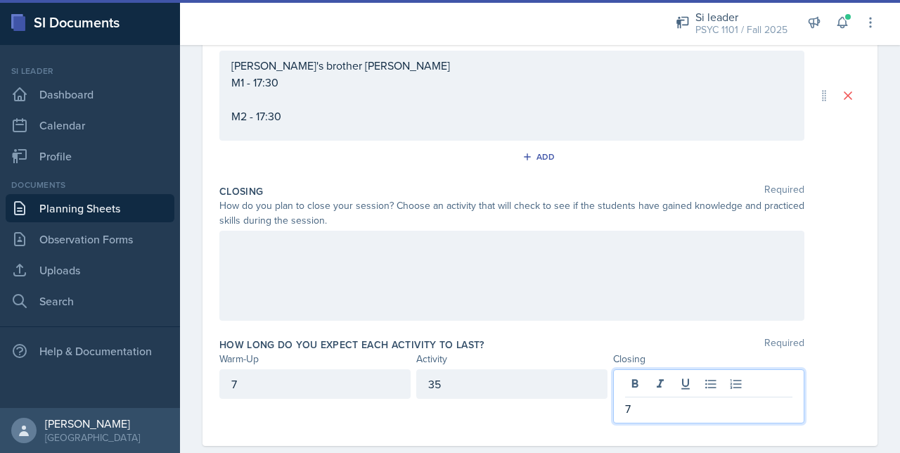
scroll to position [365, 0]
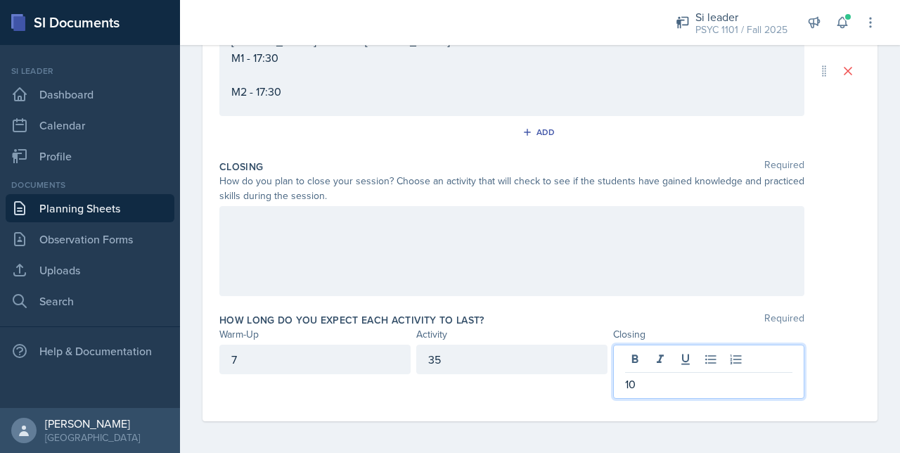
drag, startPoint x: 491, startPoint y: 389, endPoint x: 503, endPoint y: 392, distance: 13.0
click at [503, 392] on div "35" at bounding box center [511, 371] width 191 height 54
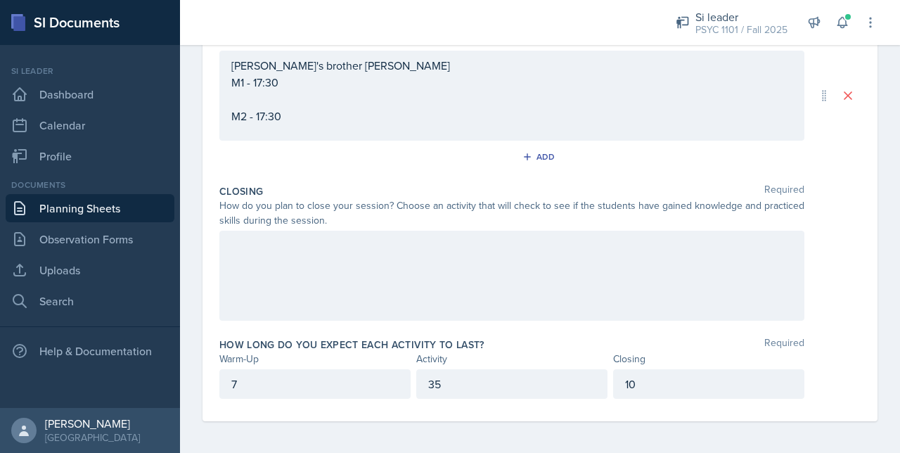
click at [262, 394] on div "7" at bounding box center [314, 384] width 191 height 30
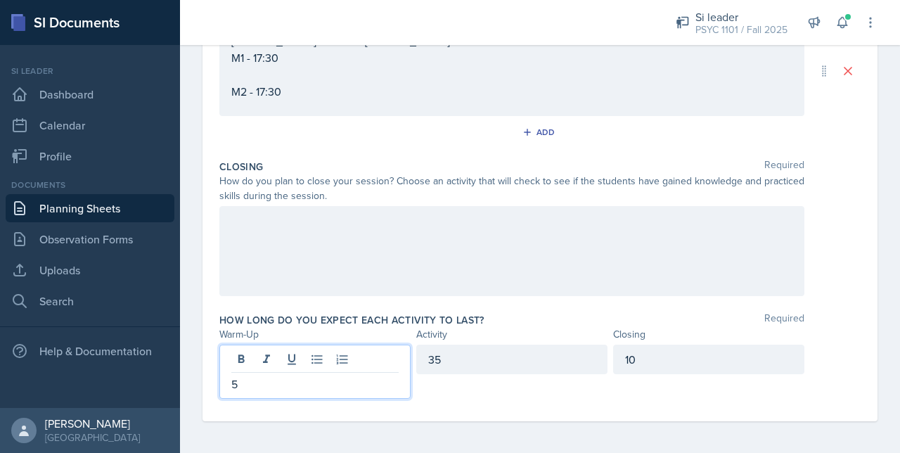
click at [394, 394] on div "5" at bounding box center [314, 371] width 191 height 54
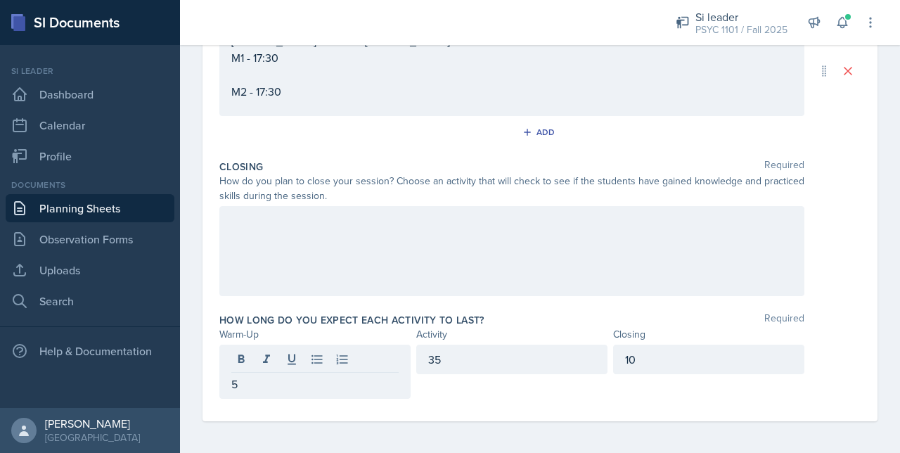
click at [475, 374] on div "35" at bounding box center [511, 371] width 191 height 54
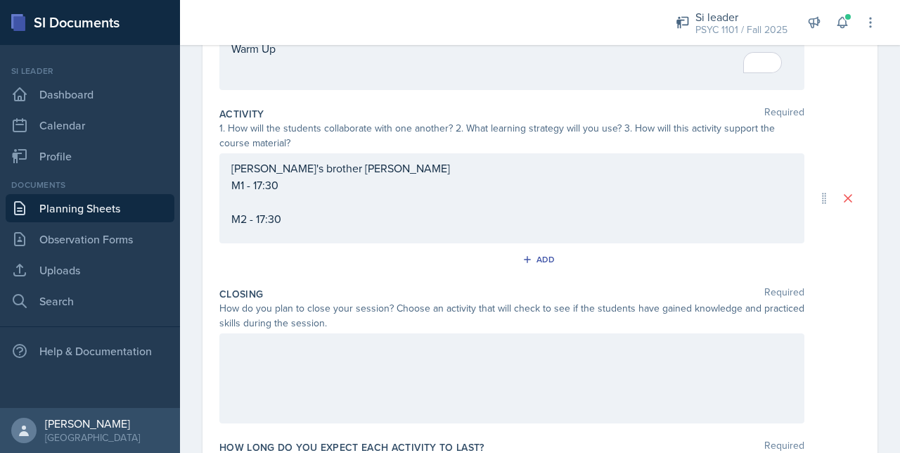
scroll to position [262, 0]
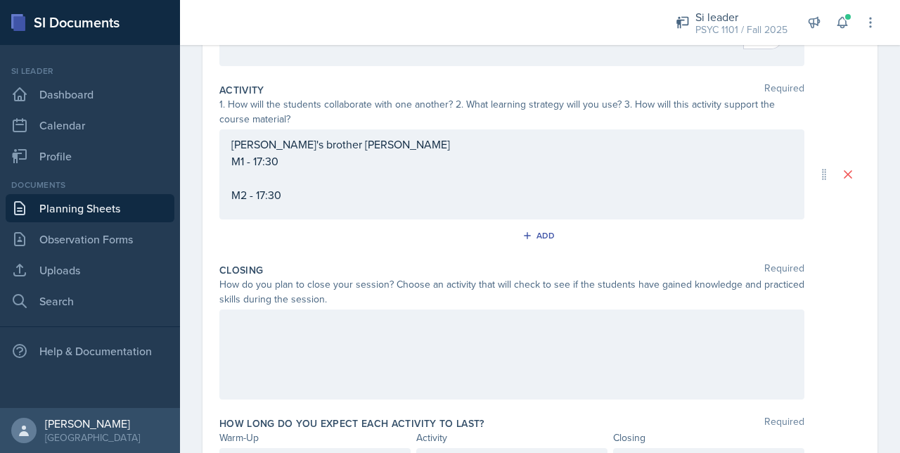
click at [257, 186] on p at bounding box center [511, 177] width 561 height 17
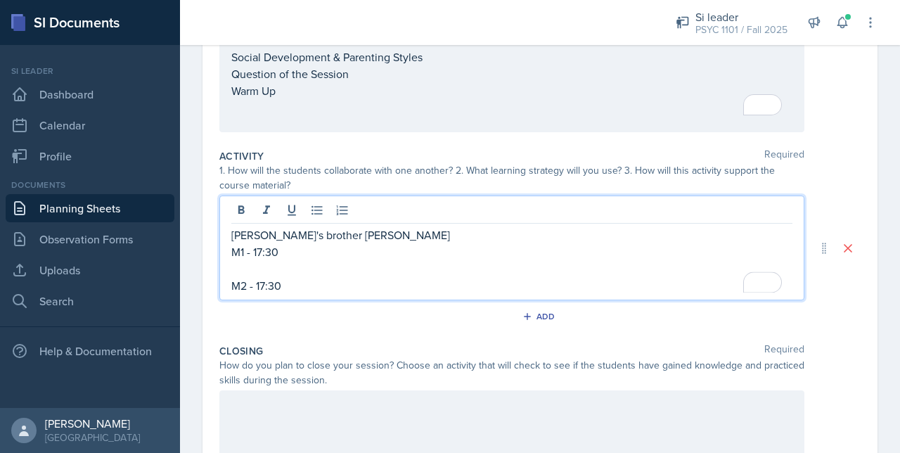
scroll to position [193, 0]
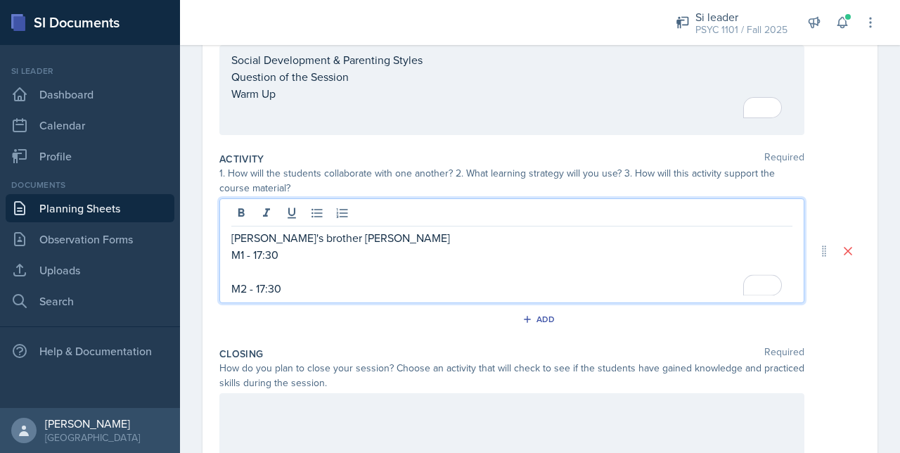
click at [276, 411] on div at bounding box center [511, 438] width 585 height 90
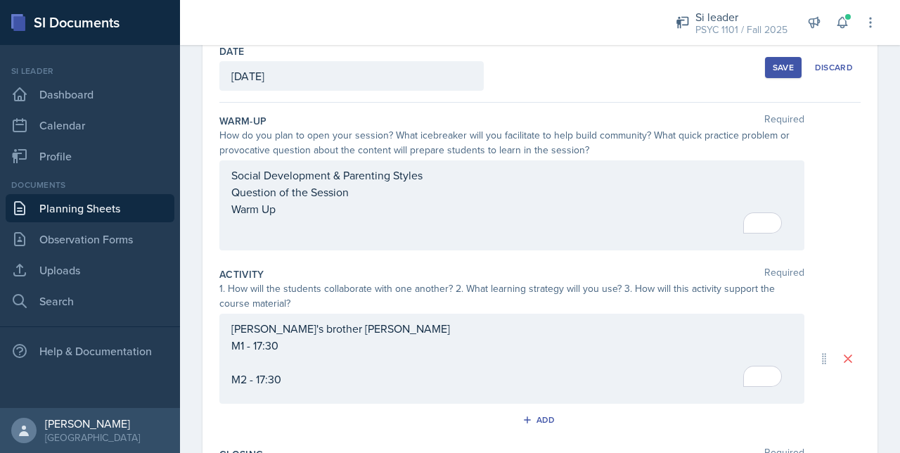
scroll to position [52, 0]
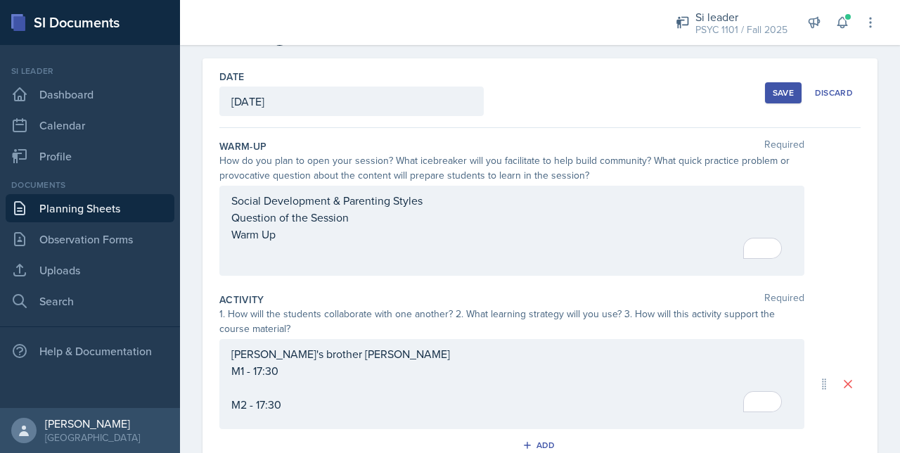
click at [266, 383] on div "Alice's brother Eli M1 - 17:30 M2 - 17:30" at bounding box center [511, 378] width 561 height 67
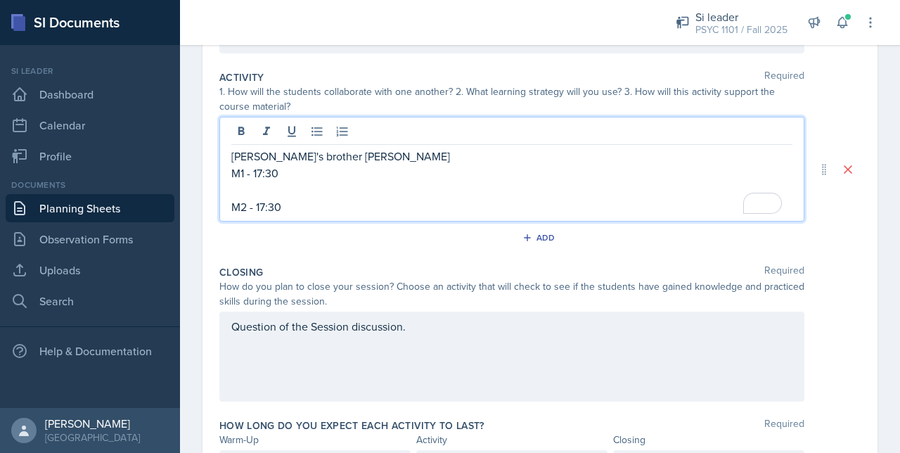
click at [415, 340] on div "Question of the Session discussion." at bounding box center [511, 356] width 585 height 90
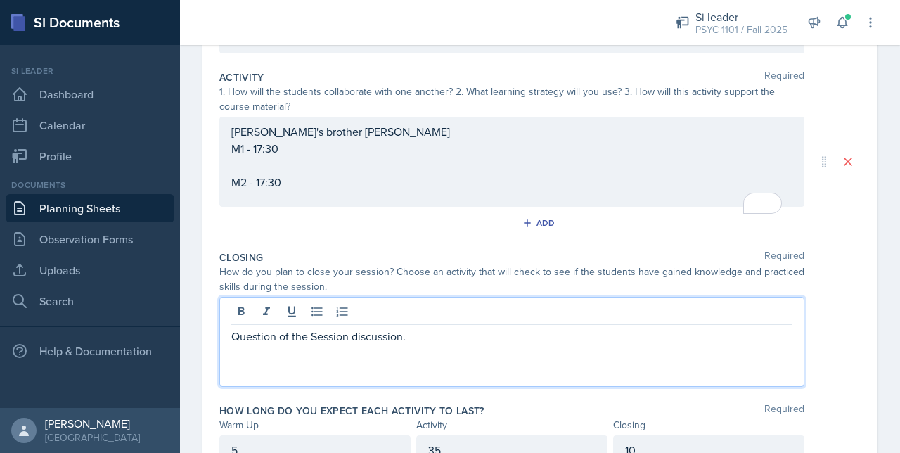
scroll to position [299, 0]
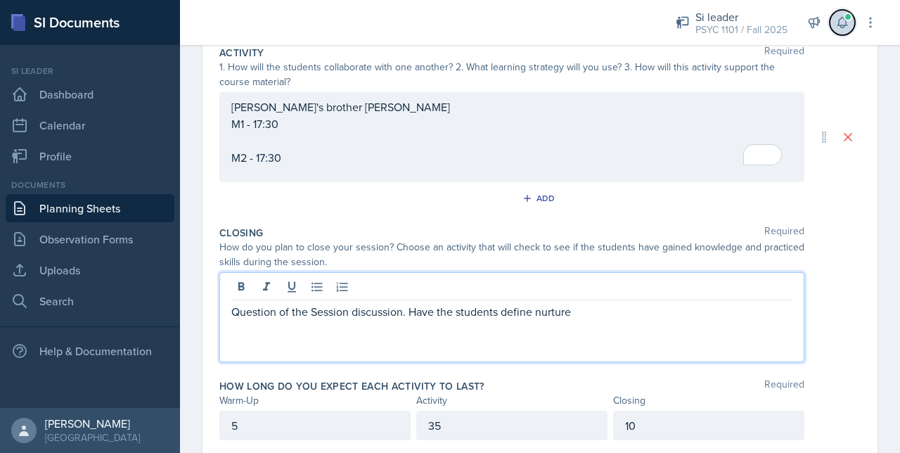
click at [840, 21] on icon at bounding box center [842, 22] width 14 height 14
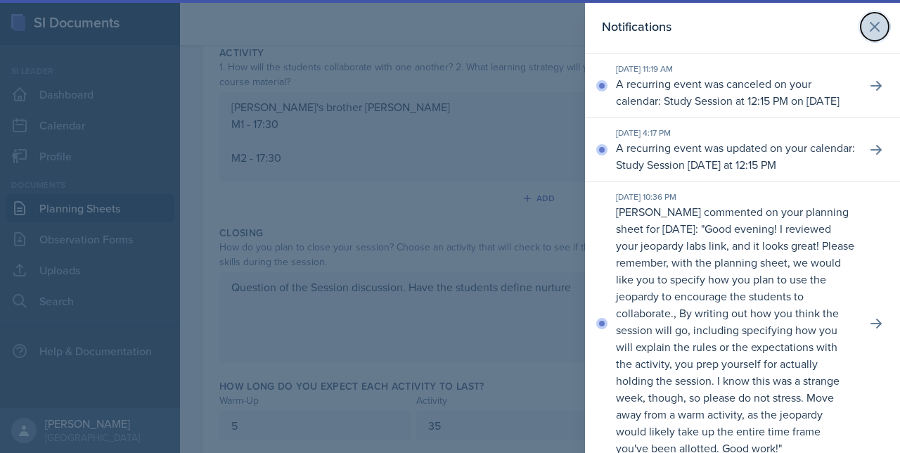
click at [866, 31] on icon at bounding box center [874, 26] width 17 height 17
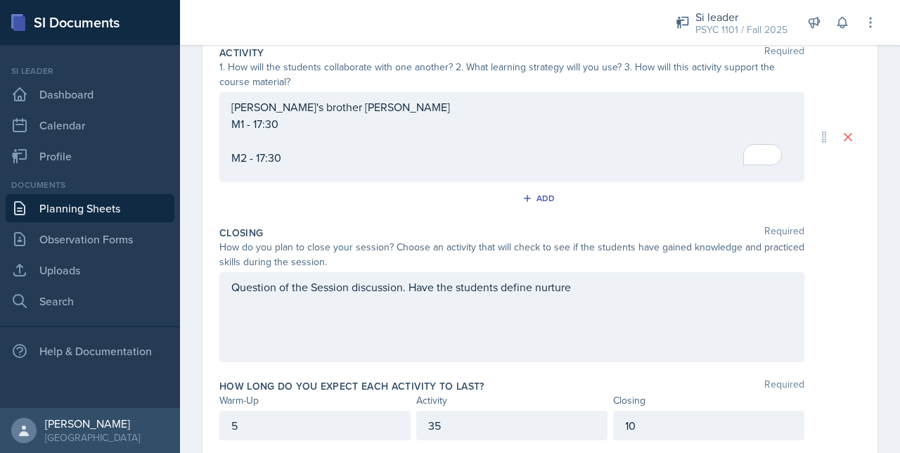
click at [606, 296] on div "Question of the Session discussion. Have the students define nurture" at bounding box center [511, 317] width 585 height 90
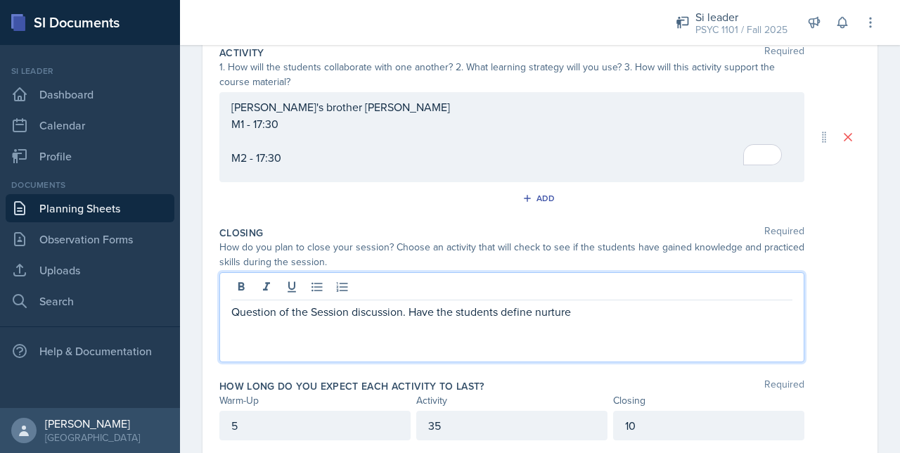
scroll to position [323, 0]
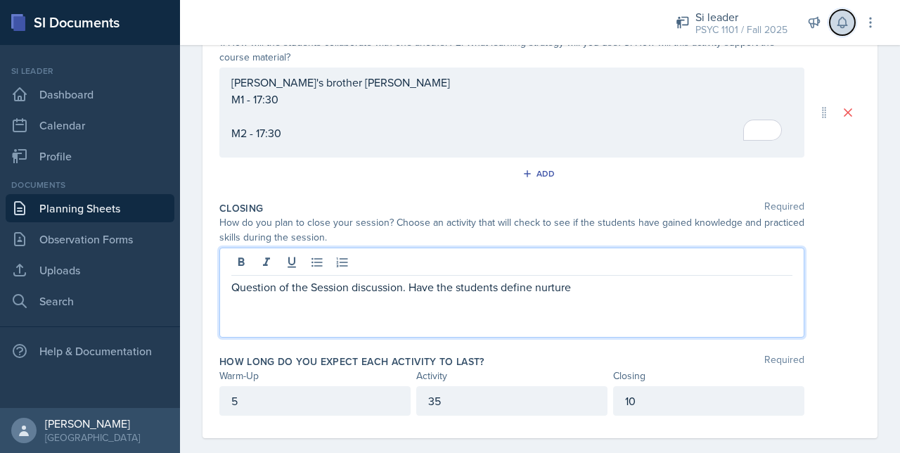
click at [838, 22] on icon at bounding box center [841, 23] width 9 height 11
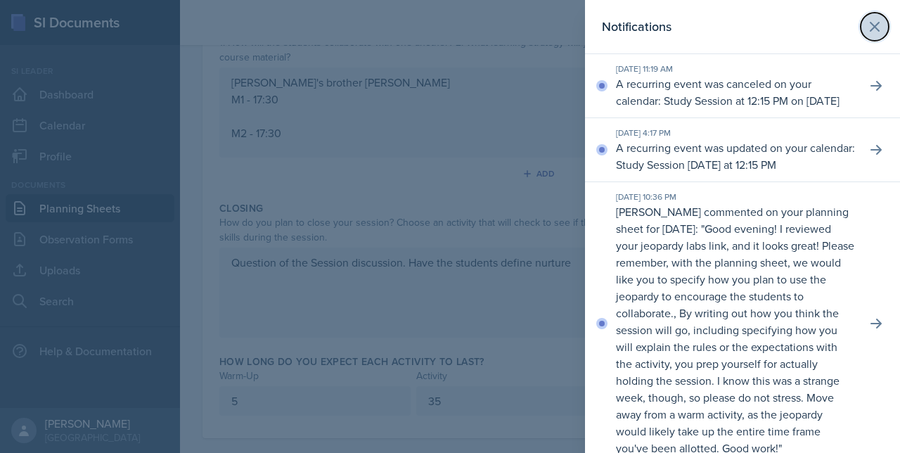
click at [868, 19] on icon at bounding box center [874, 26] width 17 height 17
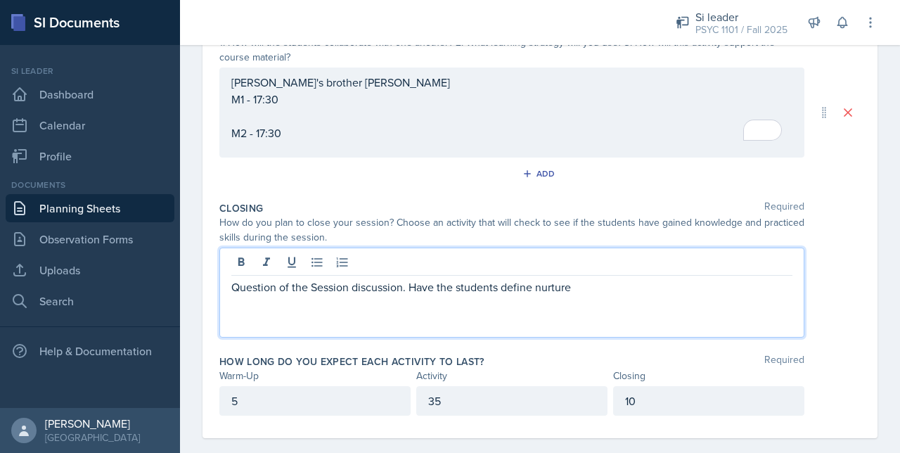
click at [611, 268] on div "Question of the Session discussion. Have the students define nurture" at bounding box center [511, 292] width 585 height 90
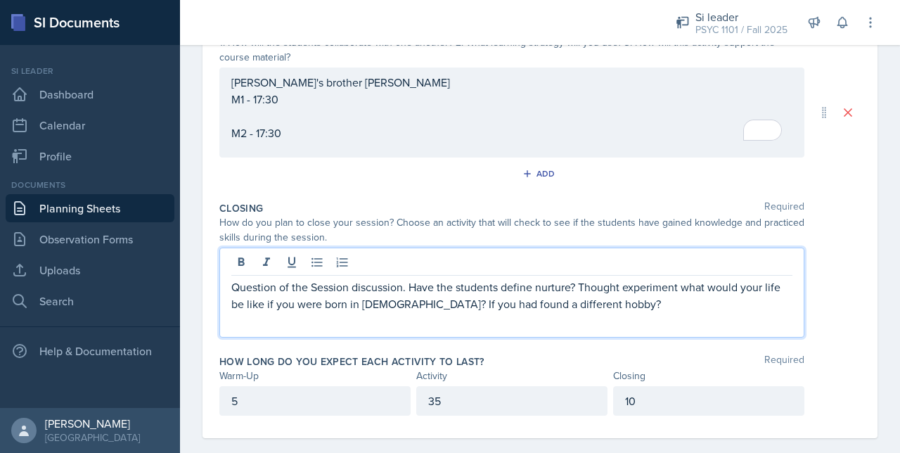
click at [678, 288] on p "Question of the Session discussion. Have the students define nurture? Thought e…" at bounding box center [511, 295] width 561 height 34
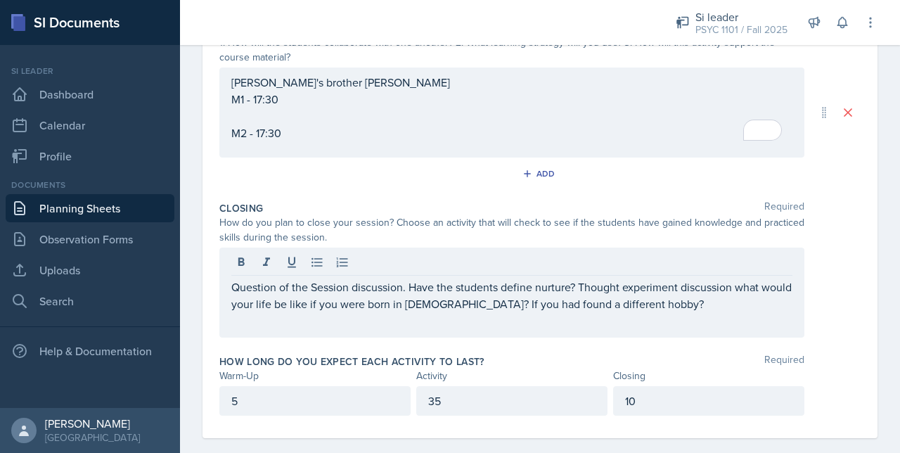
click at [659, 311] on div "Question of the Session discussion. Have the students define nurture? Thought e…" at bounding box center [511, 292] width 585 height 90
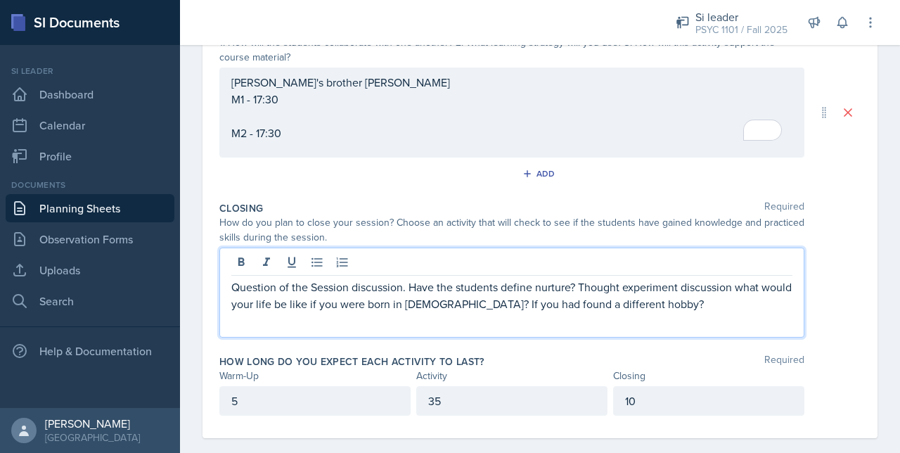
click at [648, 300] on p "Question of the Session discussion. Have the students define nurture? Thought e…" at bounding box center [511, 295] width 561 height 34
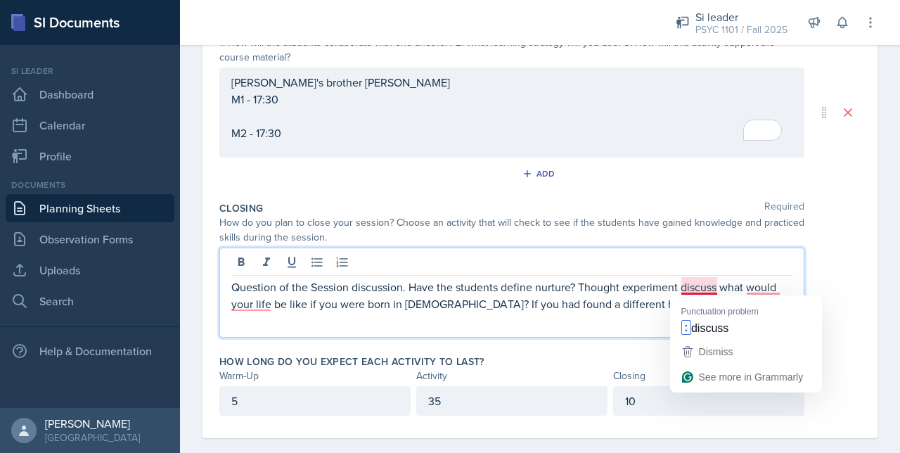
click at [708, 283] on p "Question of the Session discussion. Have the students define nurture? Thought e…" at bounding box center [511, 295] width 561 height 34
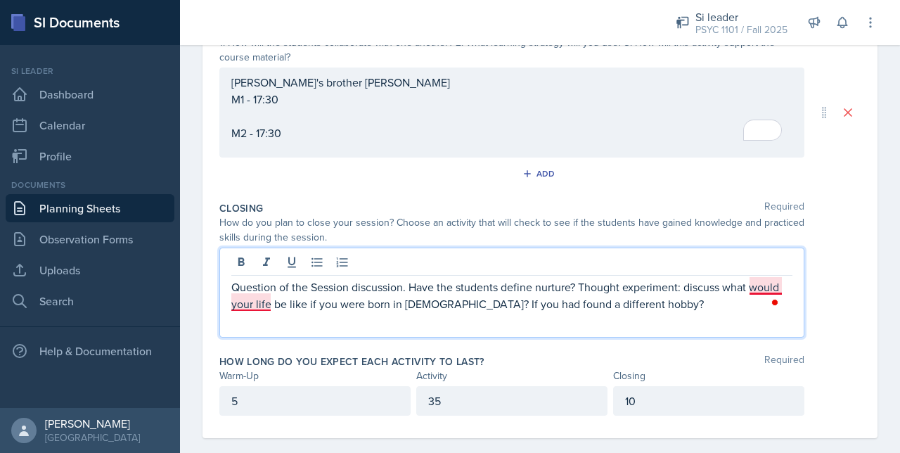
click at [768, 283] on p "Question of the Session discussion. Have the students define nurture? Thought e…" at bounding box center [511, 295] width 561 height 34
click at [425, 304] on p "Question of the Session discussion. Have the students define nurture? Thought e…" at bounding box center [511, 295] width 561 height 34
click at [693, 297] on p "Question of the Session discussion. Have the students define nurture? Thought e…" at bounding box center [511, 295] width 561 height 34
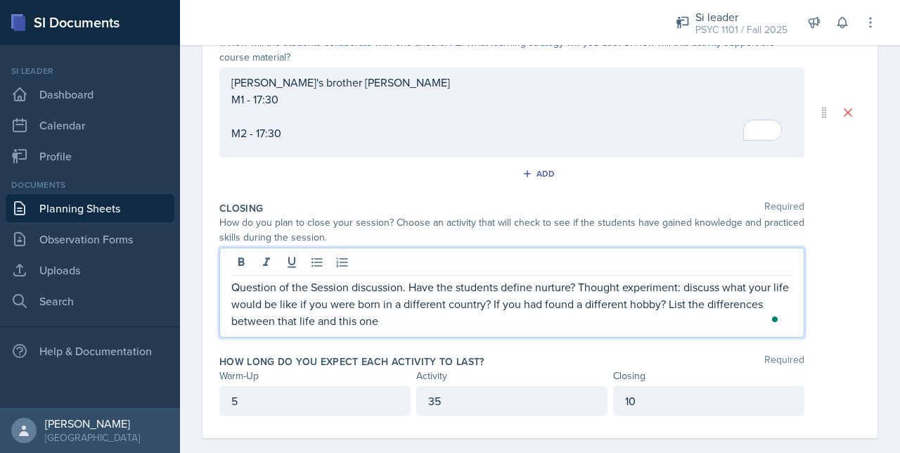
click at [676, 288] on p "Question of the Session discussion. Have the students define nurture? Thought e…" at bounding box center [511, 303] width 561 height 51
click at [678, 288] on p "Question of the Session discussion. Have the students define nurture? Thought e…" at bounding box center [511, 303] width 561 height 51
click at [228, 281] on div "Question of the Session discussion. Have the students define nurture? Thought e…" at bounding box center [511, 292] width 585 height 90
click at [228, 283] on div "Question of the Session discussion. Have the students define nurture? Thought e…" at bounding box center [511, 292] width 585 height 90
click at [233, 286] on p "Question of the Session discussion. Have the students define nurture? Thought e…" at bounding box center [511, 303] width 561 height 51
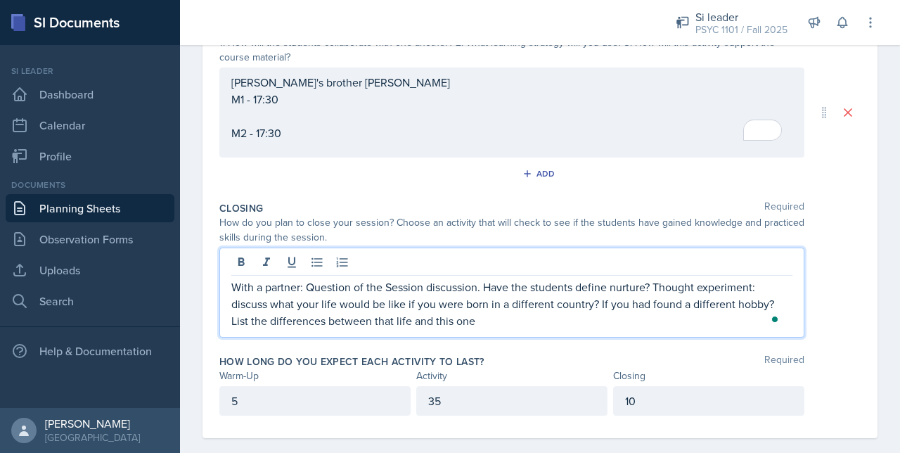
click at [497, 326] on p "With a partner: Question of the Session discussion. Have the students define nu…" at bounding box center [511, 303] width 561 height 51
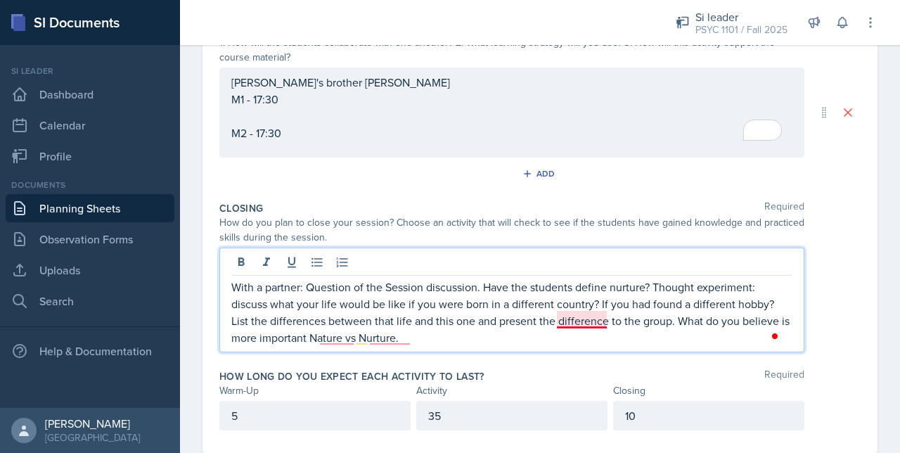
click at [580, 321] on p "With a partner: Question of the Session discussion. Have the students define nu…" at bounding box center [511, 311] width 561 height 67
click at [432, 337] on p "With a partner: Question of the Session discussion. Have the students define nu…" at bounding box center [511, 311] width 561 height 67
click at [429, 330] on p "With a partner: Question of the Session discussion. Have the students define nu…" at bounding box center [511, 311] width 561 height 67
drag, startPoint x: 429, startPoint y: 330, endPoint x: 370, endPoint y: 332, distance: 59.1
click at [370, 332] on p "With a partner: Question of the Session discussion. Have the students define nu…" at bounding box center [511, 311] width 561 height 67
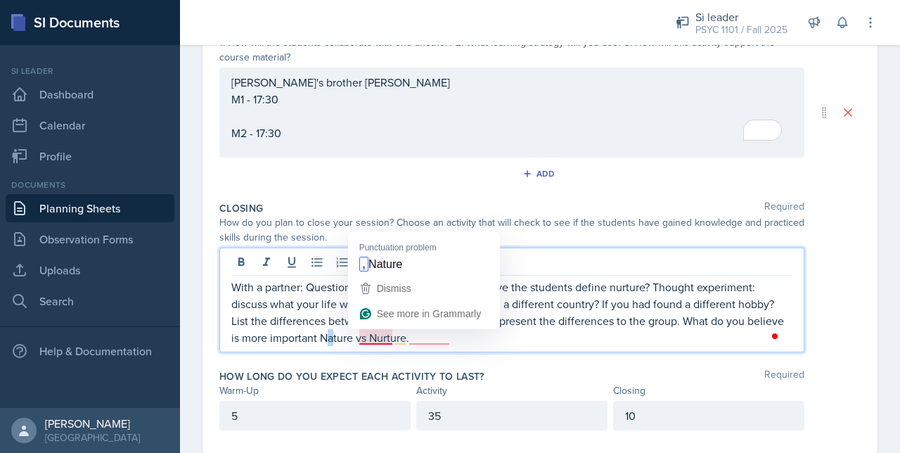
click at [368, 334] on p "With a partner: Question of the Session discussion. Have the students define nu…" at bounding box center [511, 311] width 561 height 67
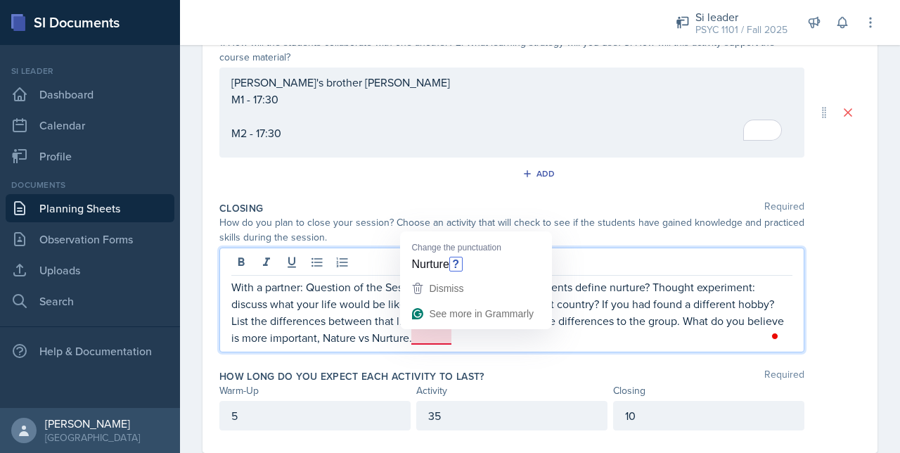
click at [435, 337] on p "With a partner: Question of the Session discussion. Have the students define nu…" at bounding box center [511, 311] width 561 height 67
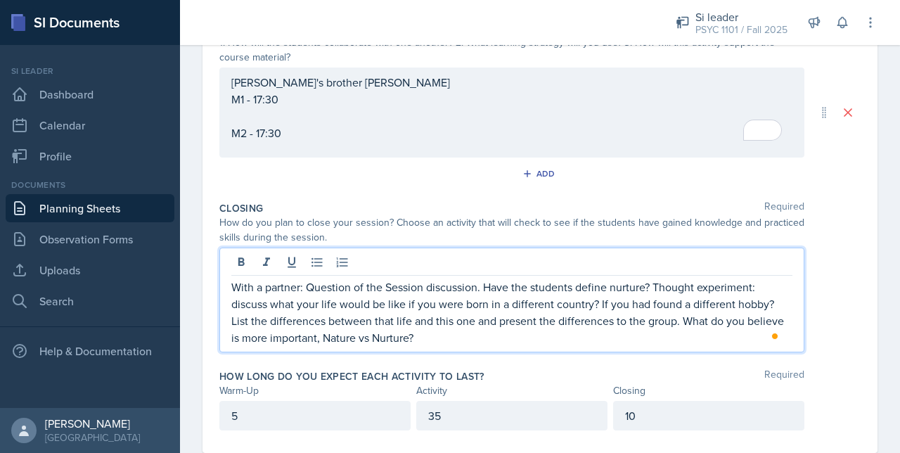
click at [680, 321] on p "With a partner: Question of the Session discussion. Have the students define nu…" at bounding box center [511, 311] width 561 height 67
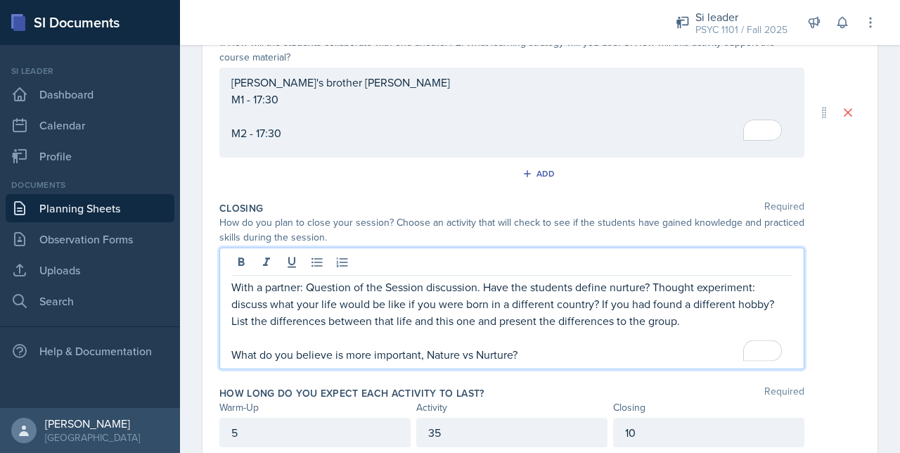
scroll to position [371, 0]
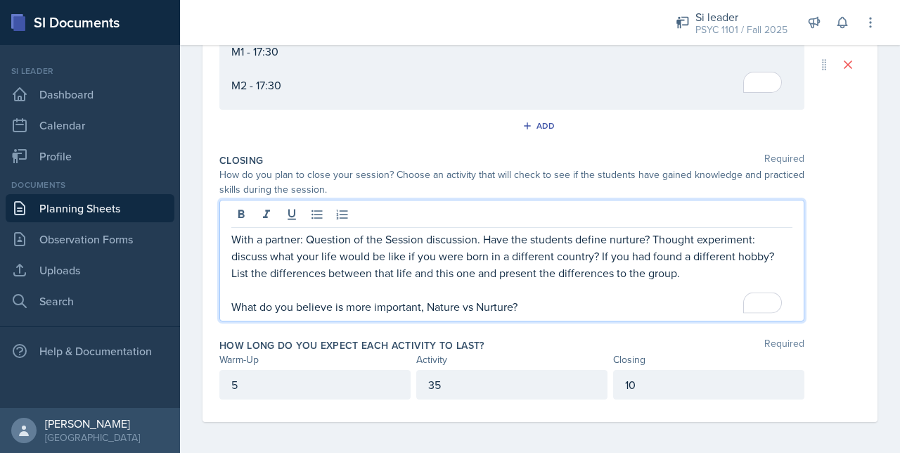
click at [347, 288] on p "To enrich screen reader interactions, please activate Accessibility in Grammarl…" at bounding box center [511, 289] width 561 height 17
click at [685, 281] on p "To enrich screen reader interactions, please activate Accessibility in Grammarl…" at bounding box center [511, 289] width 561 height 17
click at [681, 274] on p "With a partner: Question of the Session discussion. Have the students define nu…" at bounding box center [511, 256] width 561 height 51
drag, startPoint x: 487, startPoint y: 236, endPoint x: 574, endPoint y: 240, distance: 87.3
click at [574, 240] on p "With a partner: Question of the Session discussion. Have the students define nu…" at bounding box center [511, 256] width 561 height 51
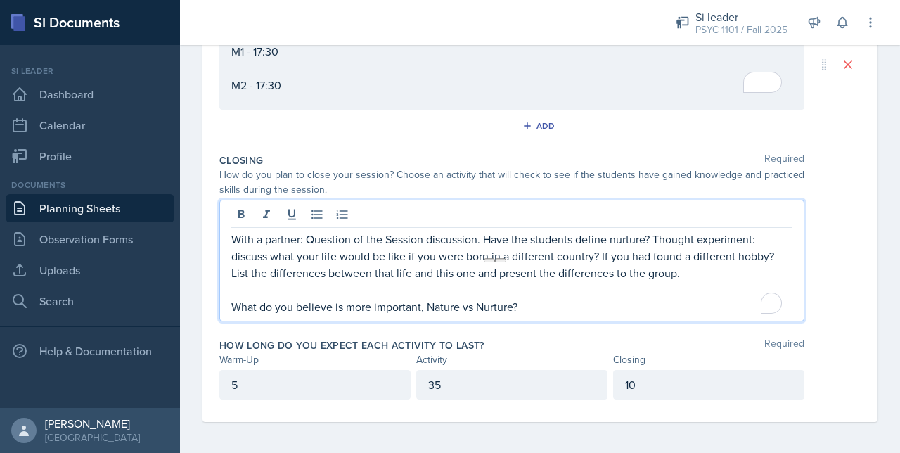
click at [588, 241] on p "With a partner: Question of the Session discussion. Have the students define nu…" at bounding box center [511, 256] width 561 height 51
drag, startPoint x: 482, startPoint y: 238, endPoint x: 306, endPoint y: 238, distance: 175.8
click at [306, 238] on p "With a partner: Question of the Session discussion. Have the students define nu…" at bounding box center [511, 256] width 561 height 51
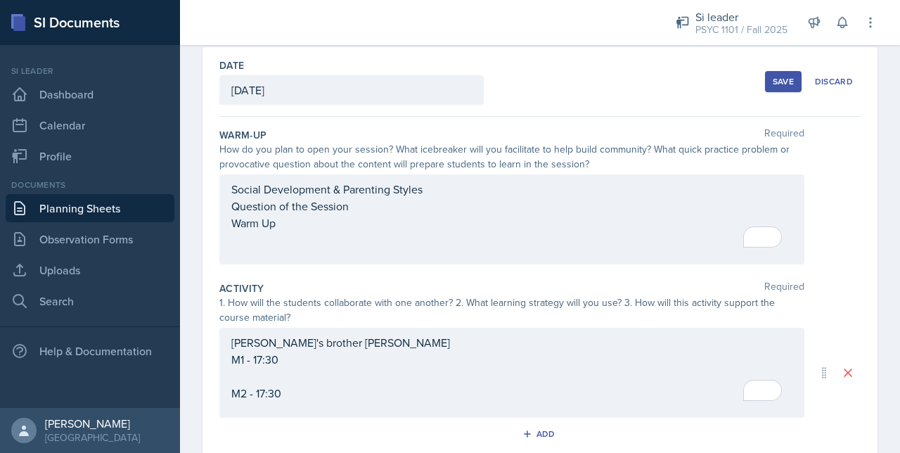
scroll to position [52, 0]
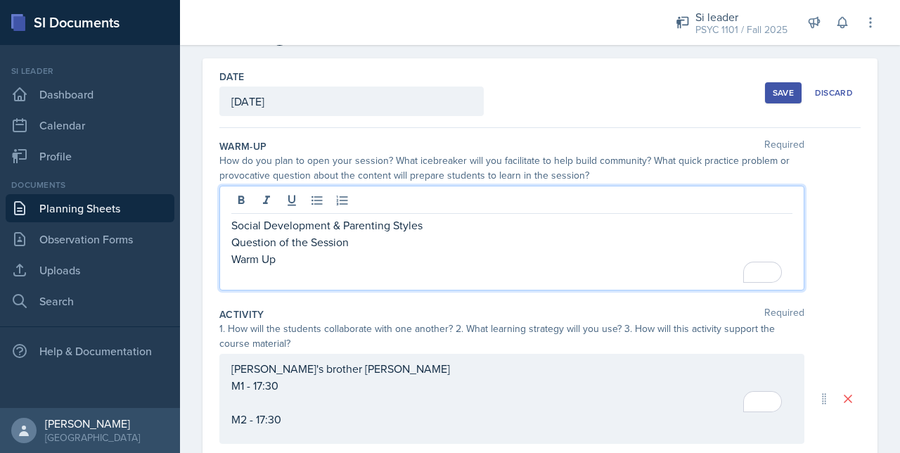
click at [368, 217] on div "Social Development & Parenting Styles Question of the Session Warm Up" at bounding box center [511, 250] width 561 height 67
click at [336, 242] on p "Question of the Session + Discussion" at bounding box center [511, 241] width 561 height 17
click at [309, 264] on p "Warm Up" at bounding box center [511, 258] width 561 height 17
click at [295, 419] on div "Alice's brother Eli M1 - 17:30 M2 - 17:30" at bounding box center [511, 393] width 561 height 67
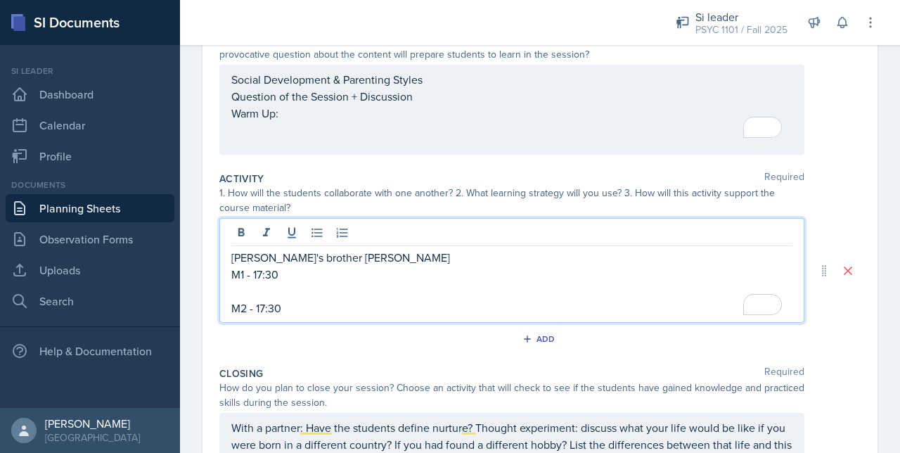
scroll to position [194, 0]
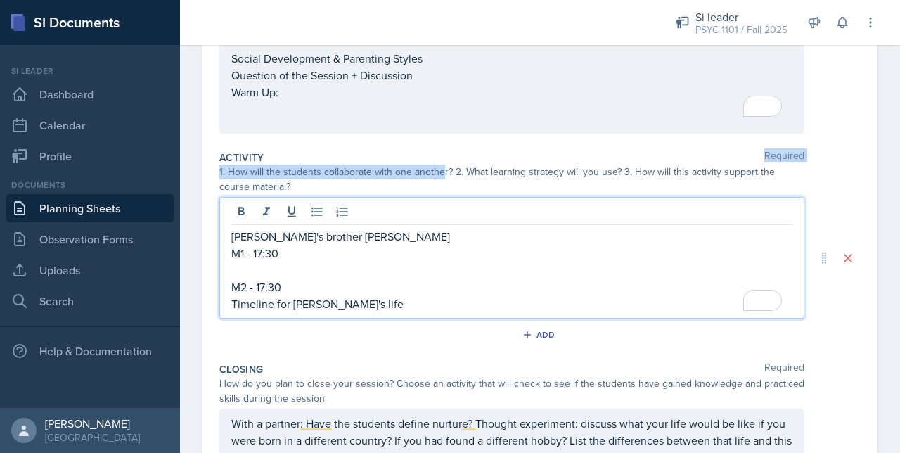
drag, startPoint x: 422, startPoint y: 153, endPoint x: 579, endPoint y: 263, distance: 191.7
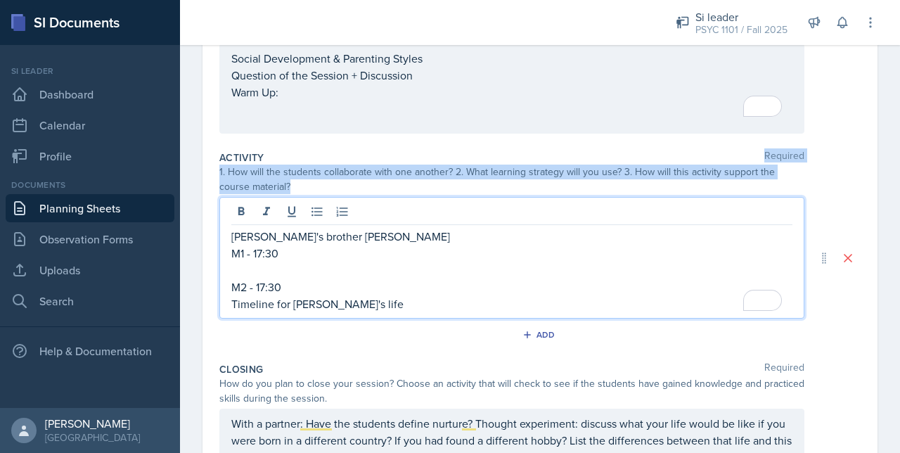
click at [568, 259] on div "Activity Required 1. How will the students collaborate with one another? 2. Wha…" at bounding box center [539, 251] width 641 height 212
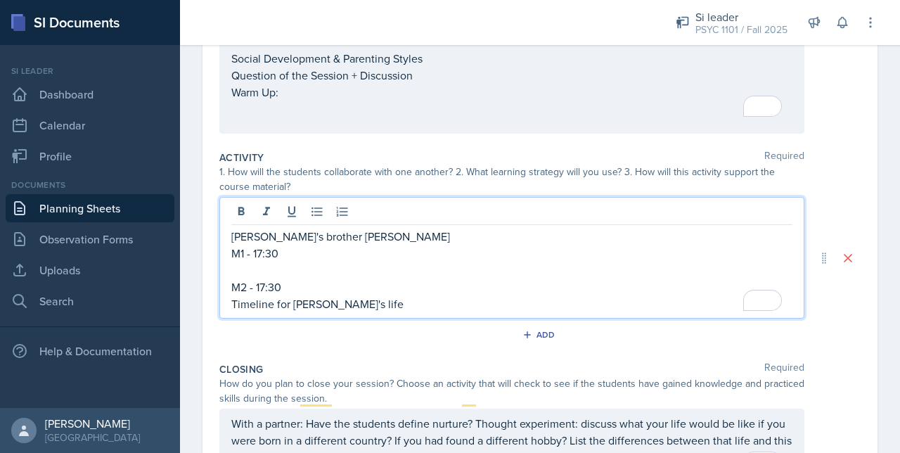
click at [443, 207] on div "Alice's brother Eli M1 - 17:30 M2 - 17:30 Timeline for Eli's life" at bounding box center [511, 258] width 585 height 122
click at [448, 234] on p "[PERSON_NAME]'s brother [PERSON_NAME]" at bounding box center [511, 236] width 561 height 17
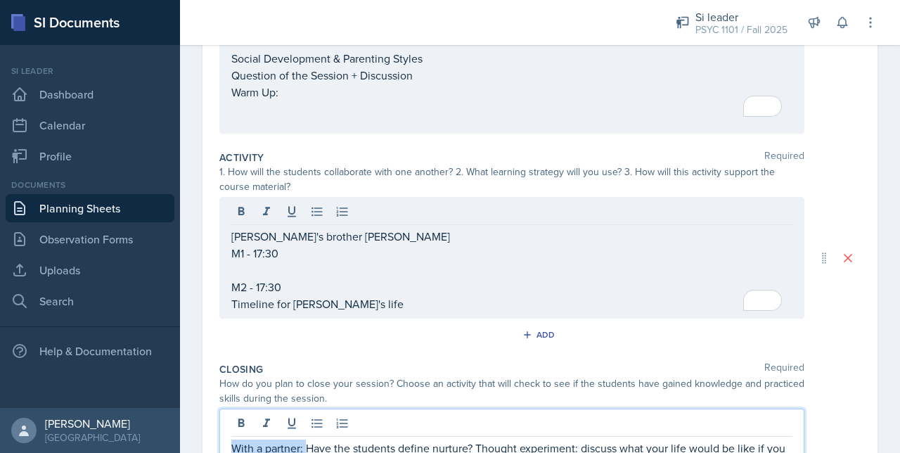
drag, startPoint x: 307, startPoint y: 420, endPoint x: 188, endPoint y: 397, distance: 121.1
click at [188, 397] on div "Date September 12th, 2025 September 2025 31 1 2 3 4 5 6 7 8 9 10 11 12 13 14 15…" at bounding box center [540, 290] width 720 height 748
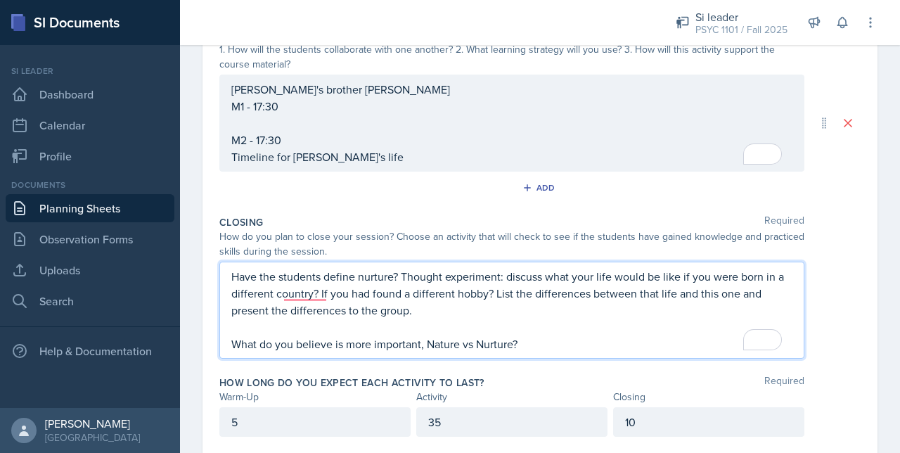
scroll to position [318, 0]
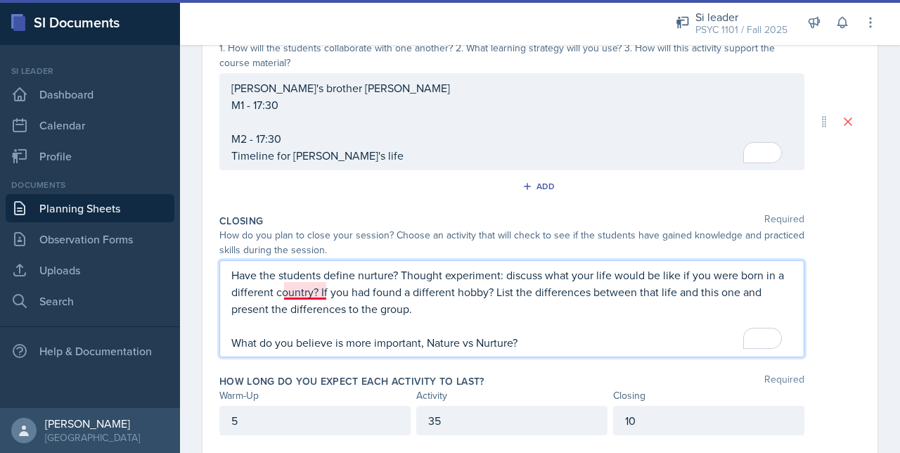
click at [302, 295] on p "Have the students define nurture? Thought experiment: discuss what your life wo…" at bounding box center [511, 291] width 561 height 51
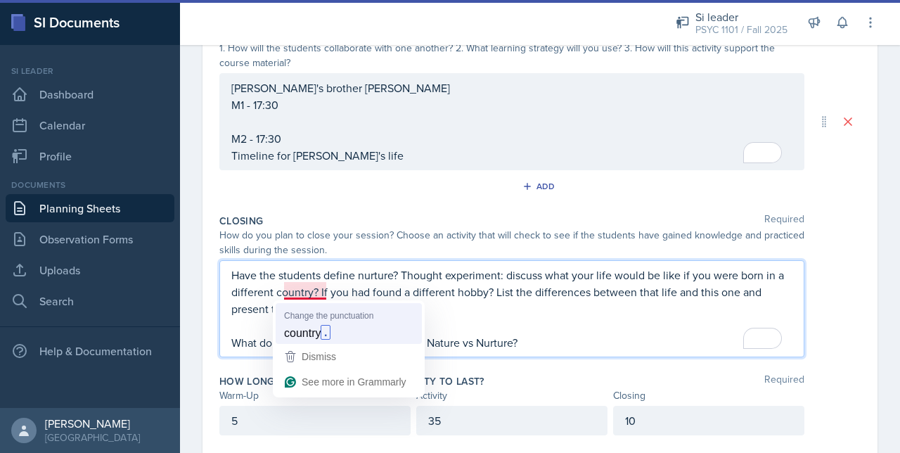
scroll to position [342, 0]
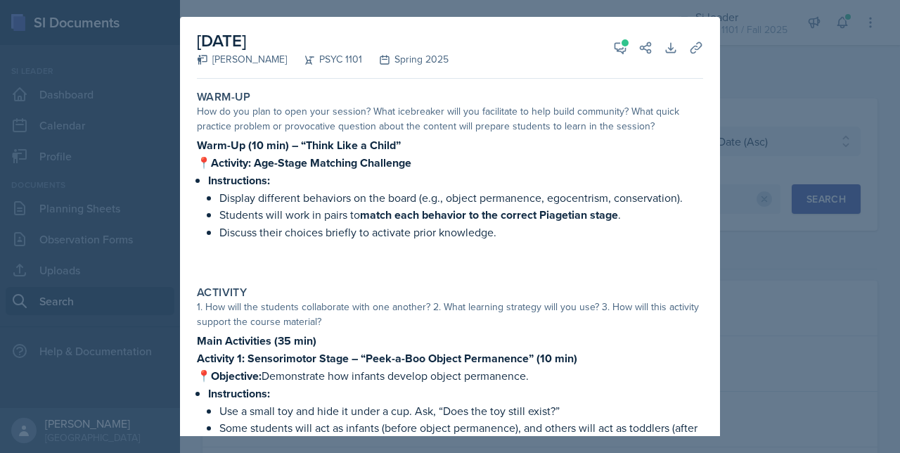
select select "e2039551-f485-4c1b-a525-5b9893bb04c4"
select select "93a945cf-eb40-40a1-82f0-d0905c6d75b7"
select select "2"
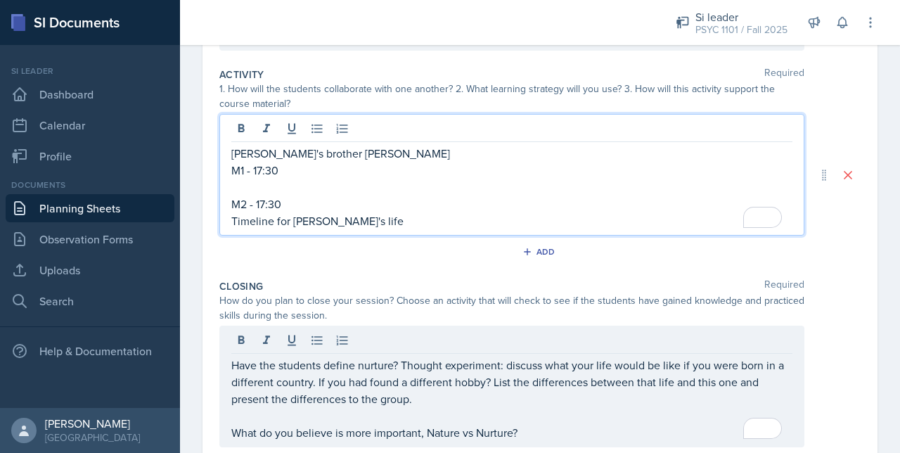
scroll to position [302, 0]
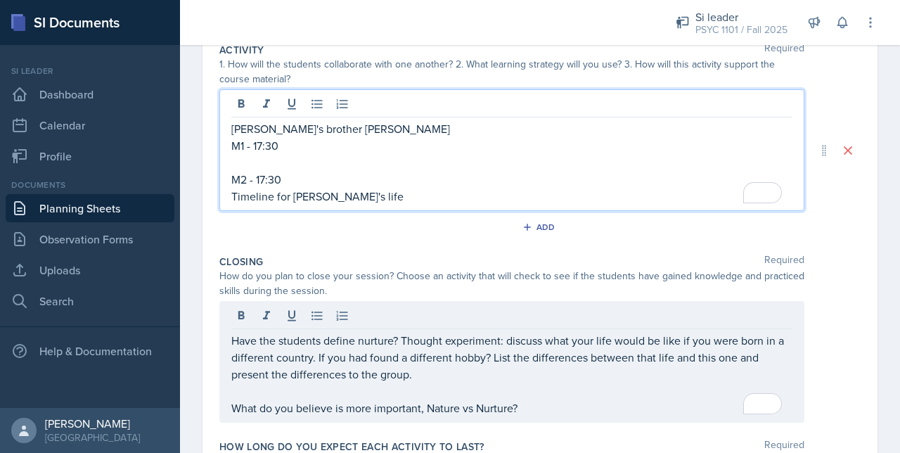
click at [344, 185] on p "M2 - 17:30" at bounding box center [511, 179] width 561 height 17
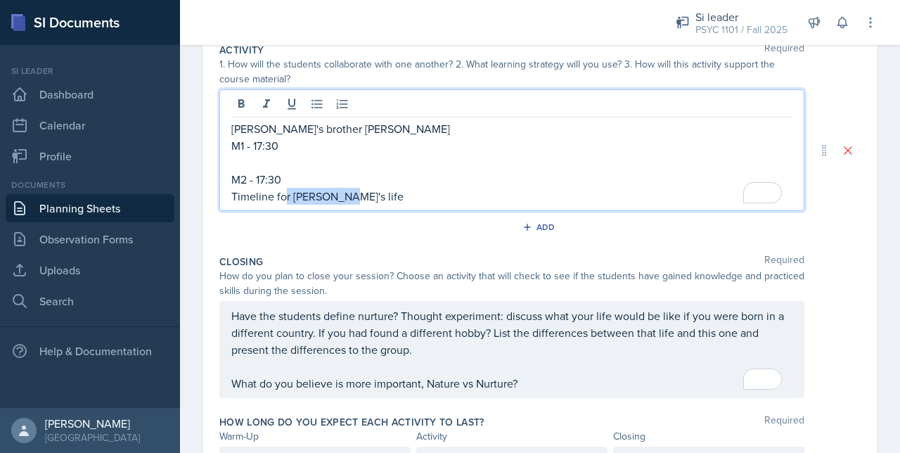
drag, startPoint x: 334, startPoint y: 198, endPoint x: 285, endPoint y: 197, distance: 48.5
click at [285, 197] on p "Timeline for [PERSON_NAME]'s life" at bounding box center [511, 196] width 561 height 17
click at [290, 188] on p "Timeline for [PERSON_NAME]'s life" at bounding box center [511, 196] width 561 height 17
click at [288, 180] on p "M2 - 17:30" at bounding box center [511, 179] width 561 height 17
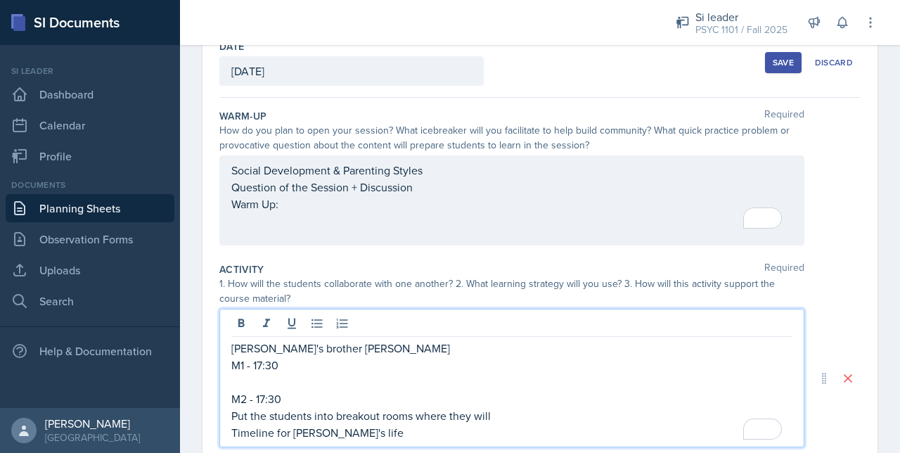
scroll to position [395, 0]
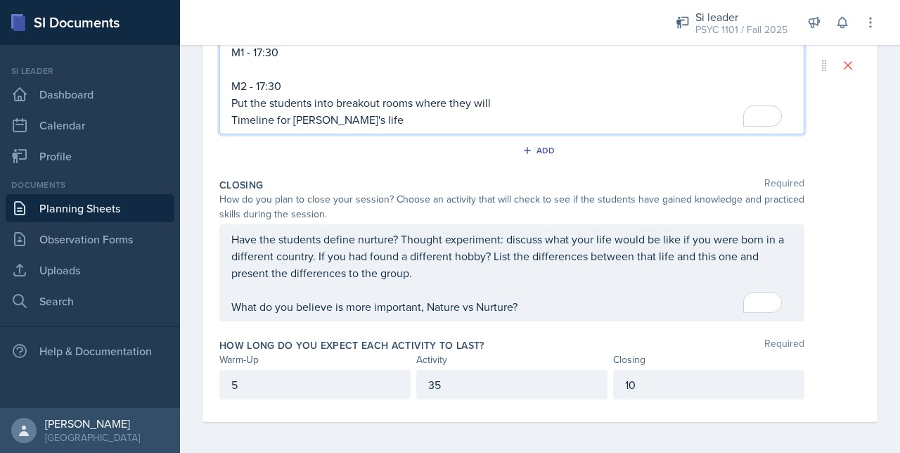
click at [536, 306] on div "Have the students define nurture? Thought experiment: discuss what your life wo…" at bounding box center [511, 273] width 561 height 84
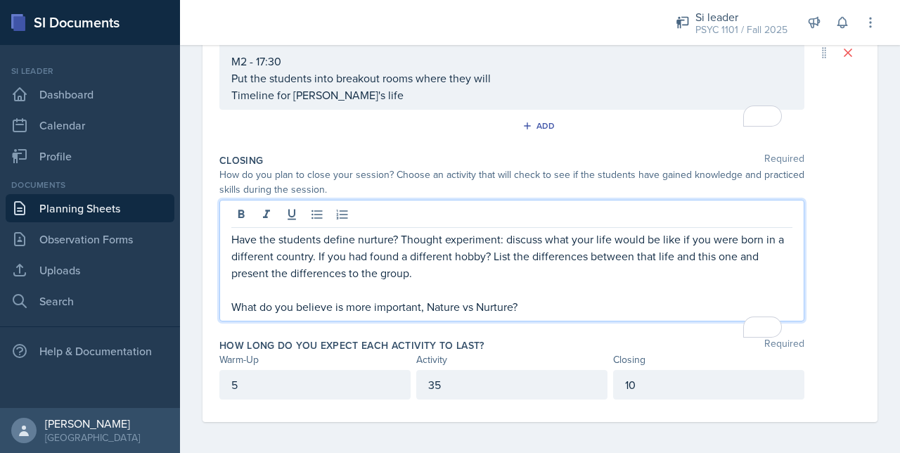
scroll to position [371, 0]
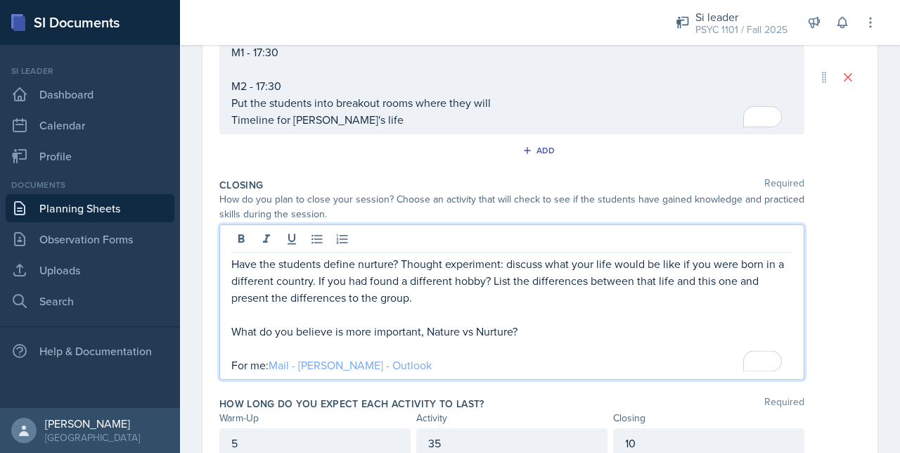
click at [369, 362] on link "Mail - Artemas Souder - Outlook" at bounding box center [350, 364] width 163 height 15
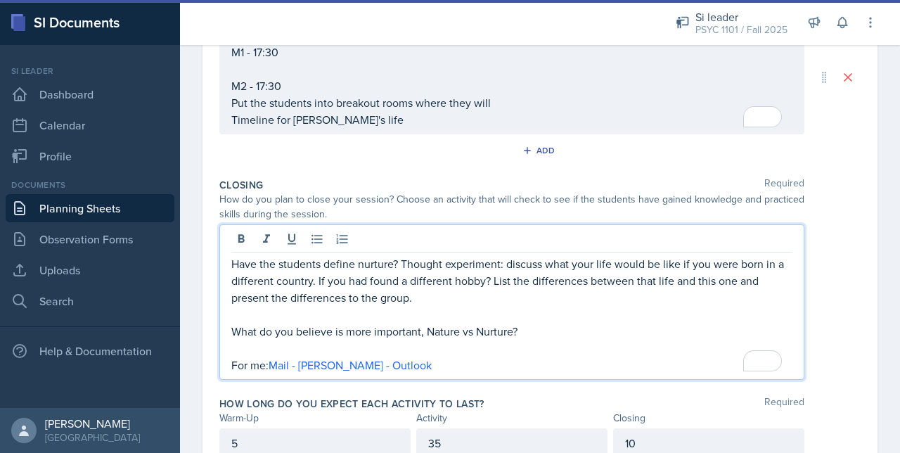
drag, startPoint x: 432, startPoint y: 363, endPoint x: 269, endPoint y: 372, distance: 163.3
click at [269, 372] on div "Have the students define nurture? Thought experiment: discuss what your life wo…" at bounding box center [511, 301] width 585 height 155
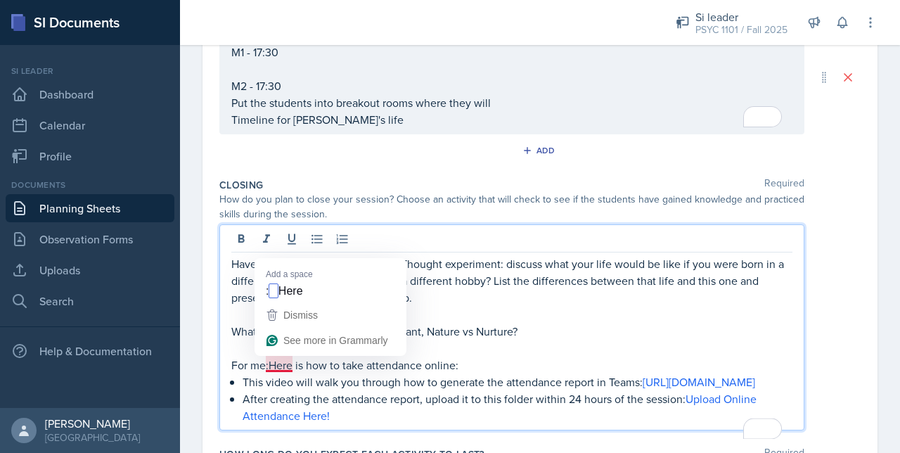
click at [270, 366] on p "For me:Here is how to take attendance online:" at bounding box center [511, 364] width 561 height 17
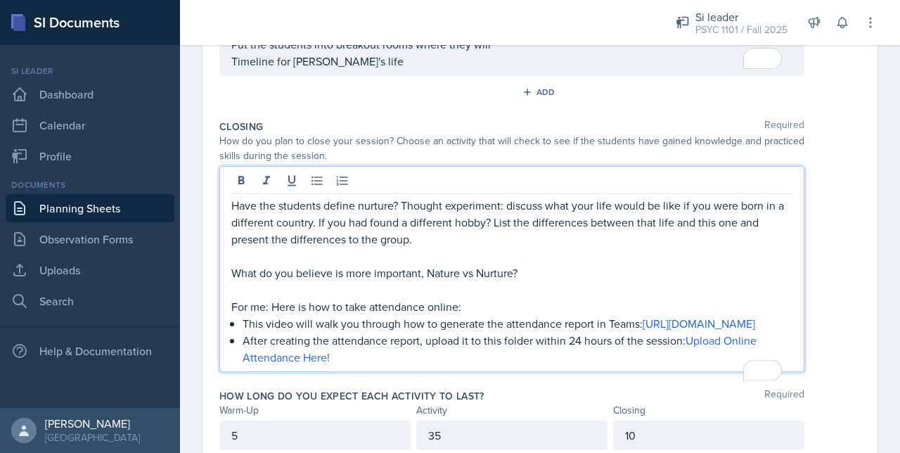
scroll to position [430, 0]
click at [381, 365] on p "After creating the attendance report, upload it to this folder within 24 hours …" at bounding box center [518, 348] width 550 height 34
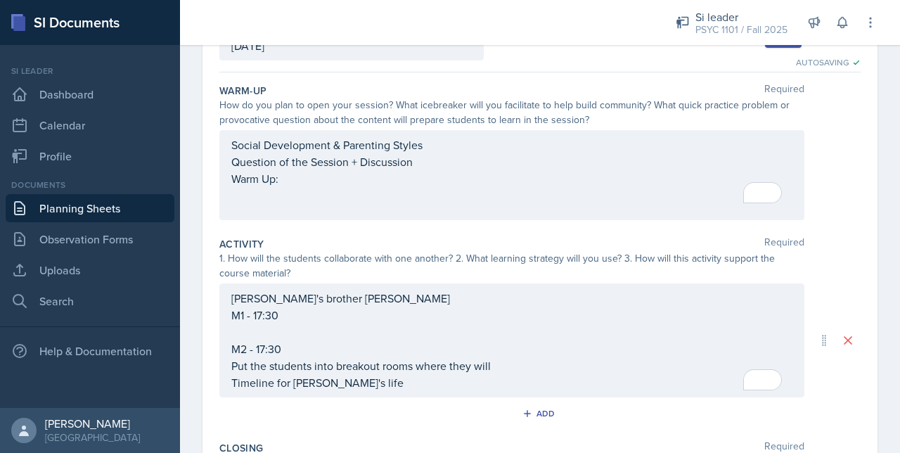
scroll to position [107, 0]
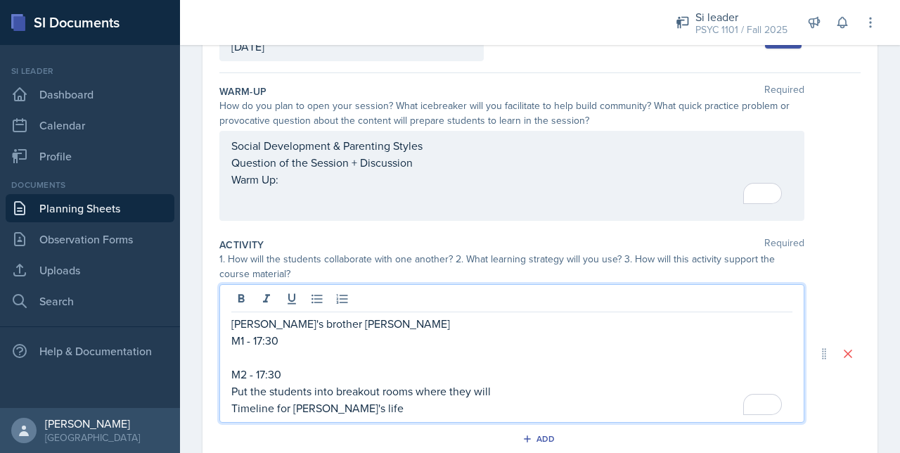
click at [520, 372] on div "Alice's brother Eli M1 - 17:30 M2 - 17:30 Put the students into breakout rooms …" at bounding box center [511, 365] width 561 height 101
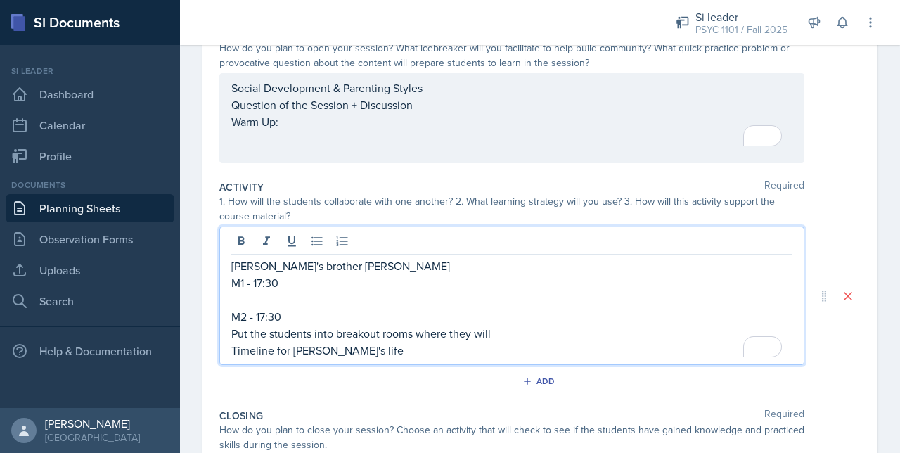
scroll to position [165, 0]
click at [231, 351] on div "Alice's brother Eli M1 - 17:30 M2 - 17:30 Put the students into breakout rooms …" at bounding box center [511, 295] width 585 height 138
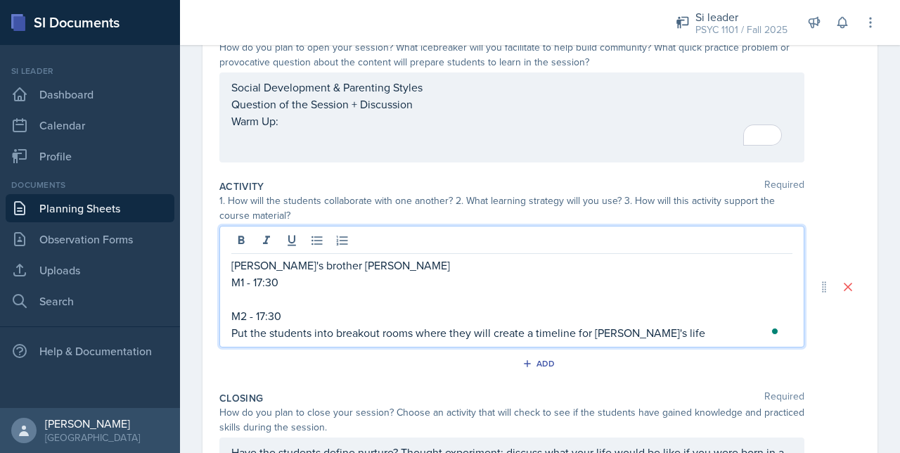
click at [638, 328] on p "Put the students into breakout rooms where they will create a timeline for Eli'…" at bounding box center [511, 332] width 561 height 17
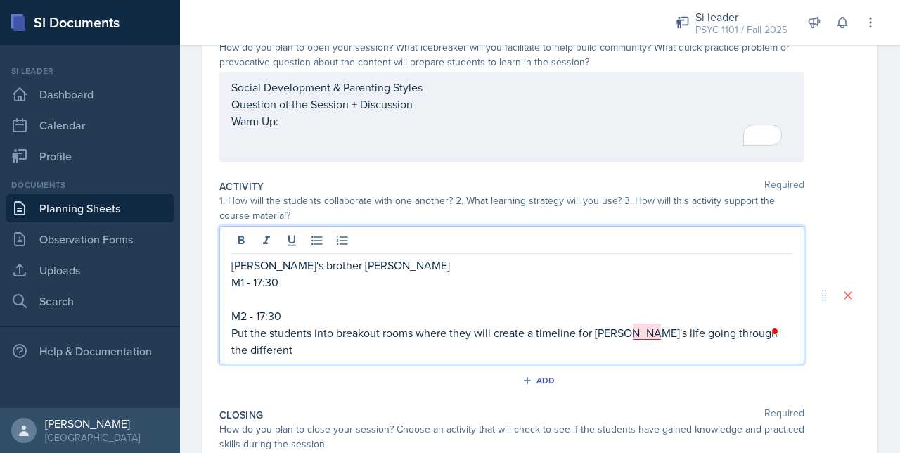
click at [645, 339] on p "Put the students into breakout rooms where they will create a timeline for Eli'…" at bounding box center [511, 341] width 561 height 34
click at [772, 334] on div "Open Grammarly." at bounding box center [774, 331] width 7 height 7
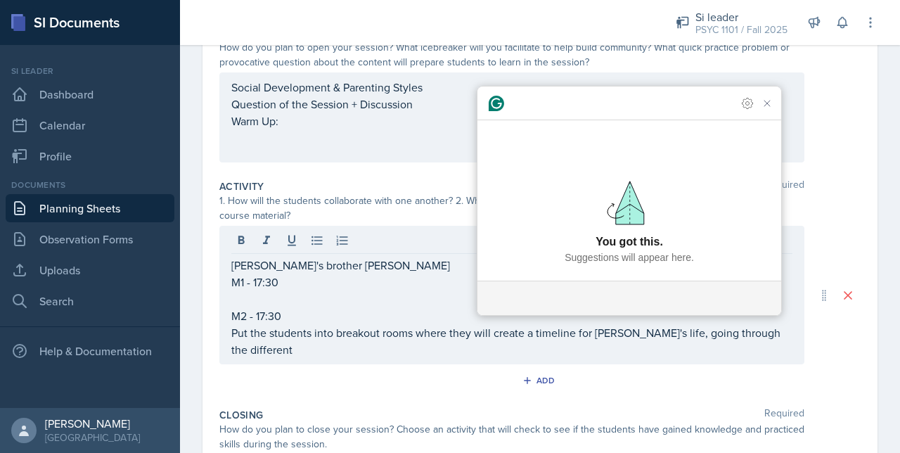
click at [770, 334] on p "Put the students into breakout rooms where they will create a timeline for Eli'…" at bounding box center [511, 341] width 561 height 34
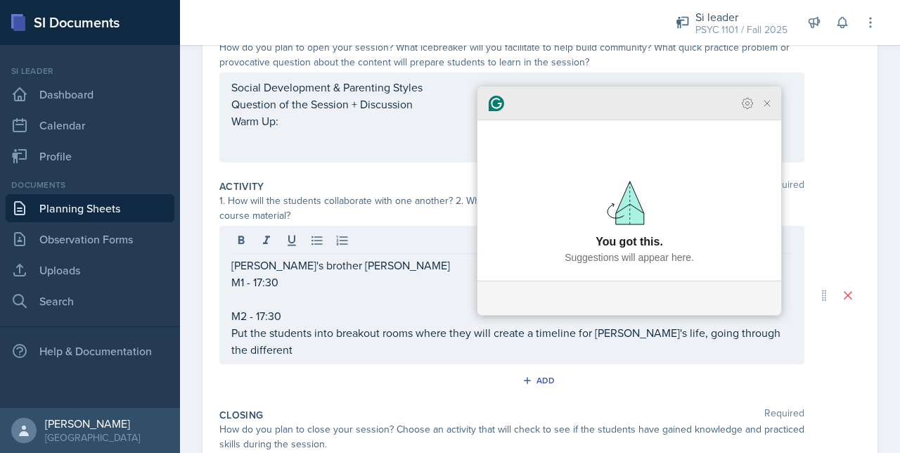
click at [769, 109] on icon "Close Grammarly Assistant" at bounding box center [766, 103] width 11 height 11
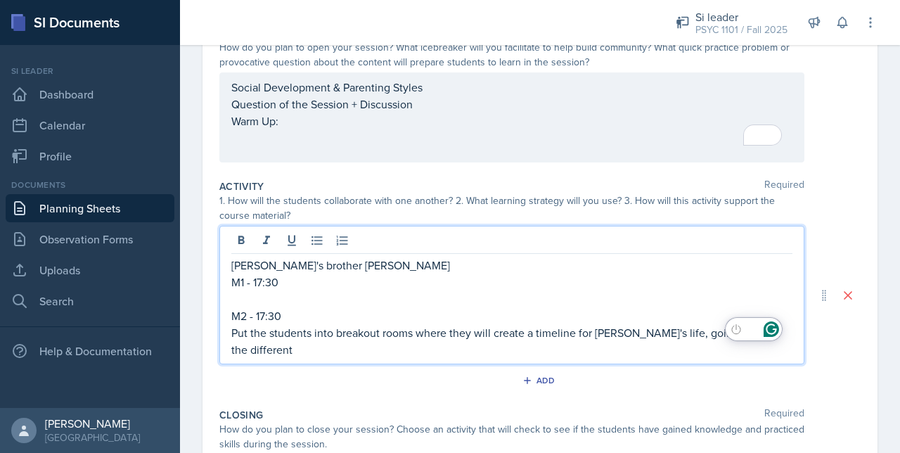
click at [652, 333] on p "Put the students into breakout rooms where they will create a timeline for Eli'…" at bounding box center [511, 341] width 561 height 34
click at [376, 345] on p "Put the students into breakout rooms where they will create a timeline for Eli'…" at bounding box center [511, 341] width 561 height 34
click at [266, 296] on p "To enrich screen reader interactions, please activate Accessibility in Grammarl…" at bounding box center [511, 298] width 561 height 17
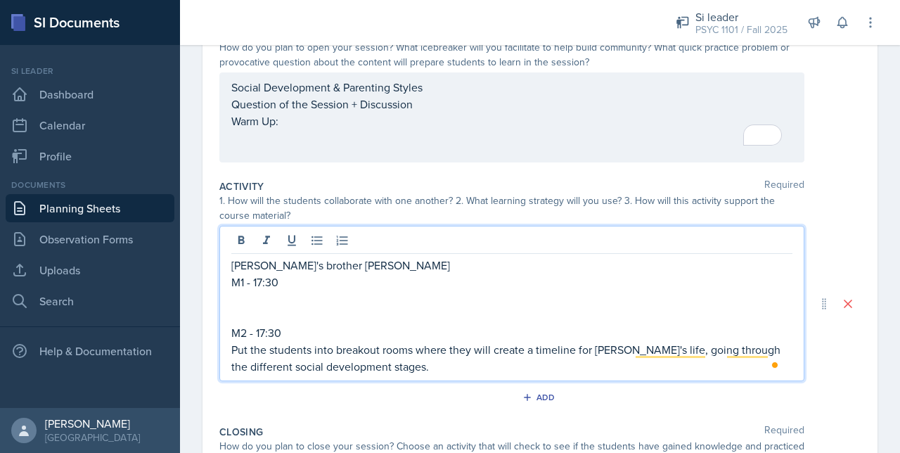
click at [255, 295] on p "To enrich screen reader interactions, please activate Accessibility in Grammarl…" at bounding box center [511, 298] width 561 height 17
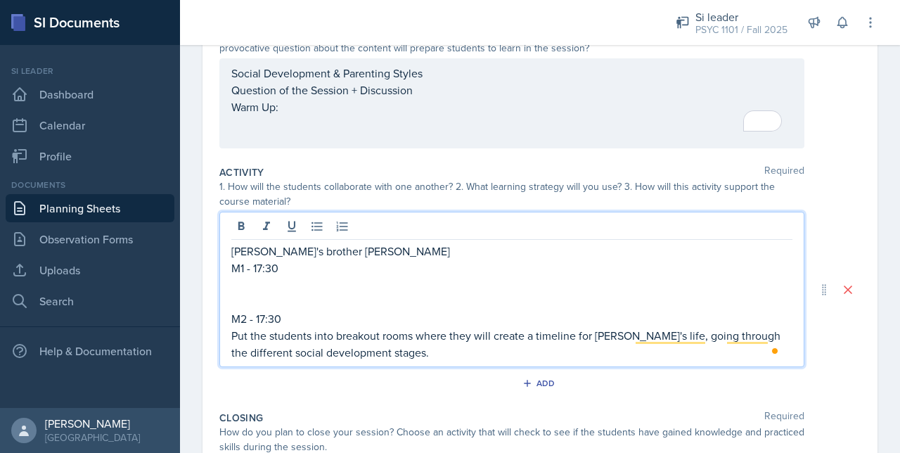
click at [392, 353] on p "Put the students into breakout rooms where they will create a timeline for Eli'…" at bounding box center [511, 344] width 561 height 34
click at [297, 288] on p "To enrich screen reader interactions, please activate Accessibility in Grammarl…" at bounding box center [511, 284] width 561 height 17
click at [430, 356] on p "Put the students into breakout rooms where they will create a timeline for Eli'…" at bounding box center [511, 344] width 561 height 34
click at [255, 281] on p "To enrich screen reader interactions, please activate Accessibility in Grammarl…" at bounding box center [511, 284] width 561 height 17
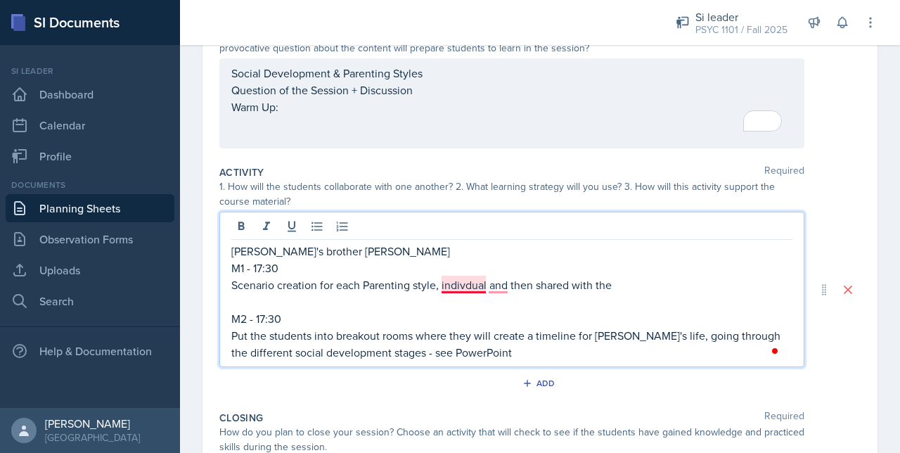
click at [451, 279] on p "Scenario creation for each Parenting style, indivdual and then shared with the" at bounding box center [511, 284] width 561 height 17
click at [505, 284] on p "Scenario creation for each Parenting style, individual and then shared with the" at bounding box center [511, 284] width 561 height 17
click at [499, 288] on p "Scenario creation for each Parenting style, individua,l and then shared with the" at bounding box center [511, 284] width 561 height 17
click at [493, 284] on p "Scenario creation for each Parenting style, individua,l and then shared with the" at bounding box center [511, 284] width 561 height 17
click at [472, 288] on p "Scenario creation for each Parenting style, individua,and then shared with the" at bounding box center [511, 284] width 561 height 17
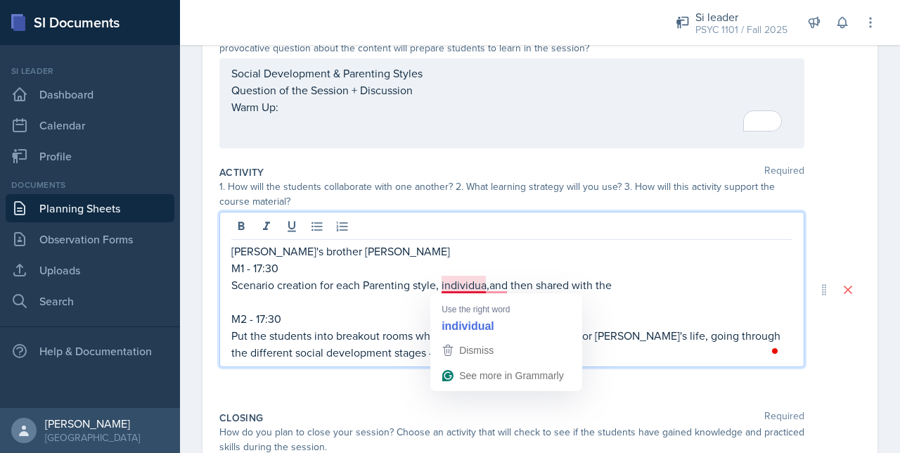
click at [486, 287] on p "Scenario creation for each Parenting style, individua,and then shared with the" at bounding box center [511, 284] width 561 height 17
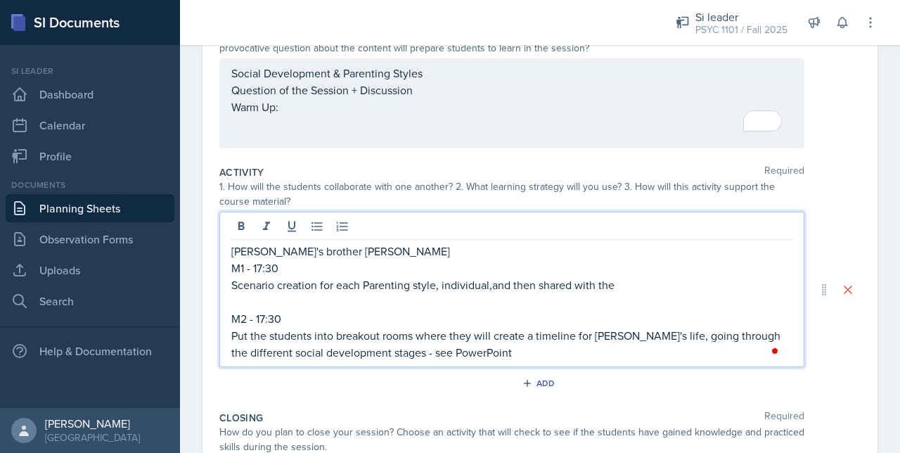
click at [612, 285] on p "Scenario creation for each Parenting style, individual,and then shared with the" at bounding box center [511, 284] width 561 height 17
click at [494, 290] on p "Scenario creation for each Parenting style, individual,and then shared with the…" at bounding box center [511, 284] width 561 height 17
click at [656, 293] on p "To enrich screen reader interactions, please activate Accessibility in Grammarl…" at bounding box center [511, 301] width 561 height 17
click at [652, 285] on p "Scenario creation for each Parenting style, individual, and then shared with th…" at bounding box center [511, 284] width 561 height 17
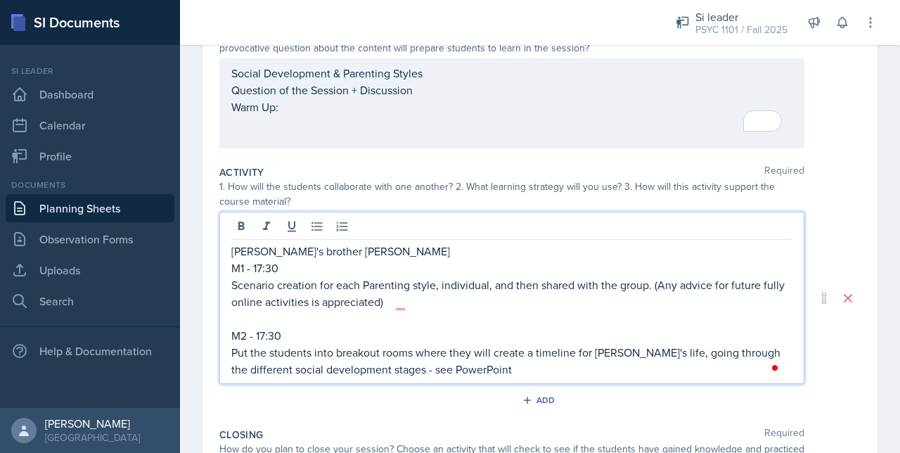
click at [471, 285] on p "Scenario creation for each Parenting style, individual, and then shared with th…" at bounding box center [511, 293] width 561 height 34
click at [432, 307] on p "Scenario creation for each Parenting style, breakout rooms, and then shared wit…" at bounding box center [511, 293] width 561 height 34
drag, startPoint x: 296, startPoint y: 270, endPoint x: 257, endPoint y: 271, distance: 38.7
click at [257, 271] on p "M1 - 17:30" at bounding box center [511, 267] width 561 height 17
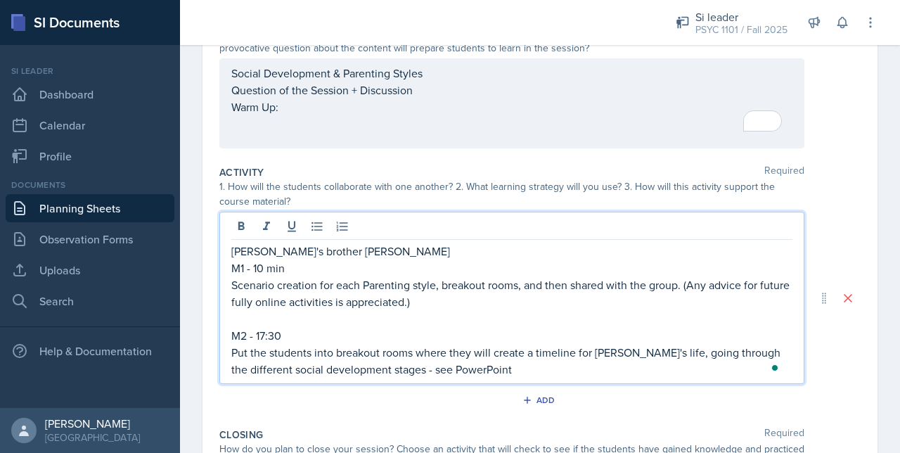
click at [295, 330] on p "M2 - 17:30" at bounding box center [511, 335] width 561 height 17
drag, startPoint x: 278, startPoint y: 333, endPoint x: 260, endPoint y: 334, distance: 18.3
click at [260, 334] on p "M2 - 17:30 min" at bounding box center [511, 335] width 561 height 17
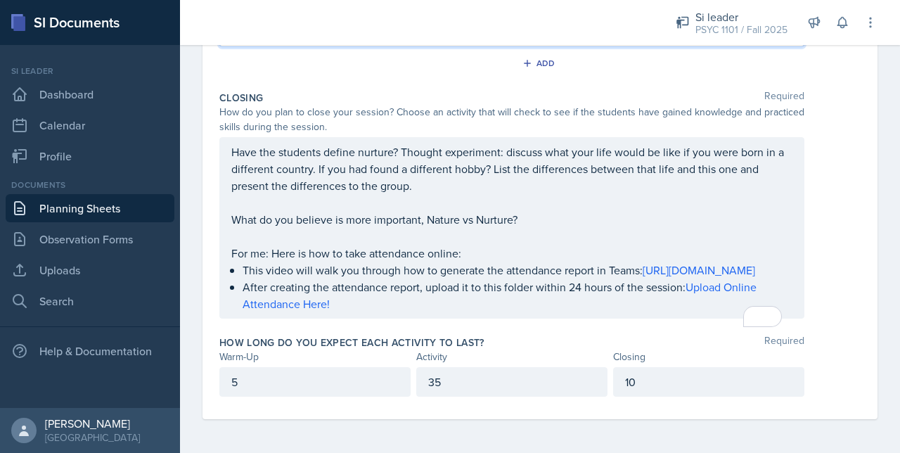
scroll to position [530, 0]
click at [468, 380] on div "35" at bounding box center [511, 382] width 191 height 30
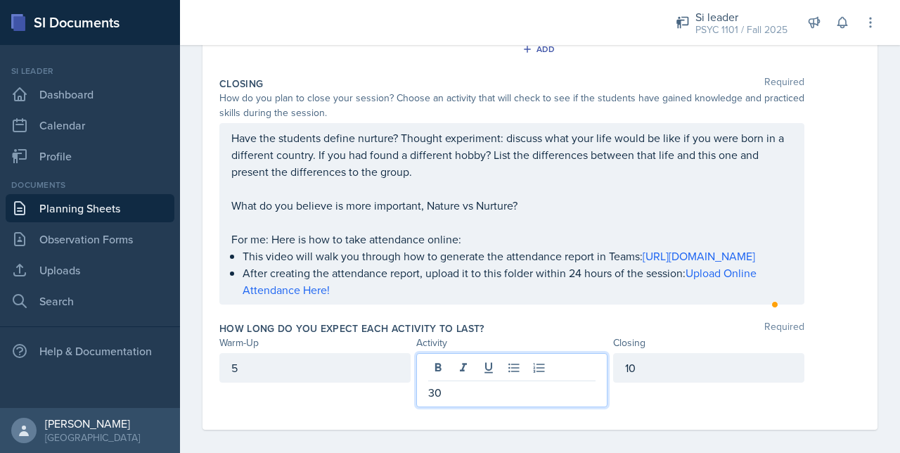
click at [643, 382] on div "10" at bounding box center [708, 368] width 191 height 30
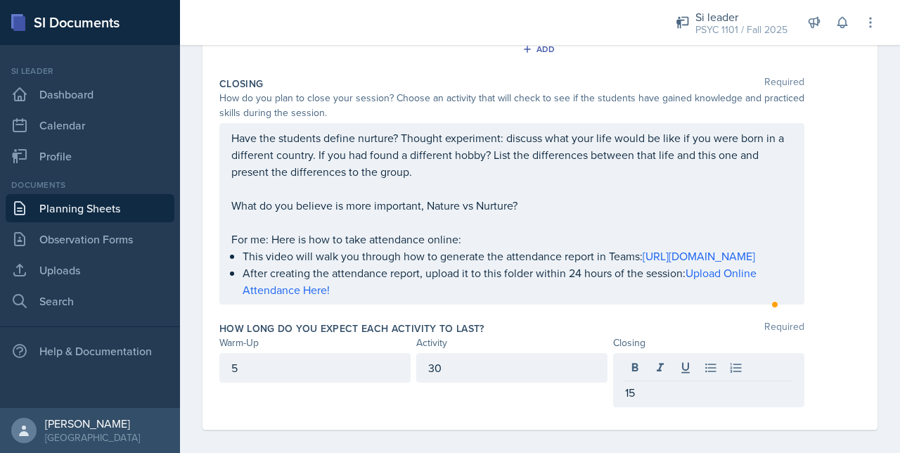
click at [498, 335] on div "How long do you expect each activity to last? Required" at bounding box center [539, 328] width 641 height 14
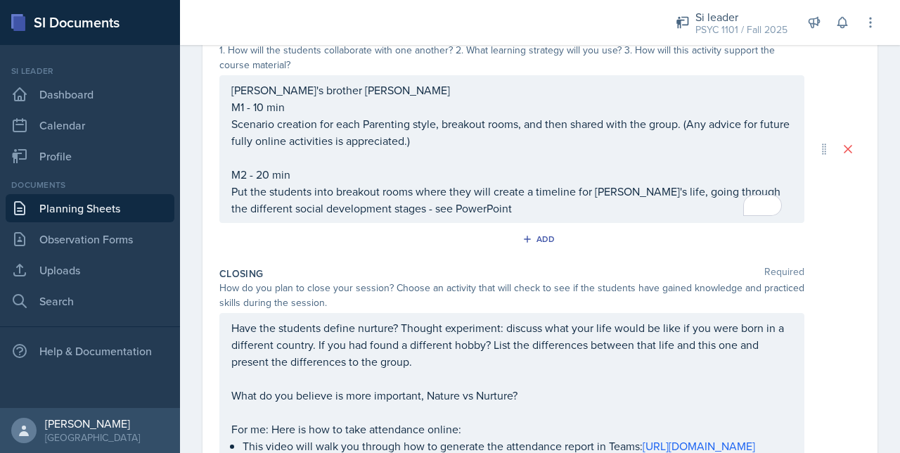
scroll to position [240, 0]
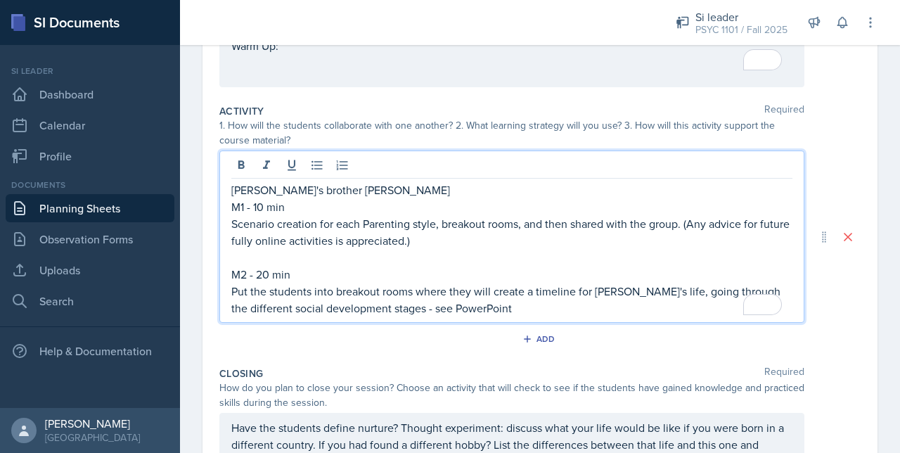
click at [322, 251] on div "Alice's brother Eli M1 - 10 min Scenario creation for each Parenting style, bre…" at bounding box center [511, 248] width 561 height 135
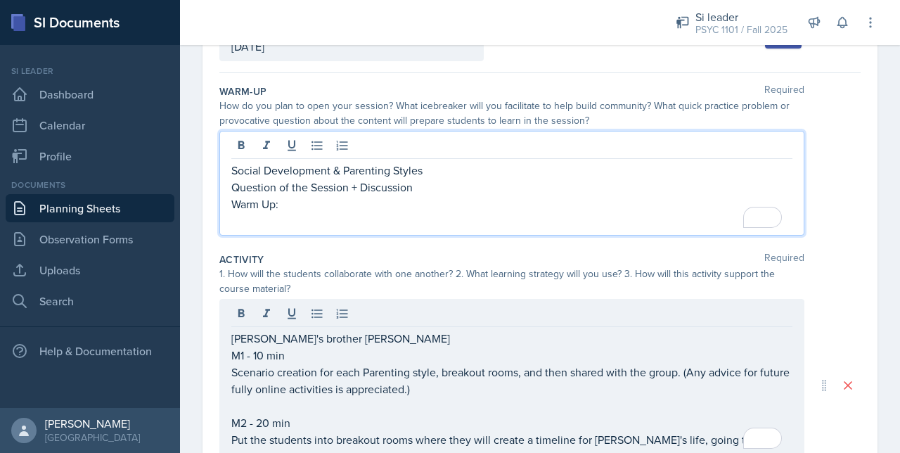
scroll to position [131, 0]
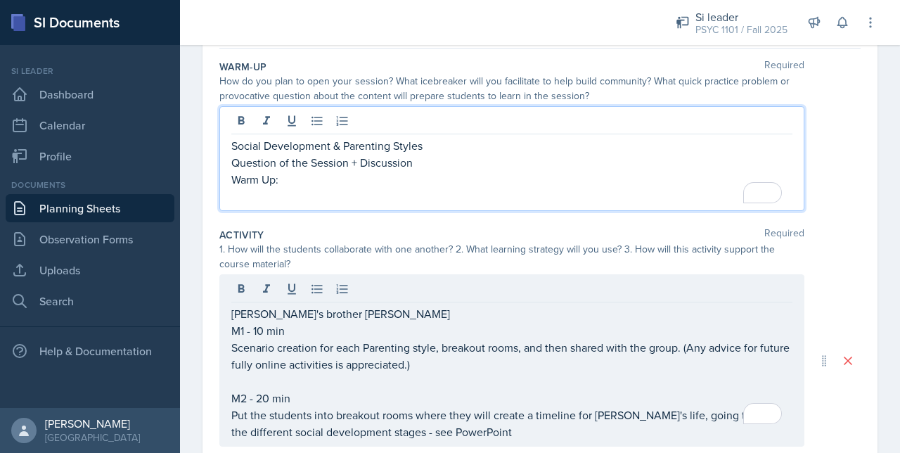
click at [281, 188] on p "To enrich screen reader interactions, please activate Accessibility in Grammarl…" at bounding box center [511, 196] width 561 height 17
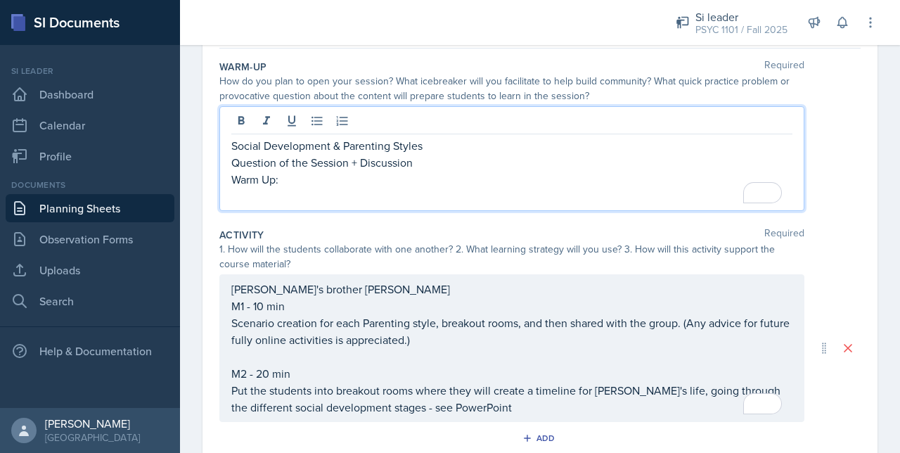
click at [291, 183] on p "Warm Up:" at bounding box center [511, 179] width 561 height 17
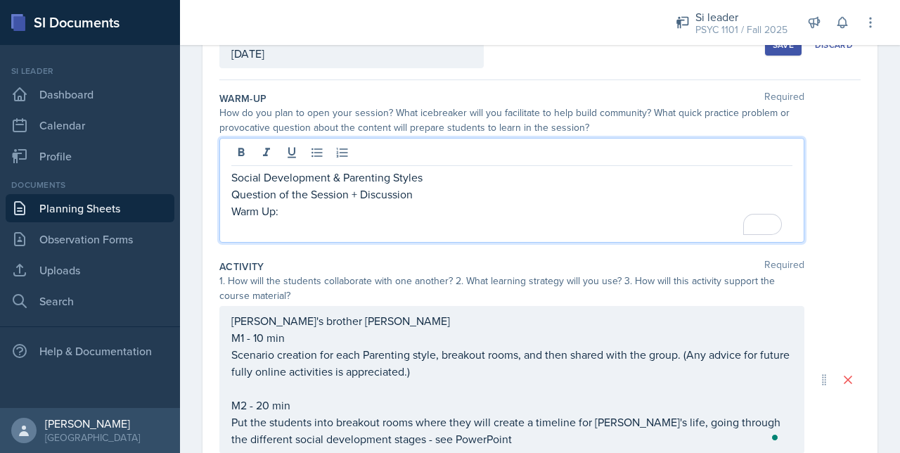
scroll to position [99, 0]
click at [407, 205] on p "Warm Up: Have them draw a picture of their answer to the question of the session" at bounding box center [511, 211] width 561 height 17
click at [501, 211] on p "Warm Up: Have them draw a picture or write a poem of their answer to the questi…" at bounding box center [511, 211] width 561 height 17
click at [520, 210] on p "Warm Up: Have them draw a picture or write a poem of their answer to the questi…" at bounding box center [511, 211] width 561 height 17
click at [517, 207] on p "Warm Up: Have them draw a picture or write a poem of their answer to the questi…" at bounding box center [511, 211] width 561 height 17
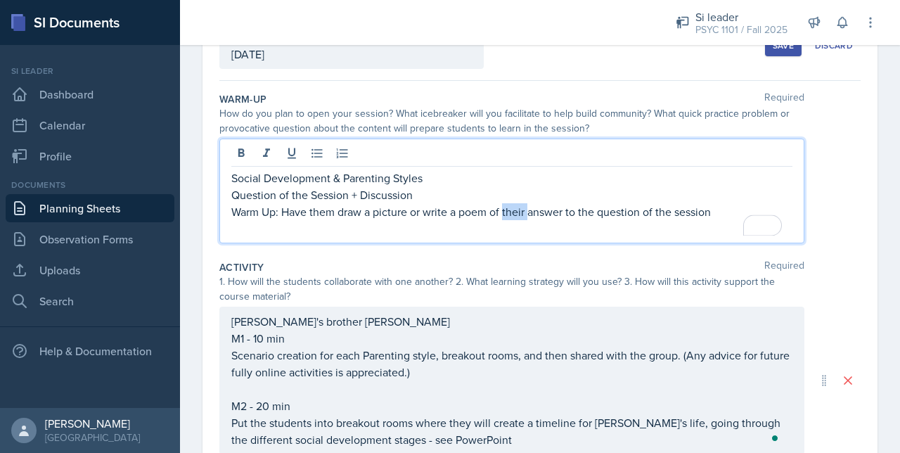
click at [517, 207] on p "Warm Up: Have them draw a picture or write a poem of their answer to the questi…" at bounding box center [511, 211] width 561 height 17
click at [481, 223] on p "To enrich screen reader interactions, please activate Accessibility in Grammarl…" at bounding box center [511, 228] width 561 height 17
click at [489, 209] on p "Warm Up: Have them draw a picture or write a poem of their answer to the questi…" at bounding box center [511, 211] width 561 height 17
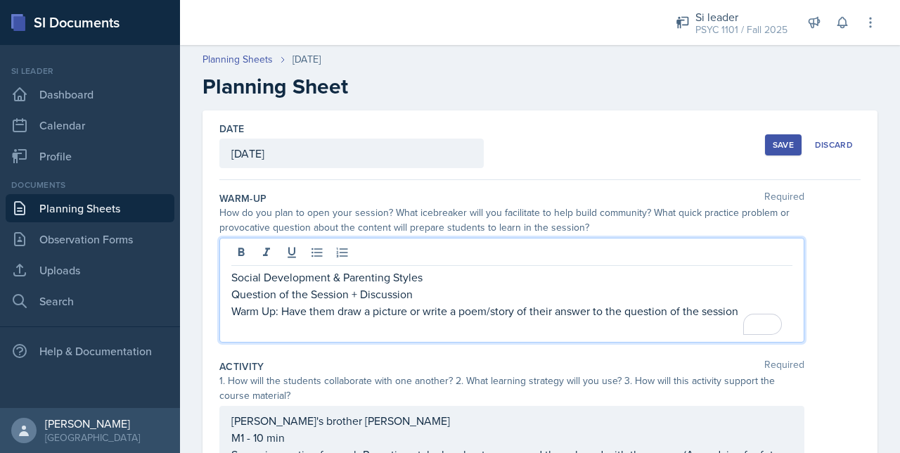
click at [782, 144] on div "Save" at bounding box center [783, 144] width 21 height 11
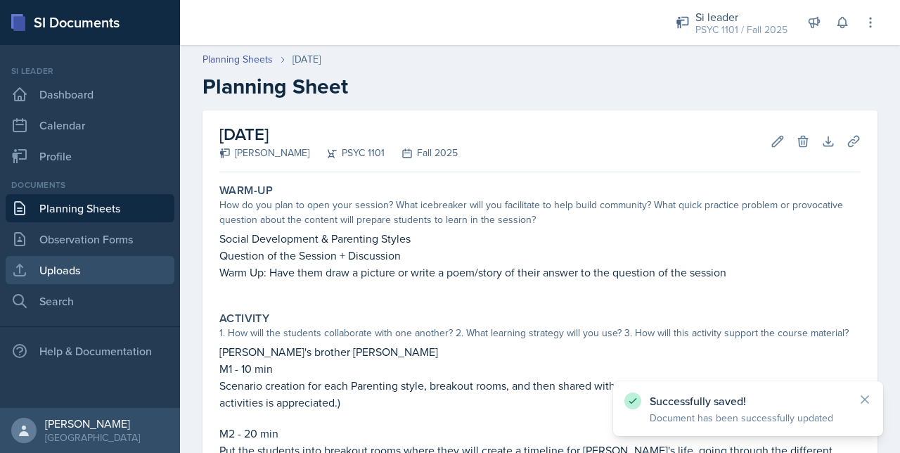
click at [91, 269] on link "Uploads" at bounding box center [90, 270] width 169 height 28
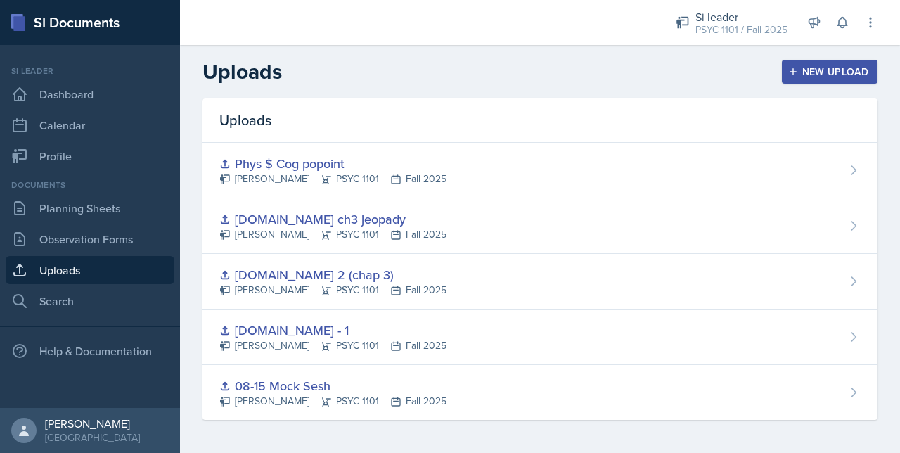
click at [828, 68] on div "New Upload" at bounding box center [830, 71] width 78 height 11
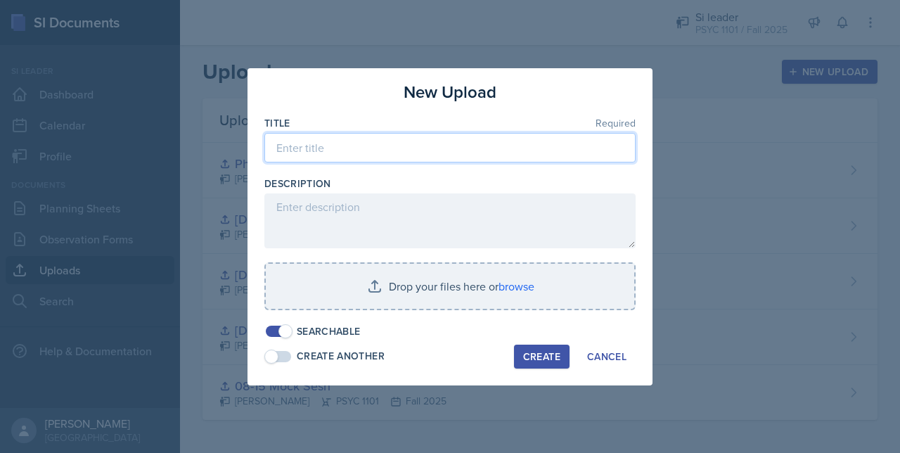
click at [308, 162] on input at bounding box center [449, 148] width 371 height 30
click at [306, 147] on input "Socio+pArent Styles" at bounding box center [449, 148] width 371 height 30
click at [312, 148] on input "Socio+pArent Styles" at bounding box center [449, 148] width 371 height 30
click at [304, 146] on input "Socio + pArent Styles" at bounding box center [449, 148] width 371 height 30
click at [420, 146] on input "Social + pArent Styles" at bounding box center [449, 148] width 371 height 30
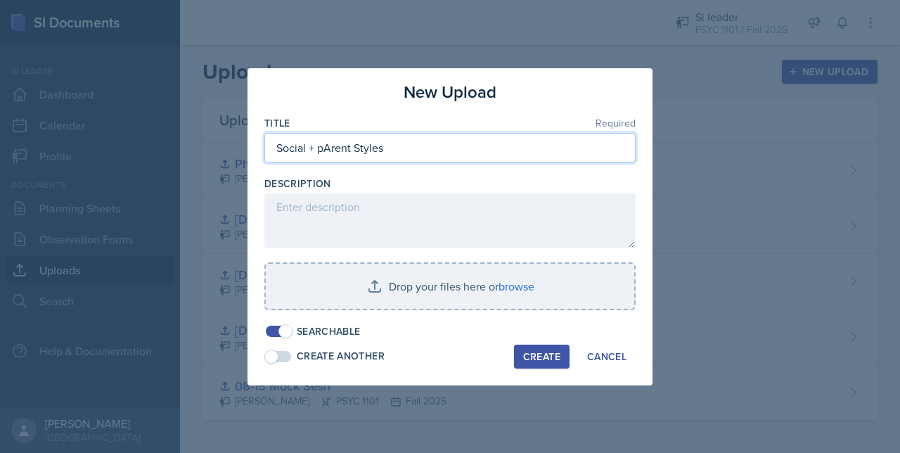
drag, startPoint x: 401, startPoint y: 150, endPoint x: 352, endPoint y: 146, distance: 49.4
click at [352, 146] on input "Social + pArent Styles" at bounding box center [449, 148] width 371 height 30
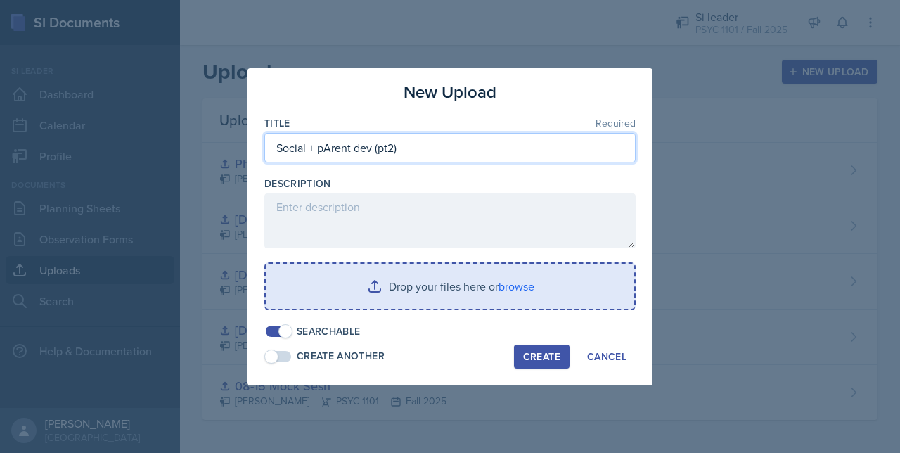
type input "Social + pArent dev (pt2)"
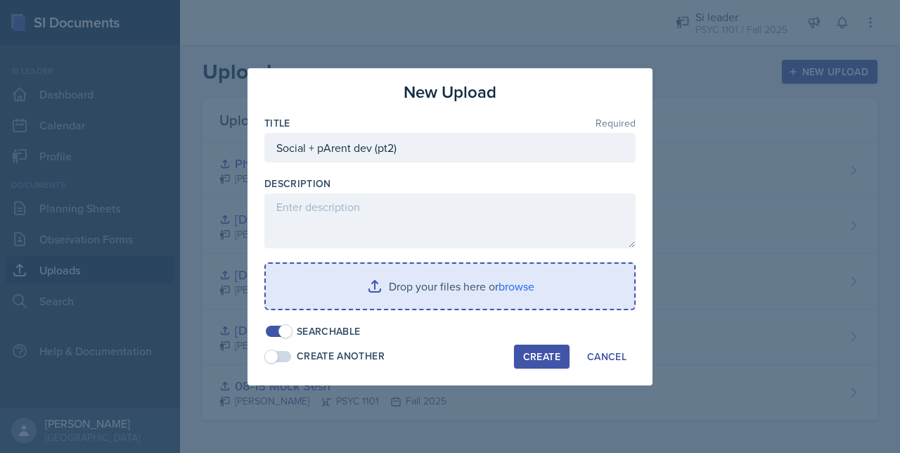
click at [444, 281] on input "file" at bounding box center [450, 286] width 368 height 45
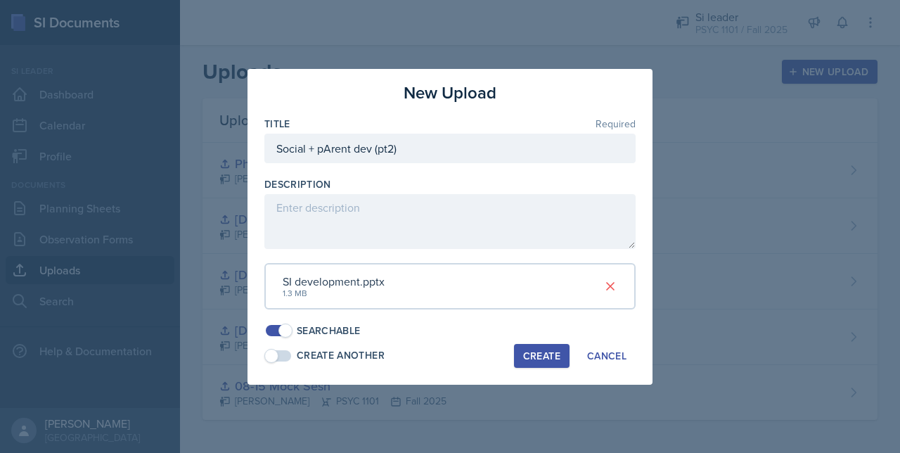
click at [537, 356] on div "Create" at bounding box center [541, 355] width 37 height 11
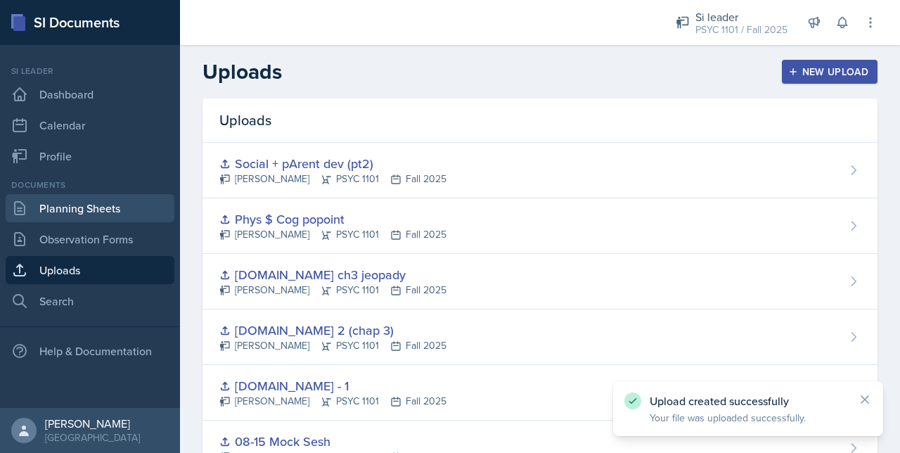
click at [69, 203] on link "Planning Sheets" at bounding box center [90, 208] width 169 height 28
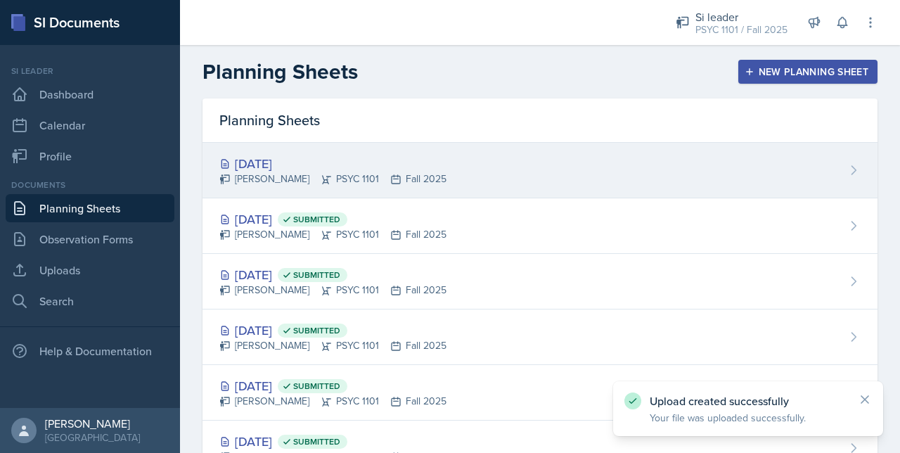
click at [267, 164] on div "[DATE]" at bounding box center [332, 163] width 227 height 19
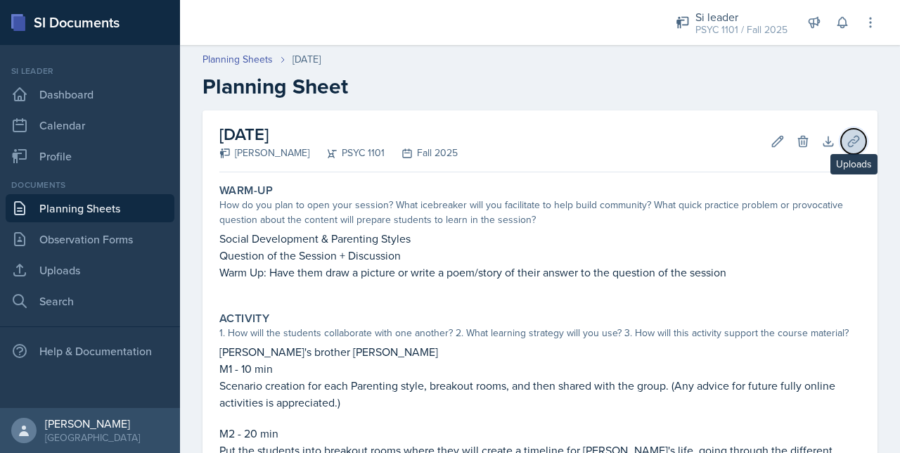
click at [847, 141] on icon at bounding box center [853, 141] width 14 height 14
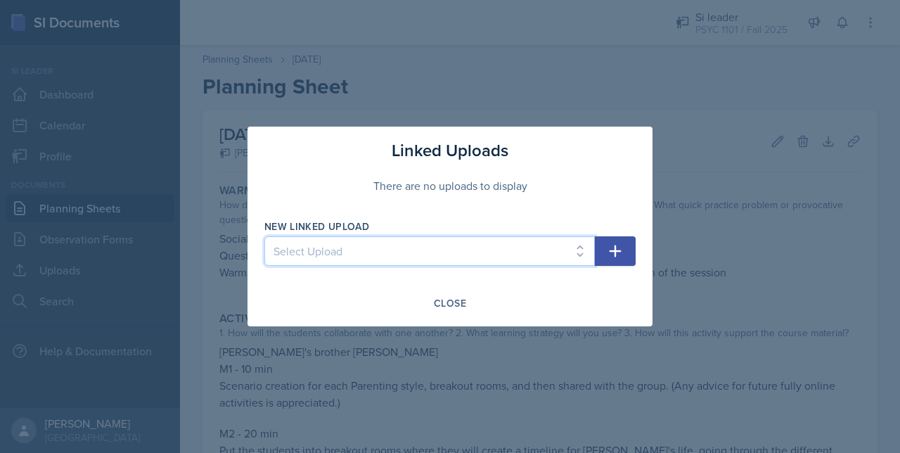
click at [451, 262] on select "Select Upload 08-15 Mock Sesh [DOMAIN_NAME] 2 (chap 3) [DOMAIN_NAME] - 1 [DOMAI…" at bounding box center [429, 251] width 330 height 30
select select "722baad8-f401-4808-b788-2375ff625c4d"
click at [264, 236] on select "Select Upload 08-15 Mock Sesh [DOMAIN_NAME] 2 (chap 3) [DOMAIN_NAME] - 1 [DOMAI…" at bounding box center [429, 251] width 330 height 30
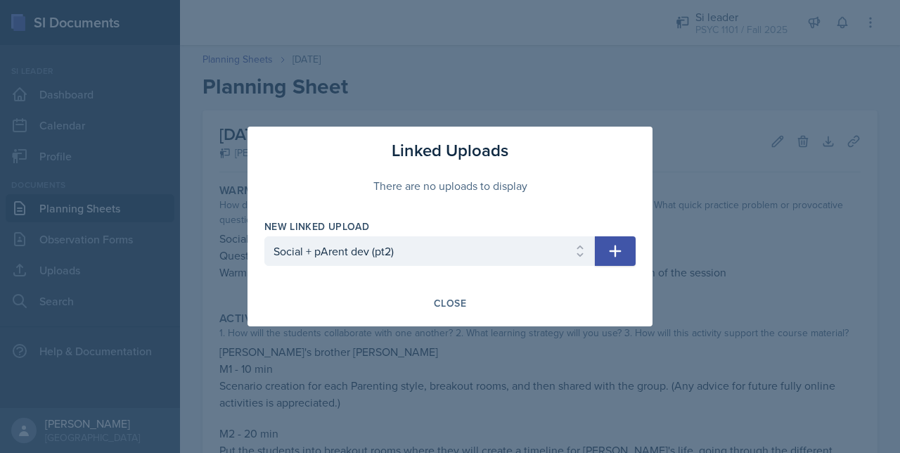
click at [633, 245] on button "button" at bounding box center [615, 251] width 41 height 30
select select
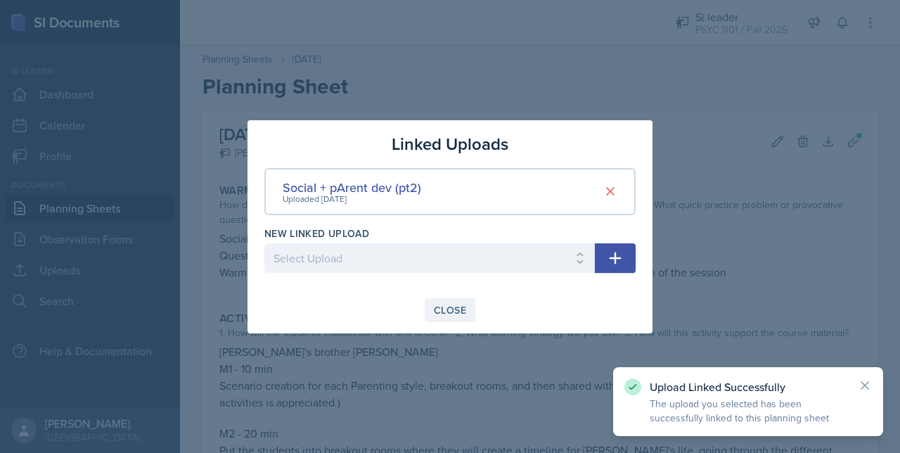
click at [439, 311] on div "Close" at bounding box center [450, 309] width 32 height 11
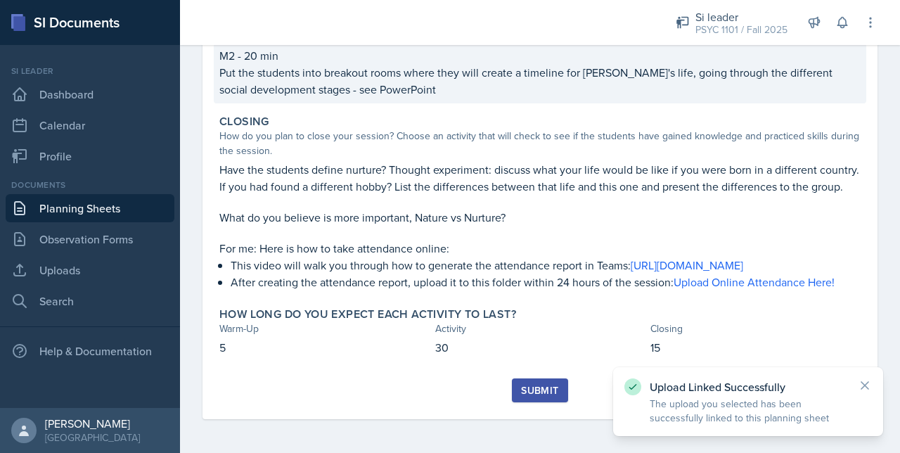
scroll to position [411, 0]
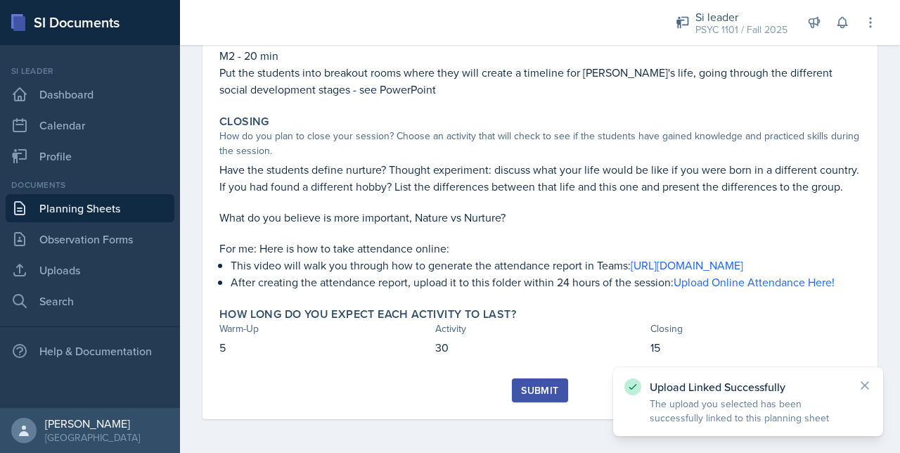
click at [532, 395] on div "Submit" at bounding box center [539, 390] width 37 height 11
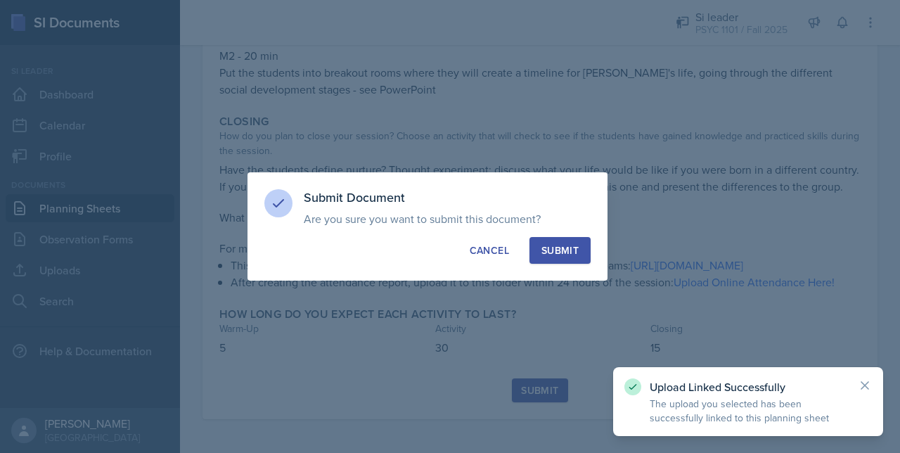
click at [555, 241] on button "Submit" at bounding box center [559, 250] width 61 height 27
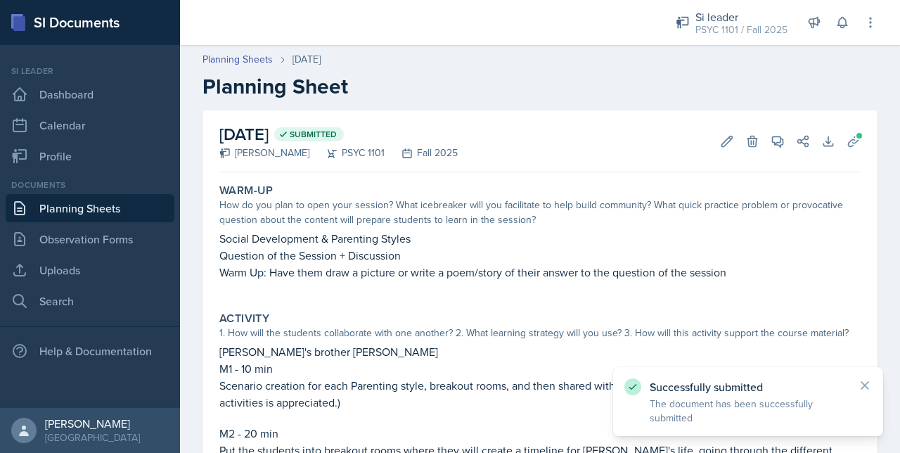
scroll to position [0, 0]
